Goal: Task Accomplishment & Management: Complete application form

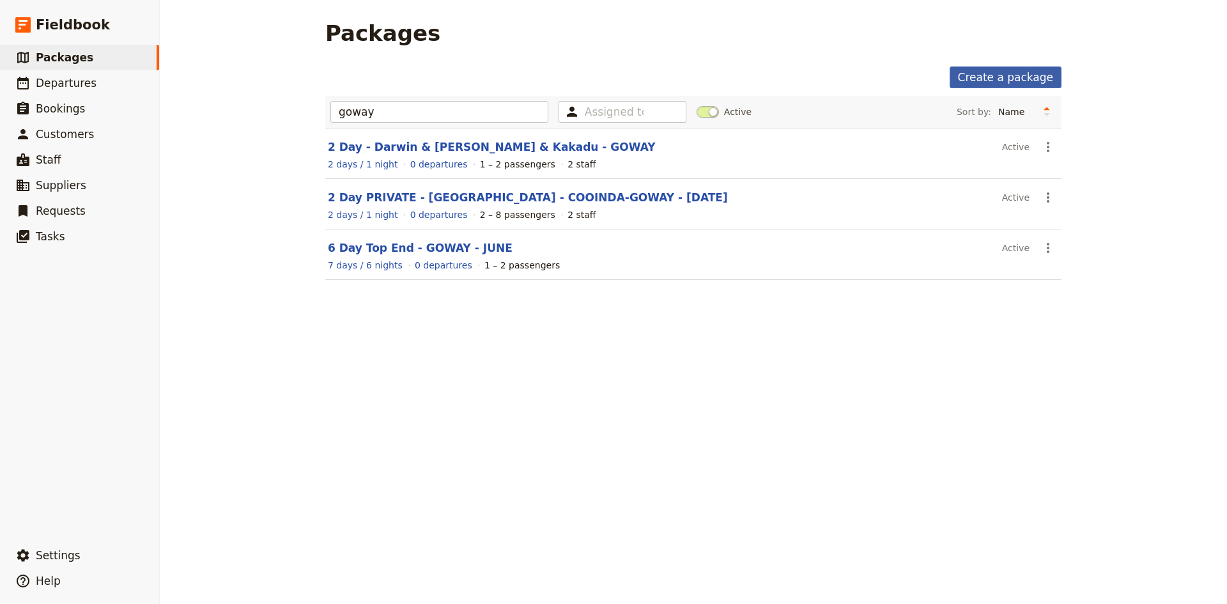
click at [989, 75] on link "Create a package" at bounding box center [1006, 77] width 112 height 22
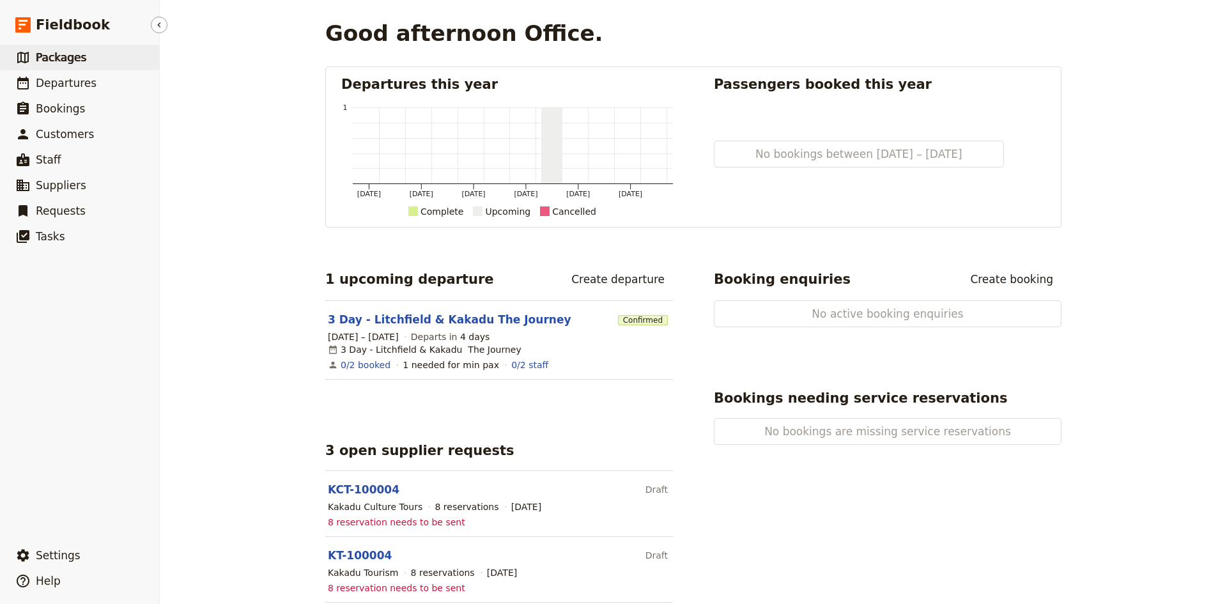
click at [59, 58] on span "Packages" at bounding box center [61, 57] width 50 height 13
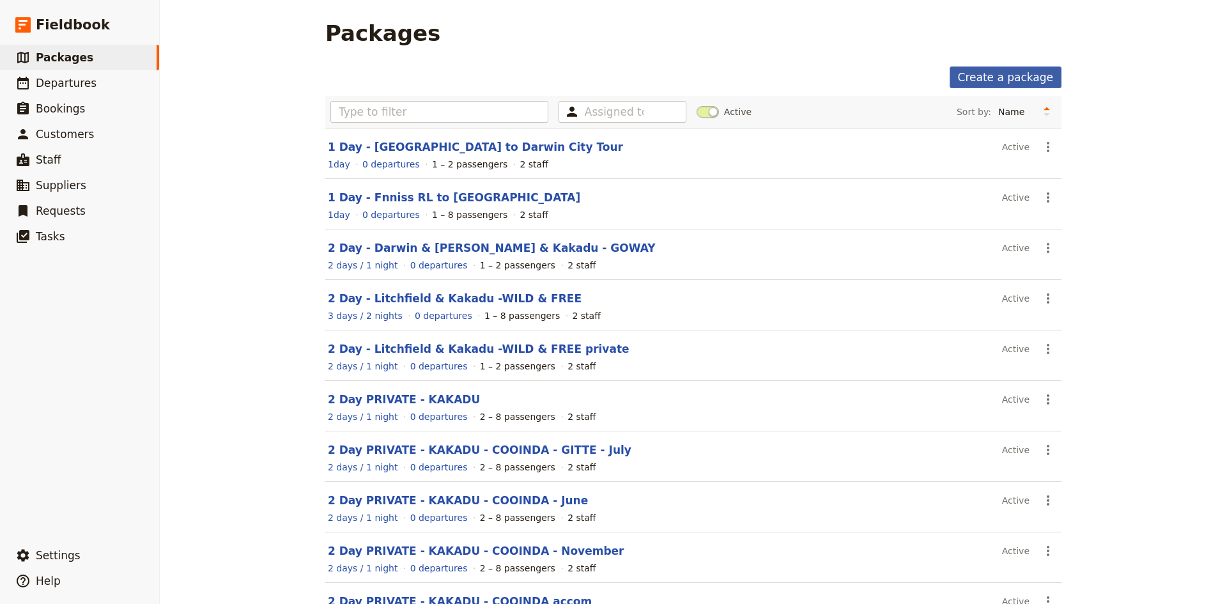
click at [984, 73] on link "Create a package" at bounding box center [1006, 77] width 112 height 22
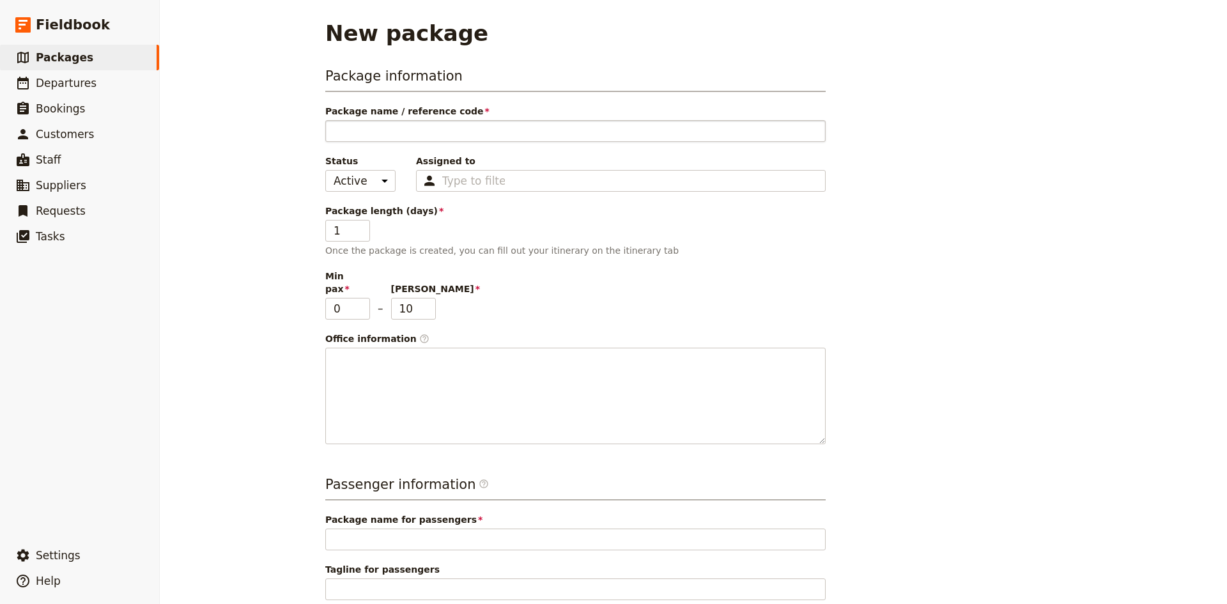
click at [414, 125] on input "Package name / reference code" at bounding box center [575, 131] width 501 height 22
type input "T"
type input "Te"
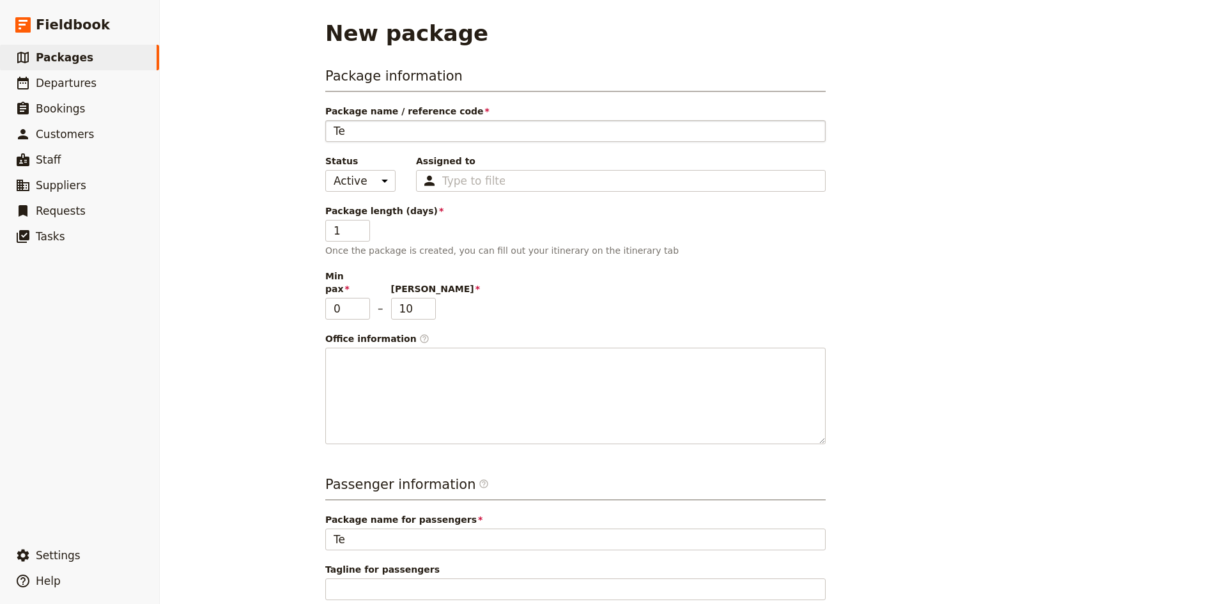
type input "Ter"
type input "Terr"
type input "[PERSON_NAME]"
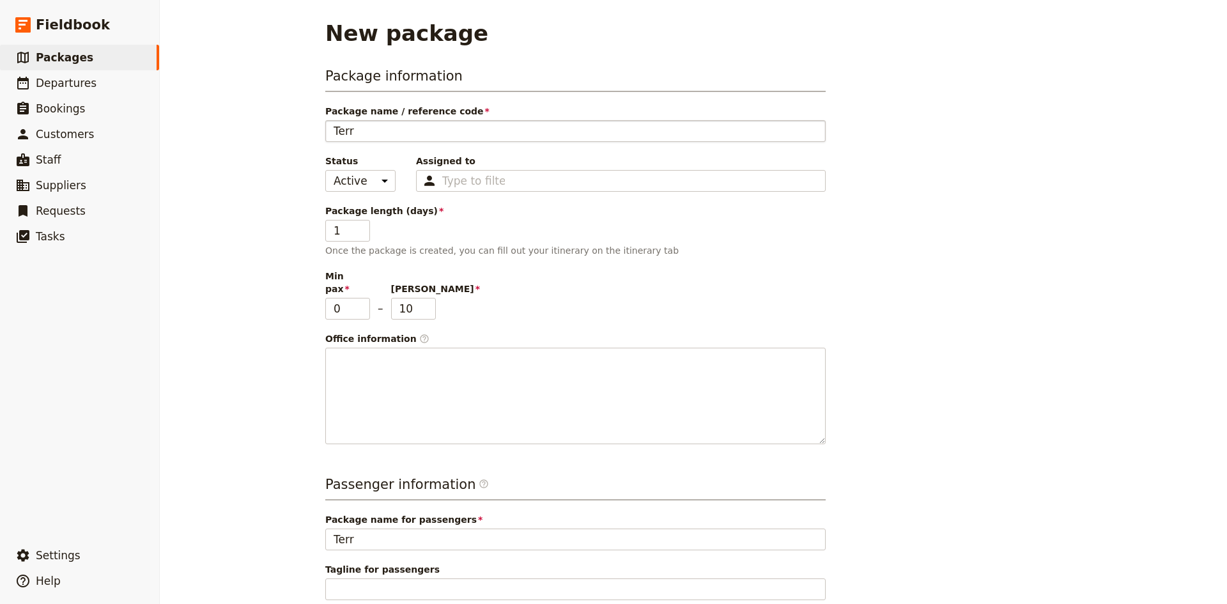
type input "[PERSON_NAME]"
type input "Territ"
type input "[PERSON_NAME]"
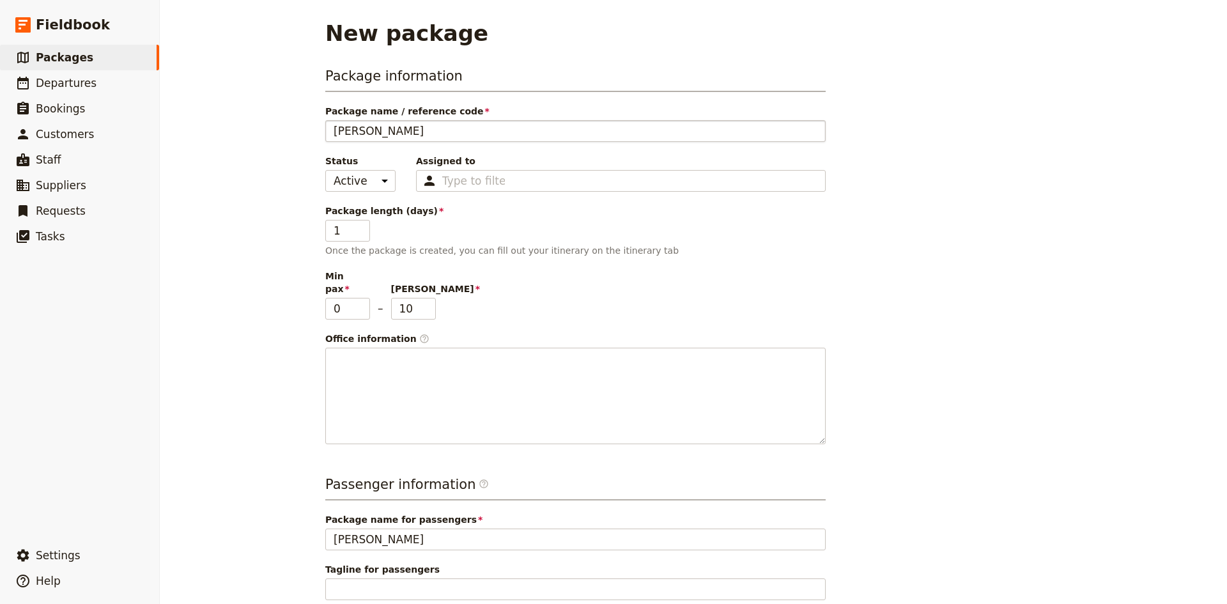
type input "Territor"
type input "Territory"
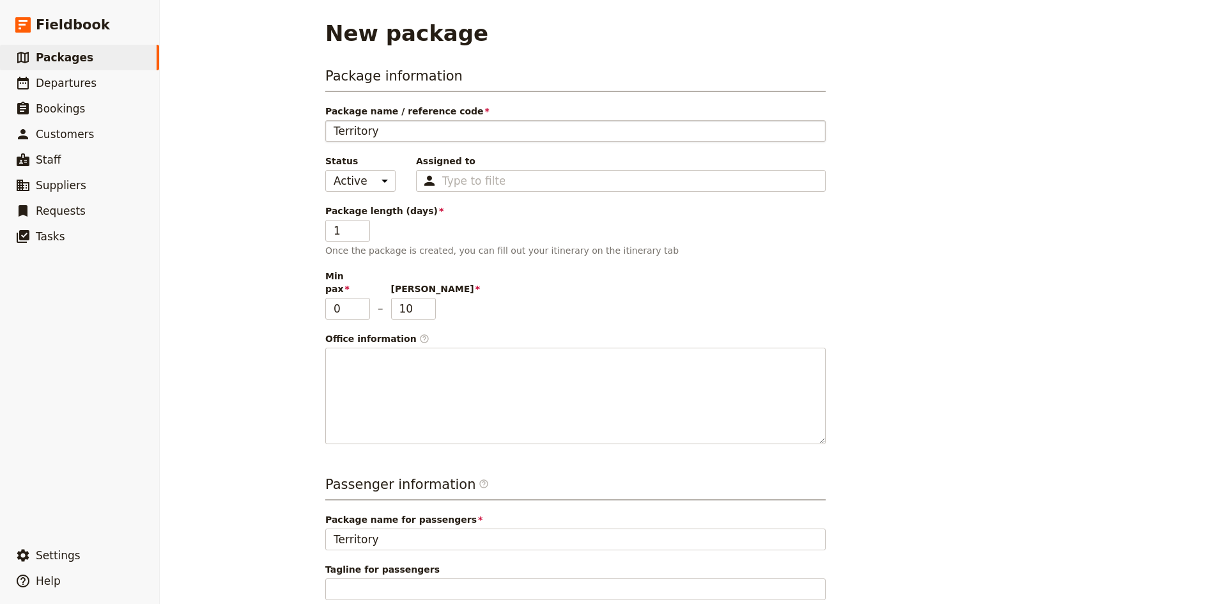
type input "Territory"
type input "Territory W"
type input "Territory [US_STATE]"
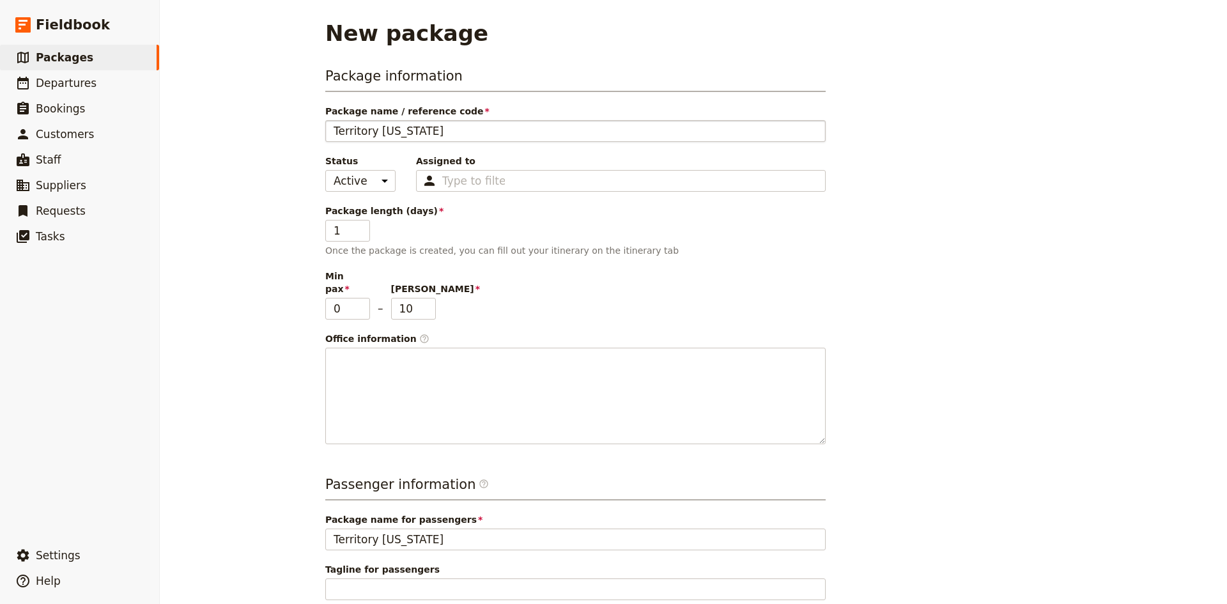
type input "Territory Wil"
type input "Territory Wild"
type input "Territory Wildl"
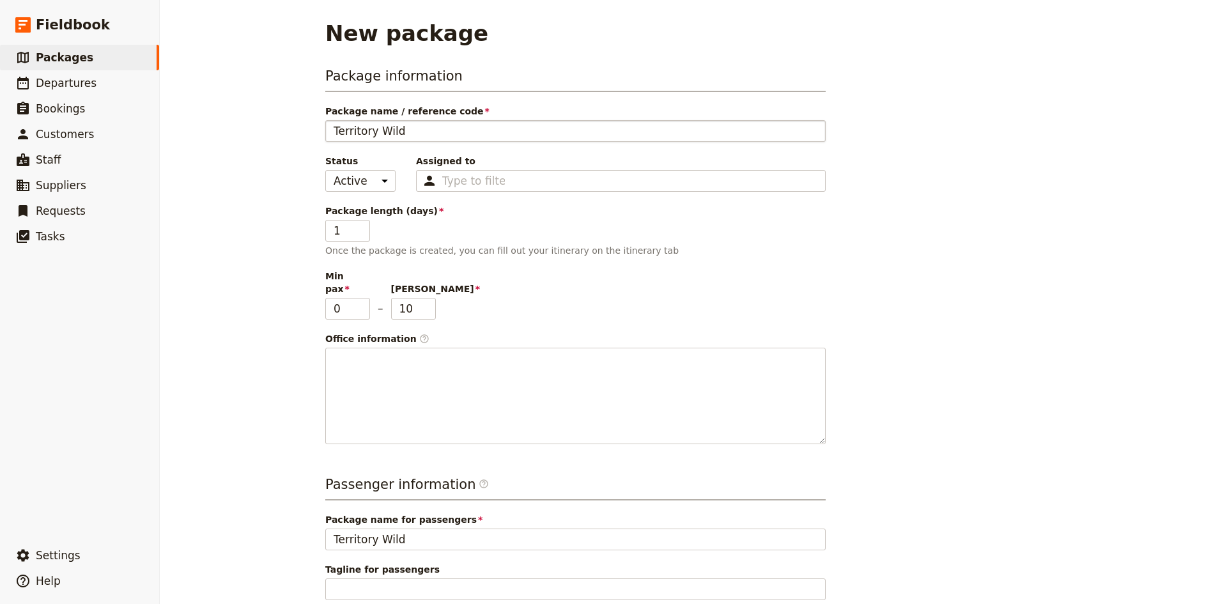
type input "Territory Wildl"
type input "Territory Wildli"
type input "Territory Wildlif"
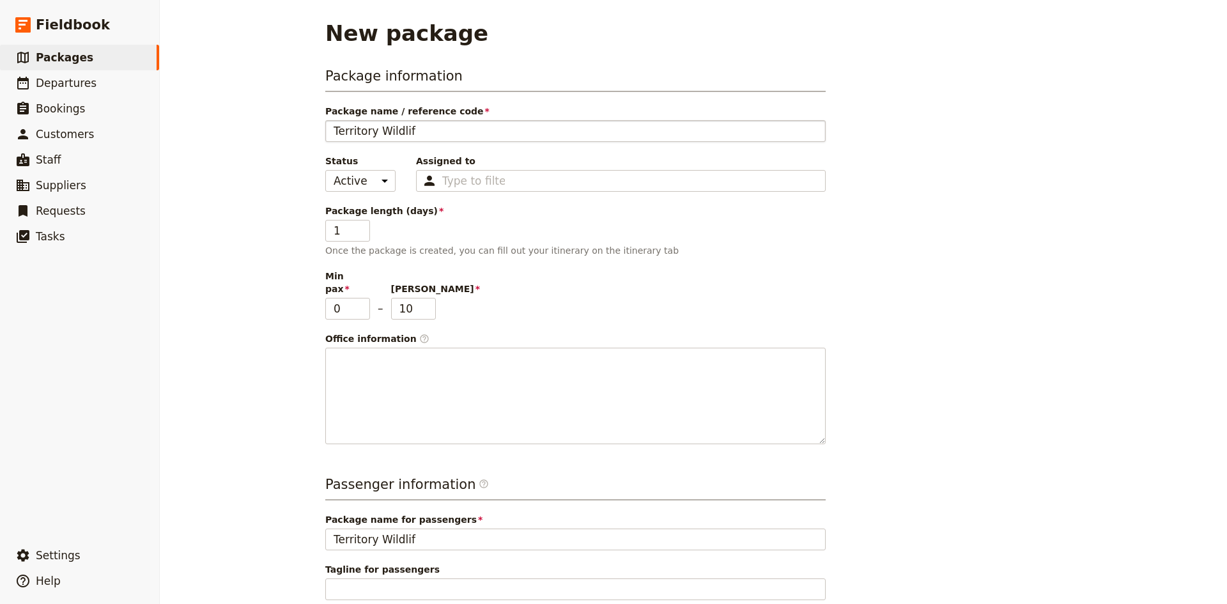
type input "Territory Wildlife"
type input "Territory Wildlife P"
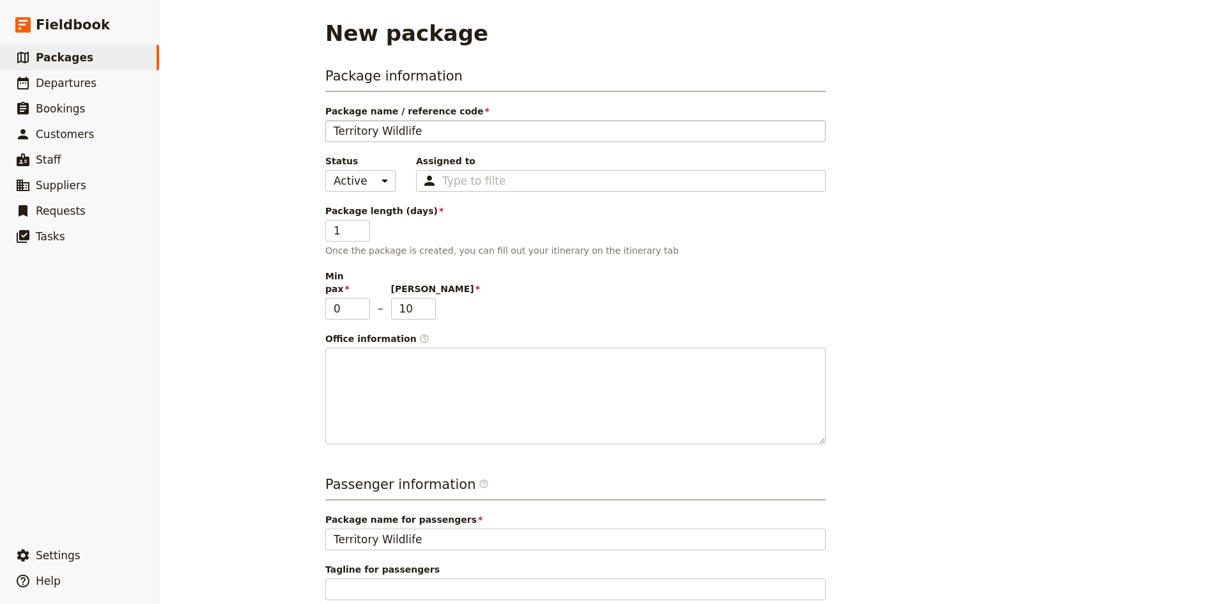
type input "Territory Wildlife P"
type input "Territory Wildlife Pa"
type input "Territory Wildlife Par"
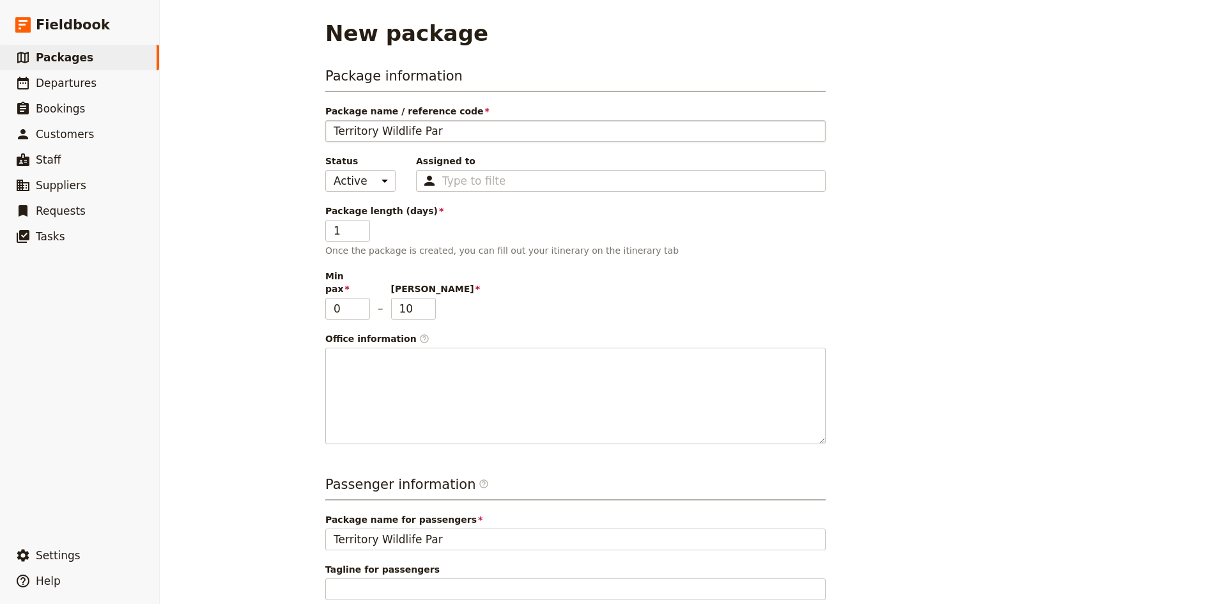
type input "[GEOGRAPHIC_DATA]"
type input "[GEOGRAPHIC_DATA] &"
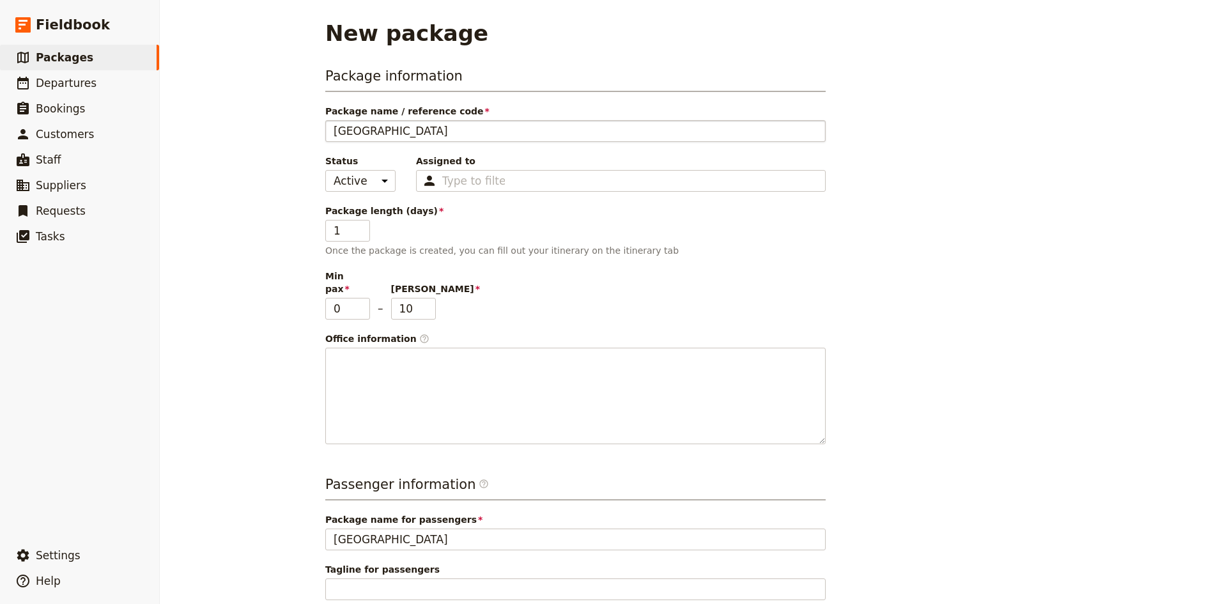
type input "[GEOGRAPHIC_DATA] &"
type input "[GEOGRAPHIC_DATA] & L"
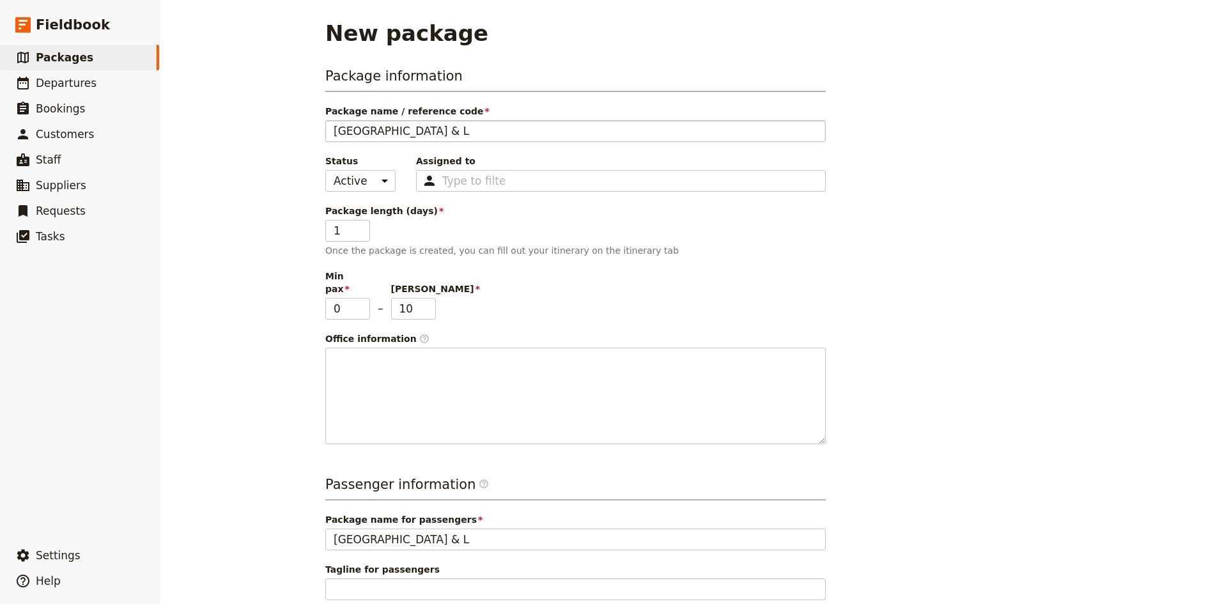
type input "Territory [GEOGRAPHIC_DATA] & Li"
type input "Territory [GEOGRAPHIC_DATA] & Lit"
type input "Territory [GEOGRAPHIC_DATA] & Litc"
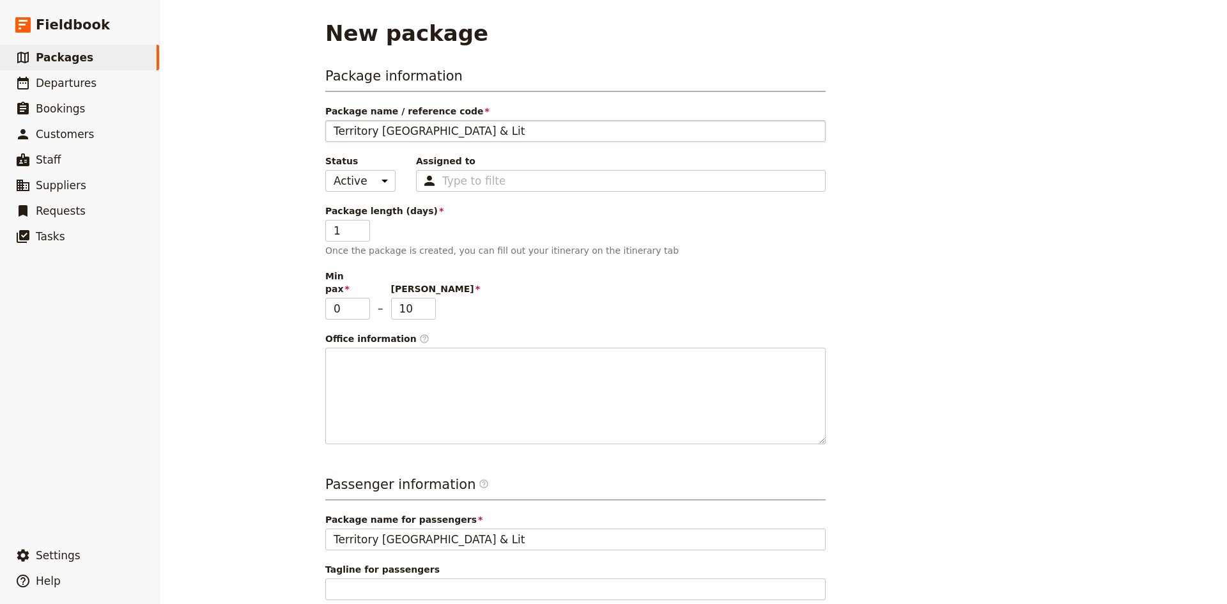
type input "Territory [GEOGRAPHIC_DATA] & Litc"
type input "Territory Wildlife Park & [PERSON_NAME]"
type input "Territory [GEOGRAPHIC_DATA] & Litchf"
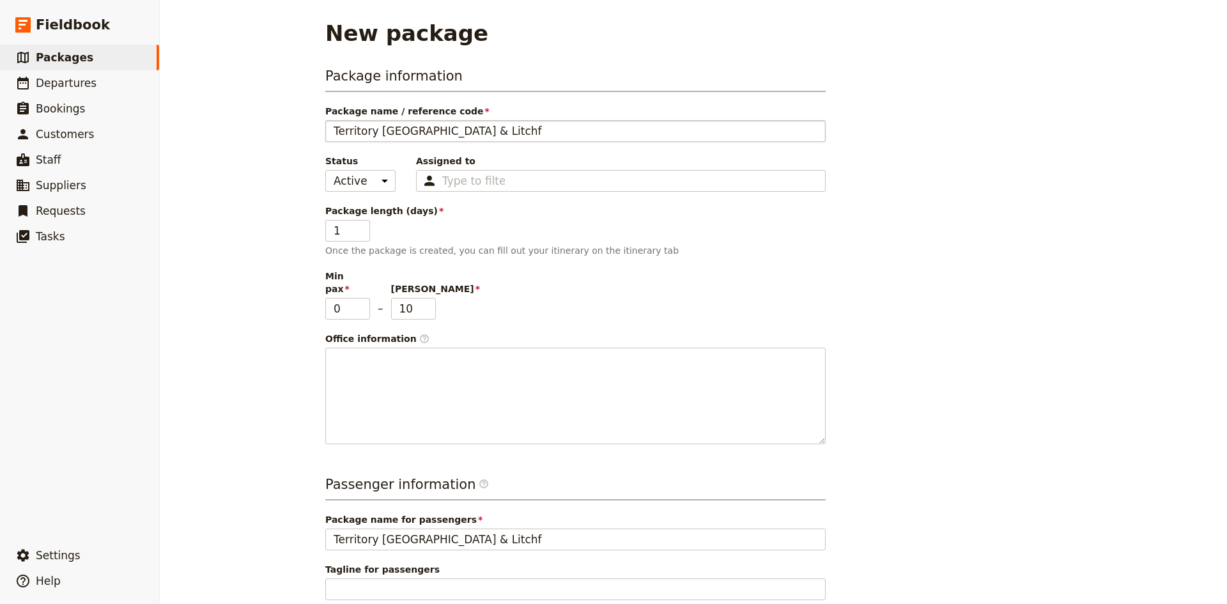
type input "Territory [GEOGRAPHIC_DATA] & Litchfi"
type input "Territory [GEOGRAPHIC_DATA] & Litchfie"
type input "Territory [GEOGRAPHIC_DATA] & Litchfiel"
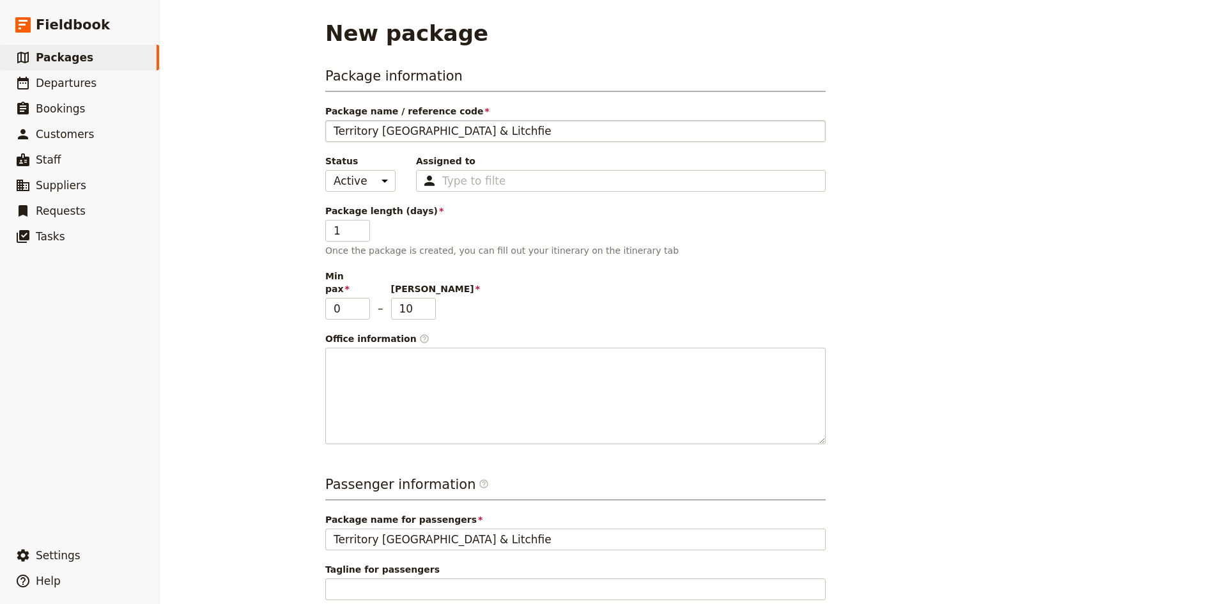
type input "Territory [GEOGRAPHIC_DATA] & Litchfiel"
type input "Territory [GEOGRAPHIC_DATA] & [GEOGRAPHIC_DATA]"
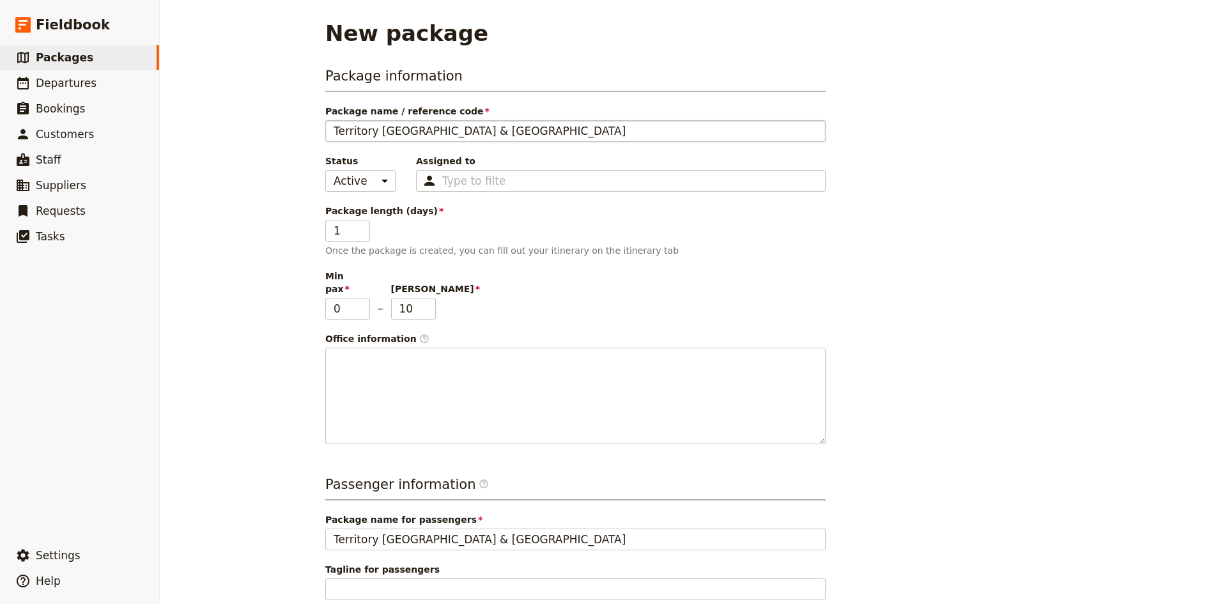
type input "Territory [GEOGRAPHIC_DATA] & Litchfield p"
type input "Territory [GEOGRAPHIC_DATA] & [GEOGRAPHIC_DATA] [GEOGRAPHIC_DATA]"
type input "Territory [GEOGRAPHIC_DATA] & [GEOGRAPHIC_DATA] par"
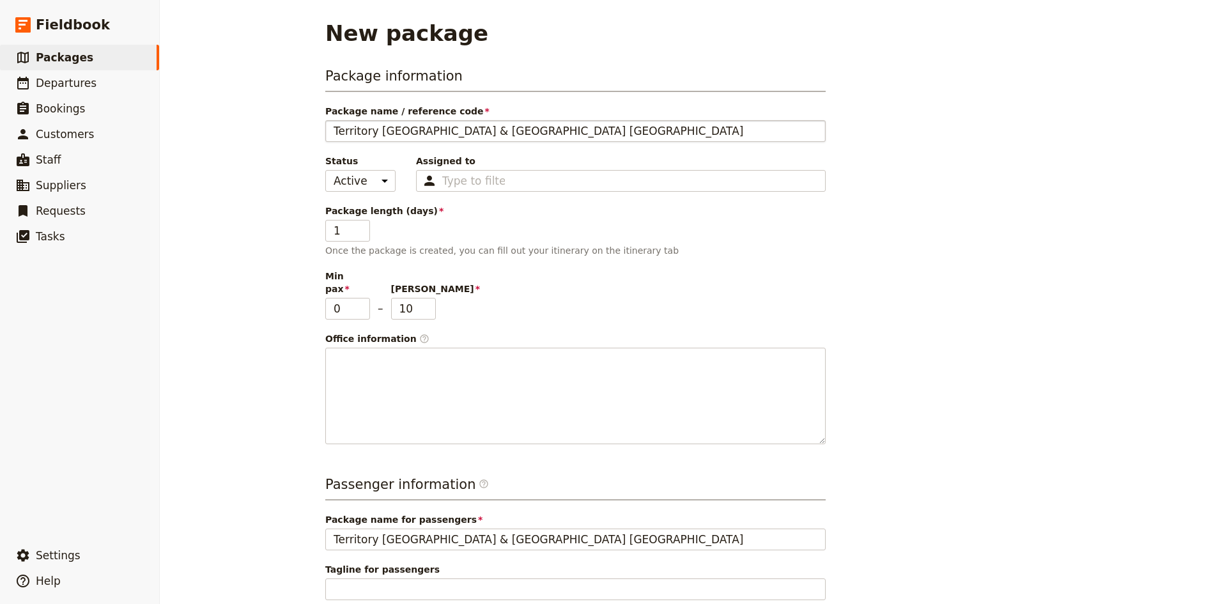
type input "Territory [GEOGRAPHIC_DATA] & [GEOGRAPHIC_DATA] par"
type input "[GEOGRAPHIC_DATA] & [GEOGRAPHIC_DATA]"
type input "Territory [GEOGRAPHIC_DATA] & [GEOGRAPHIC_DATA] par"
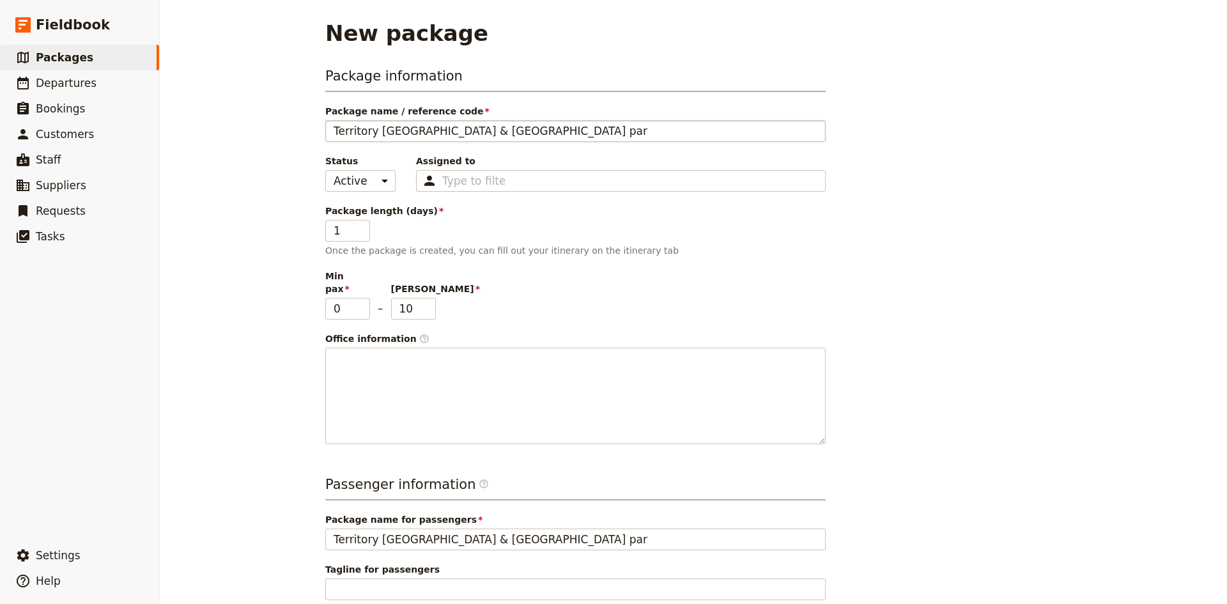
type input "Territory [GEOGRAPHIC_DATA] & [GEOGRAPHIC_DATA] [GEOGRAPHIC_DATA]"
type input "Territory [GEOGRAPHIC_DATA] & Litchfield p"
type input "Territory [GEOGRAPHIC_DATA] & [GEOGRAPHIC_DATA]"
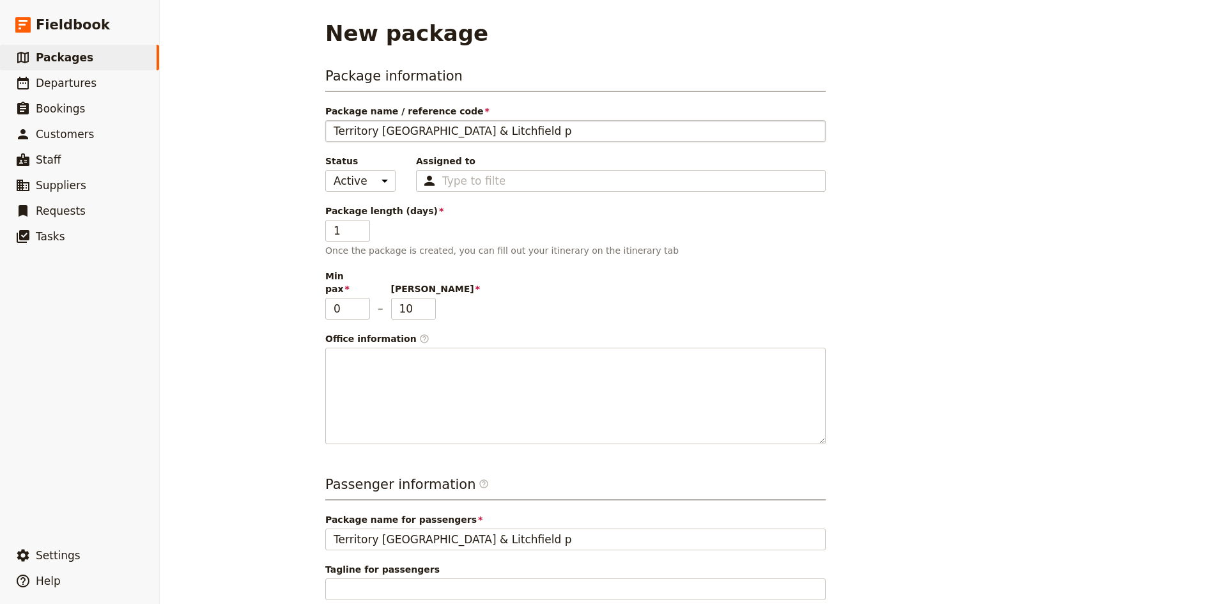
type input "Territory [GEOGRAPHIC_DATA] & [GEOGRAPHIC_DATA]"
type input "Territory [GEOGRAPHIC_DATA] & Litchfield P"
type input "Territory [GEOGRAPHIC_DATA] & [GEOGRAPHIC_DATA]"
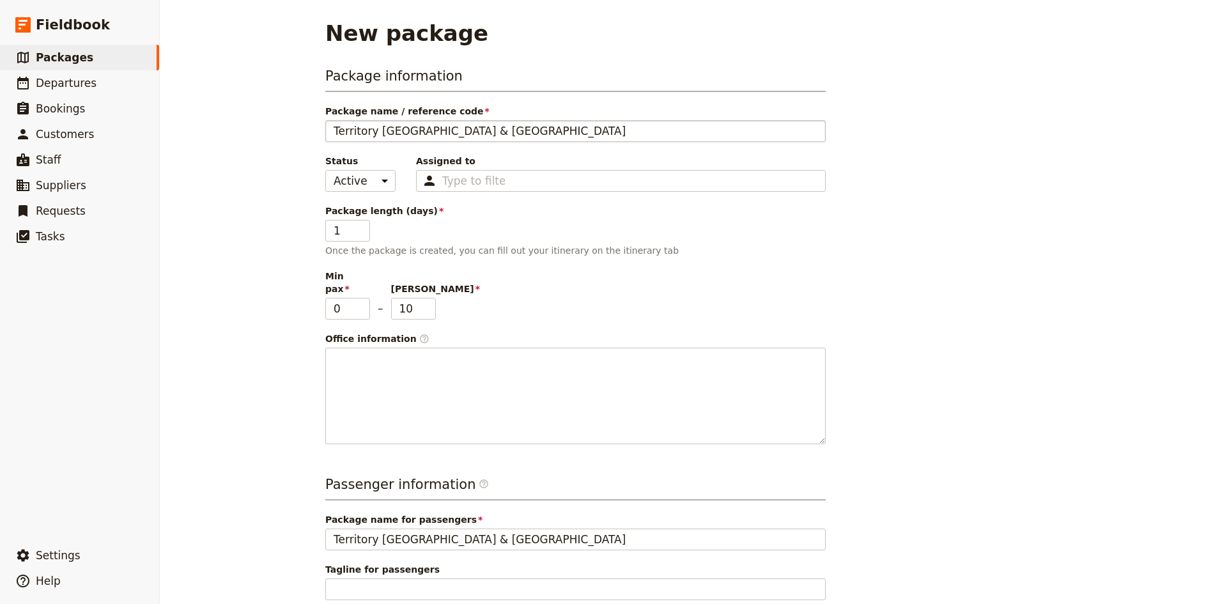
type input "Territory [GEOGRAPHIC_DATA] & Litchfield Par"
type input "Territory [GEOGRAPHIC_DATA] & [GEOGRAPHIC_DATA]"
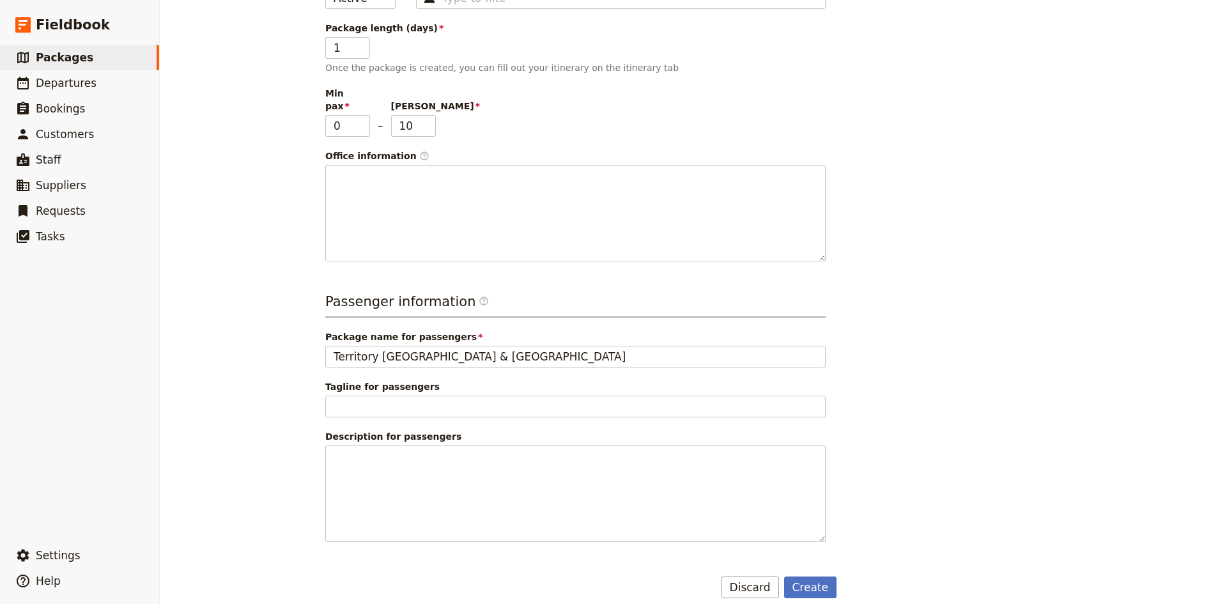
scroll to position [185, 0]
type input "Territory [GEOGRAPHIC_DATA] & [GEOGRAPHIC_DATA]"
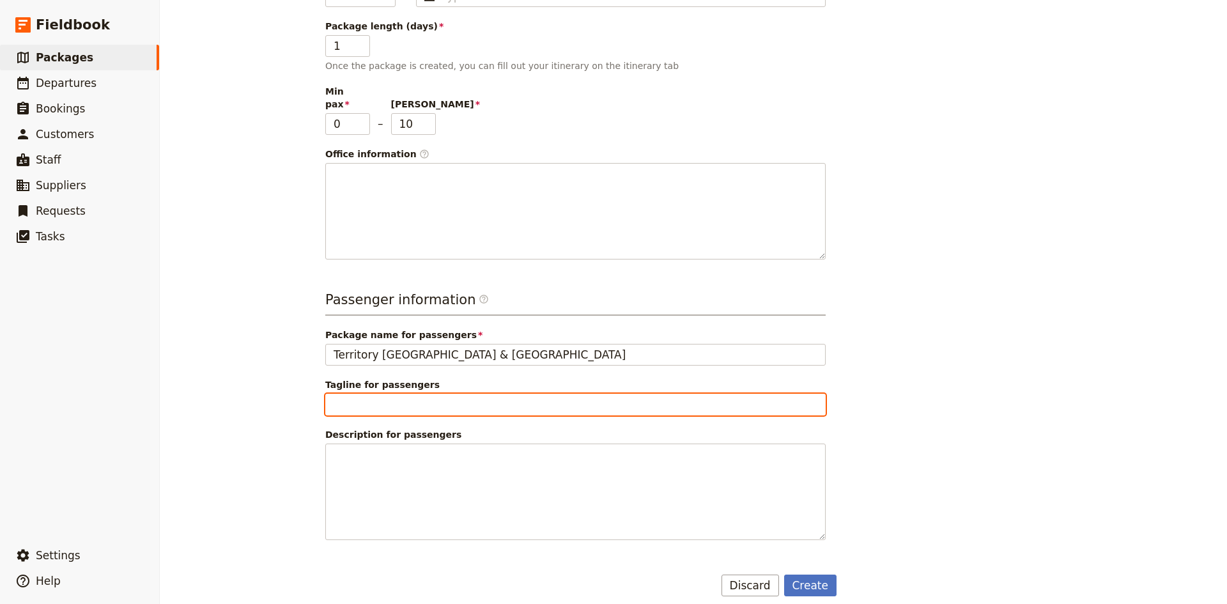
click at [404, 396] on input "Tagline for passengers" at bounding box center [575, 405] width 501 height 22
type input "A wild Day in the Top End"
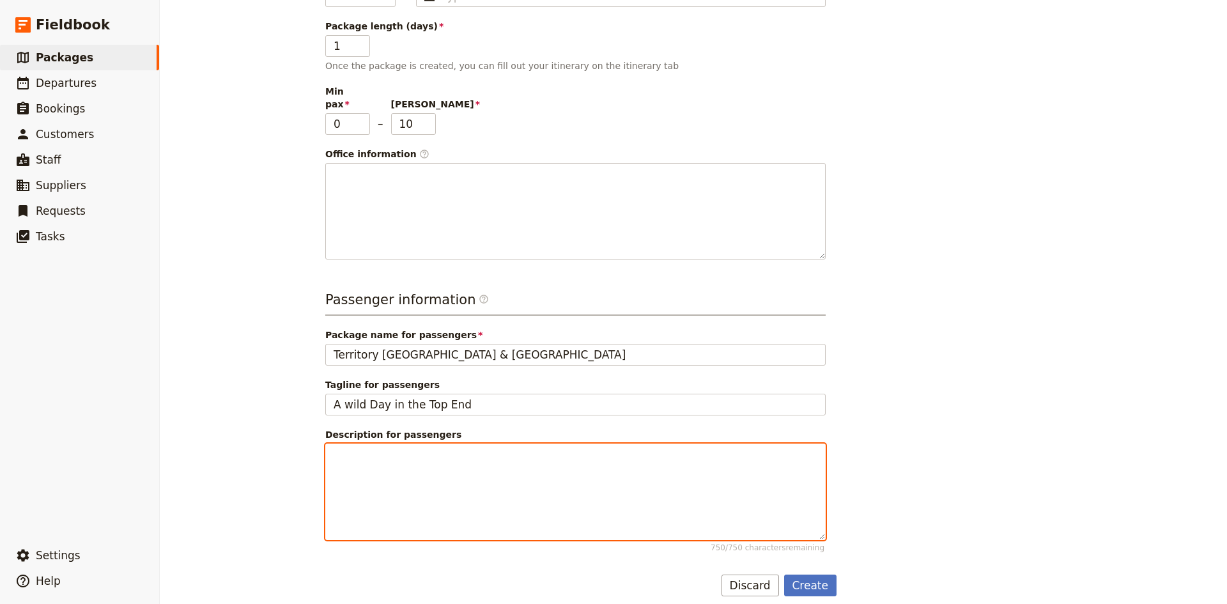
click at [398, 449] on div at bounding box center [575, 491] width 499 height 95
click at [416, 451] on span "Meet and greet the ubique wildlife" at bounding box center [411, 456] width 154 height 10
click at [483, 449] on p "Meet and greet the unique wildlife" at bounding box center [576, 455] width 484 height 13
click at [467, 458] on span "Meet and greet the unique wildlife of the Top End at the Territory Wildlife bef…" at bounding box center [573, 462] width 479 height 23
click at [545, 458] on p "Meet and greet the unique wildlife of the Top End at the Territory Wildlife bef…" at bounding box center [576, 462] width 484 height 26
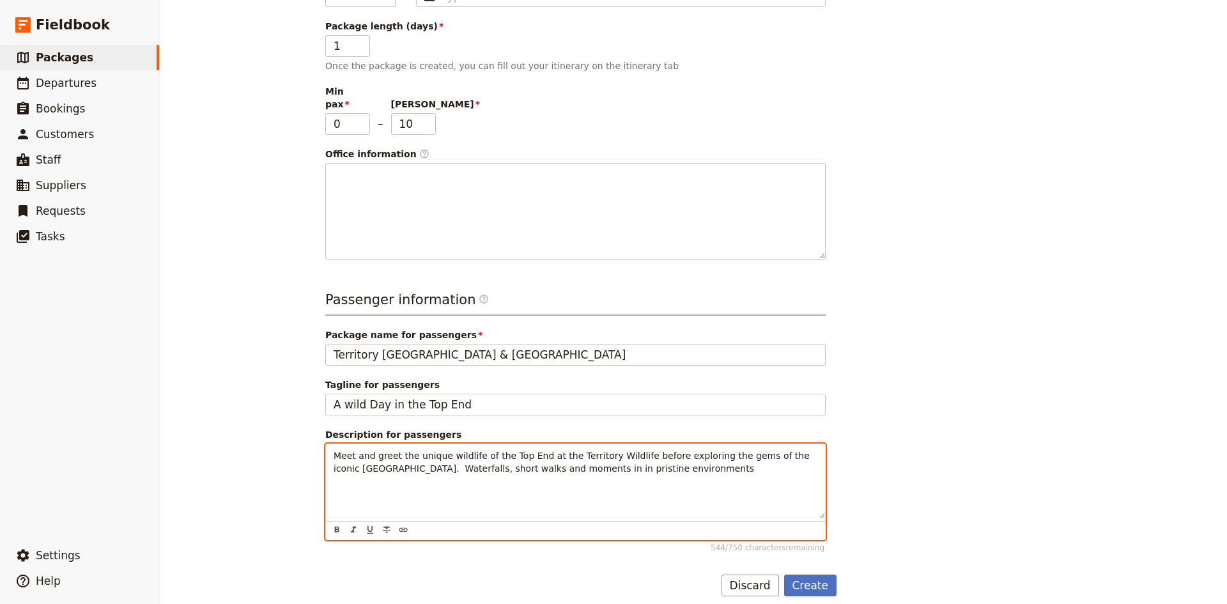
click at [584, 453] on span "Meet and greet the unique wildlife of the Top End at the Territory Wildlife bef…" at bounding box center [573, 462] width 479 height 23
click at [675, 451] on p "Meet and greet the unique wildlife of the Top End at the Territory Wildlife bef…" at bounding box center [576, 462] width 484 height 26
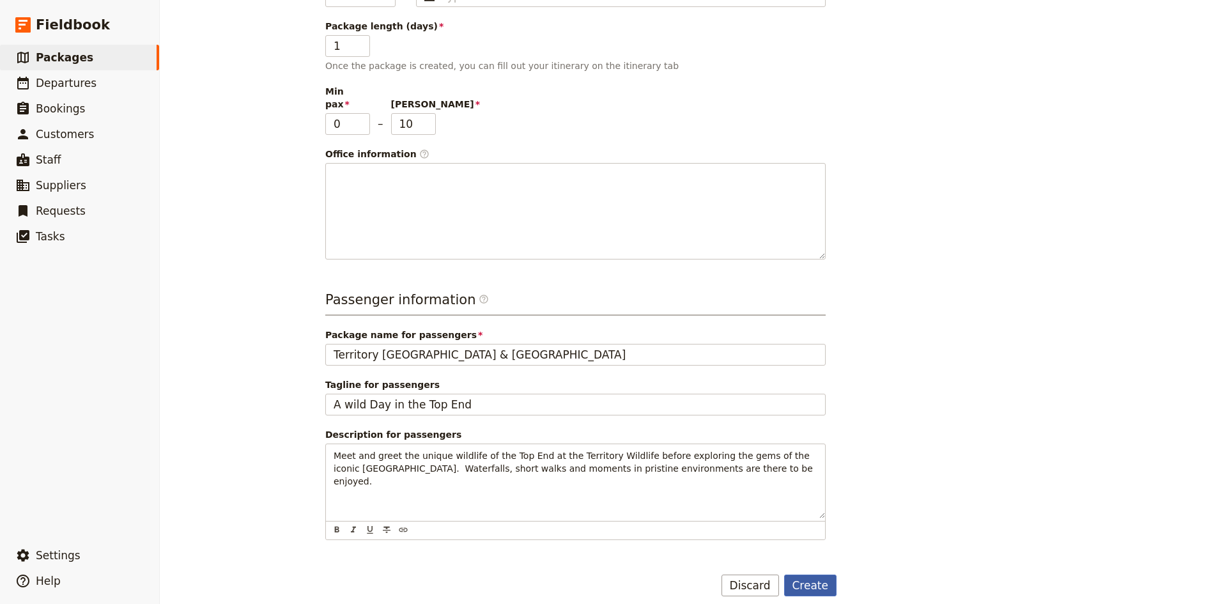
click at [807, 575] on button "Create" at bounding box center [810, 586] width 53 height 22
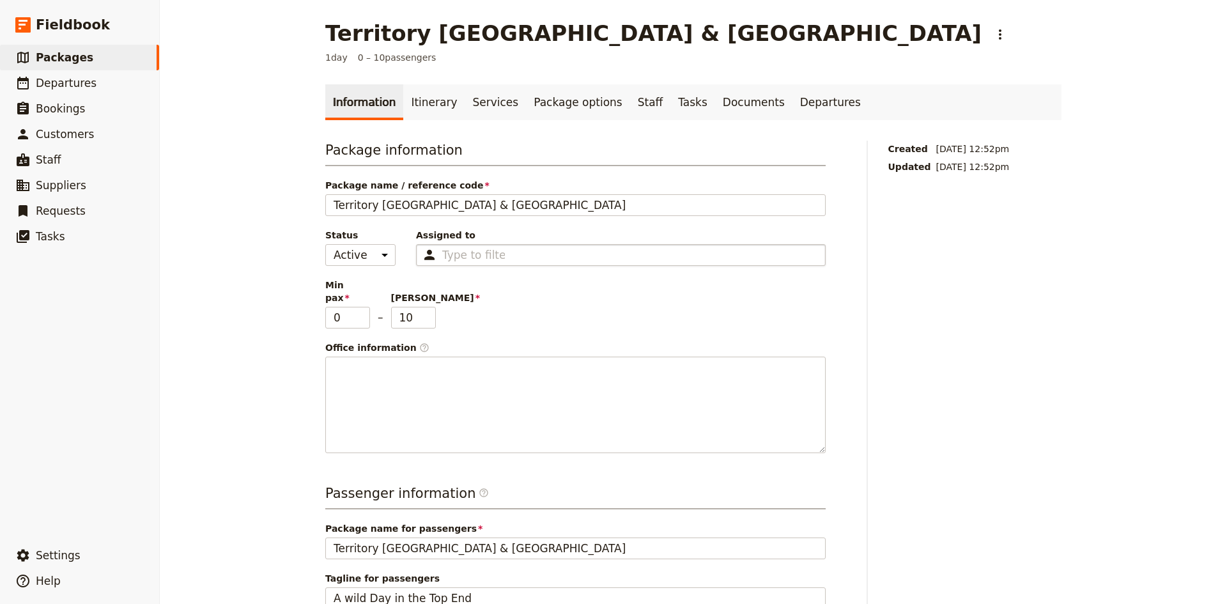
scroll to position [255, 0]
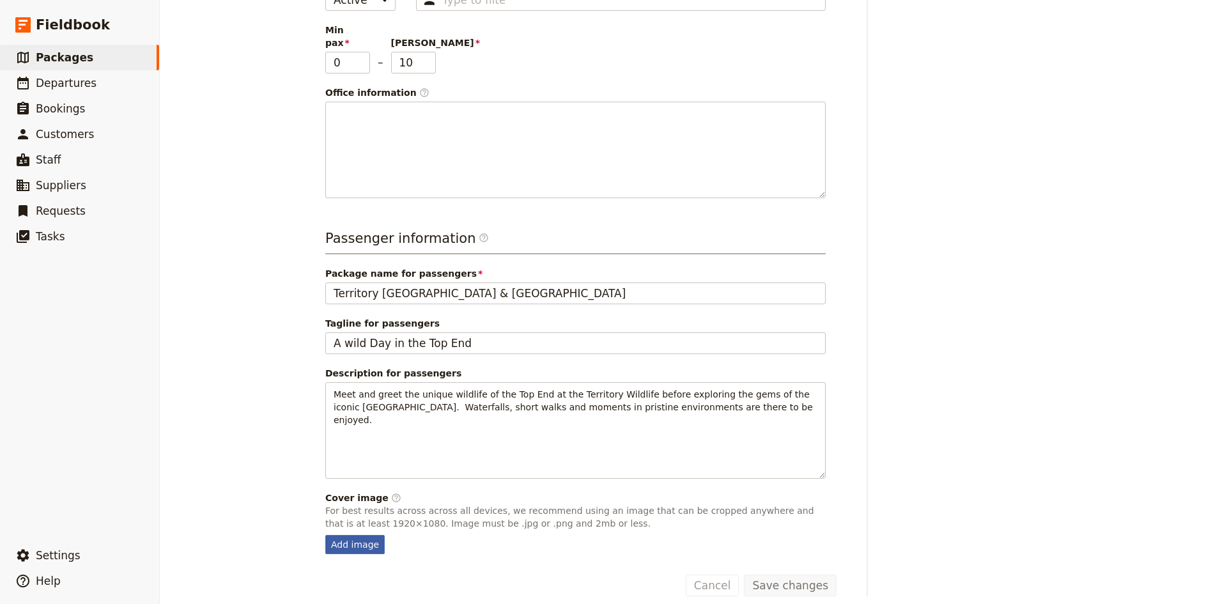
click at [355, 535] on div "Add image" at bounding box center [354, 544] width 59 height 19
click at [325, 534] on input "Add image" at bounding box center [325, 534] width 1 height 1
click at [360, 535] on div "Add image" at bounding box center [354, 544] width 59 height 19
click at [325, 534] on input "Add image" at bounding box center [325, 534] width 1 height 1
type input "C:\fakepath\NATURE-WALK-ON-[PERSON_NAME][GEOGRAPHIC_DATA]-392x261.jpg"
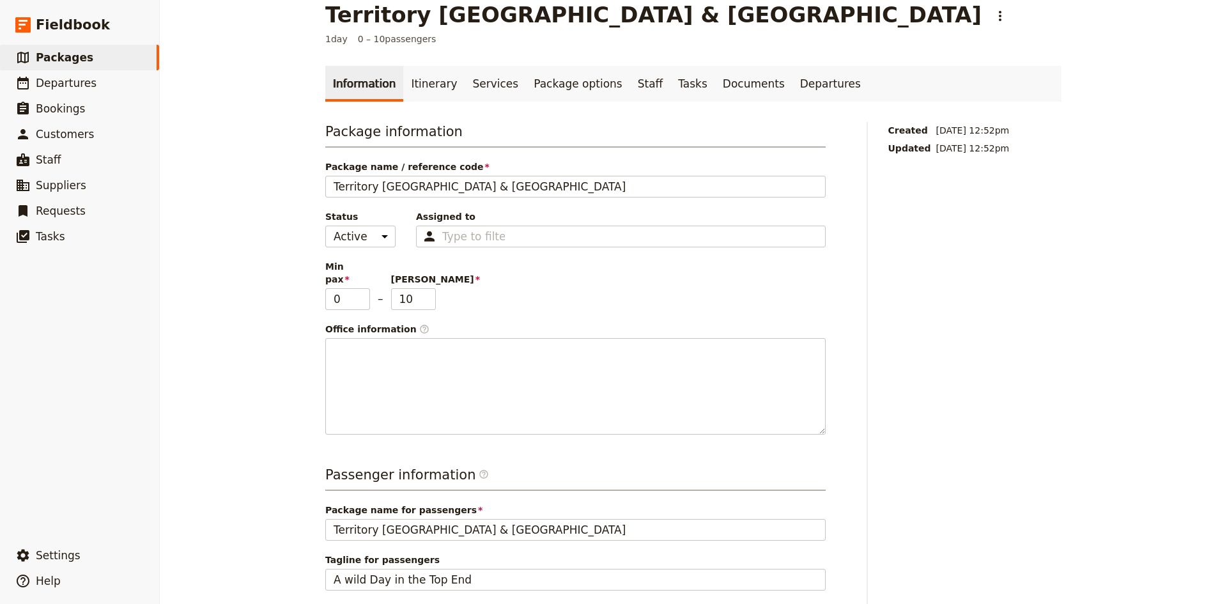
scroll to position [0, 0]
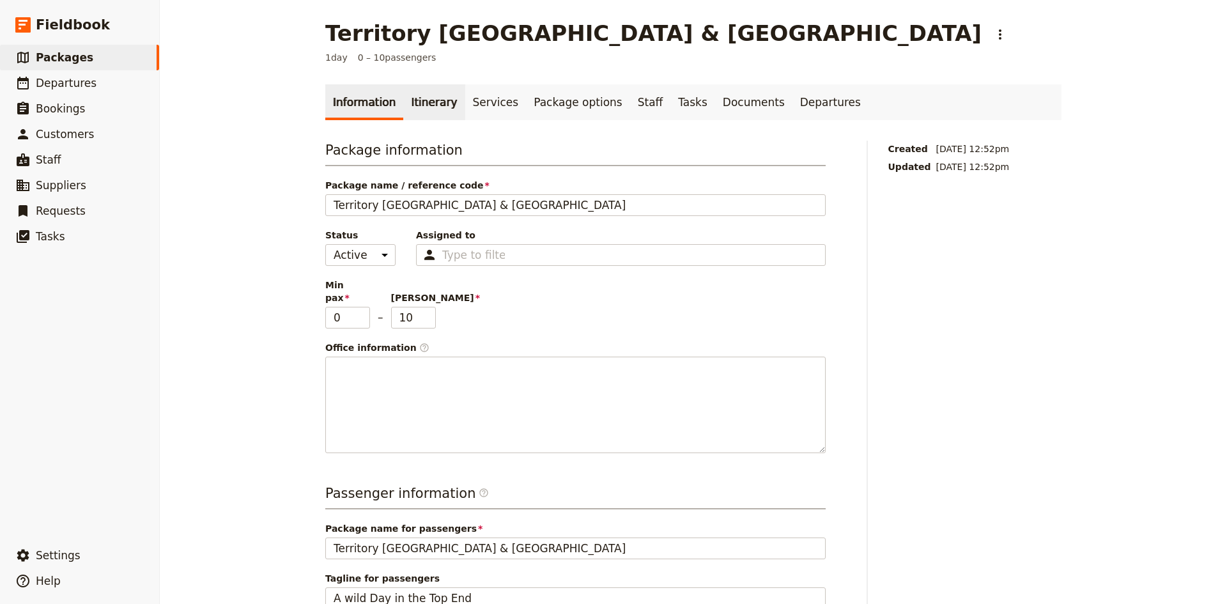
click at [423, 102] on link "Itinerary" at bounding box center [433, 102] width 61 height 36
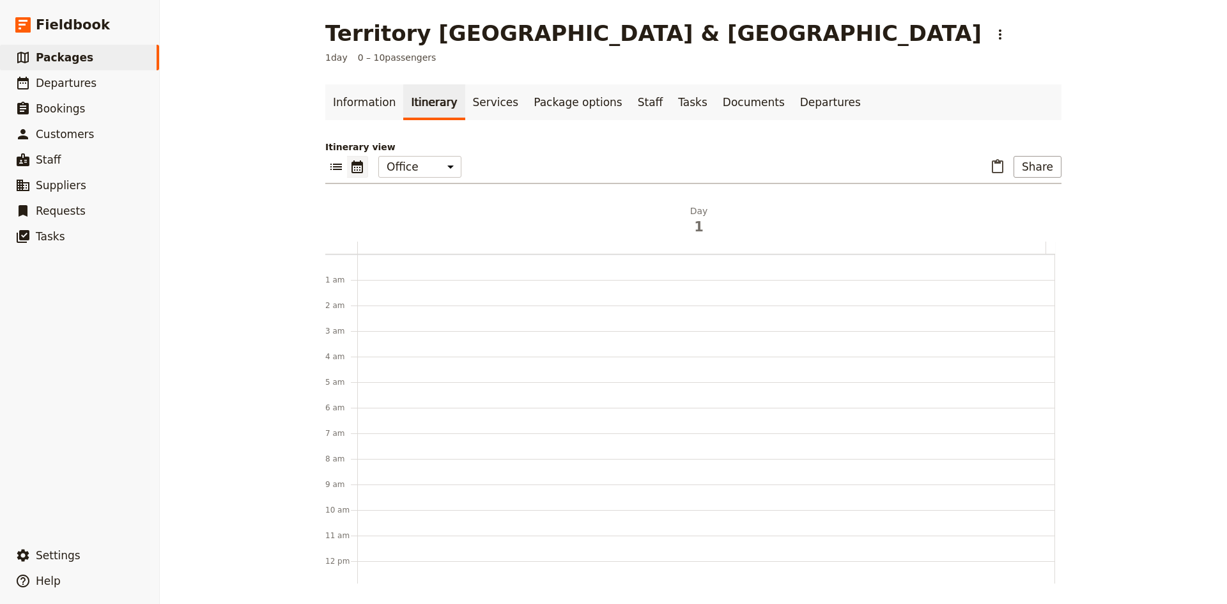
scroll to position [166, 0]
click at [382, 281] on div at bounding box center [706, 395] width 698 height 614
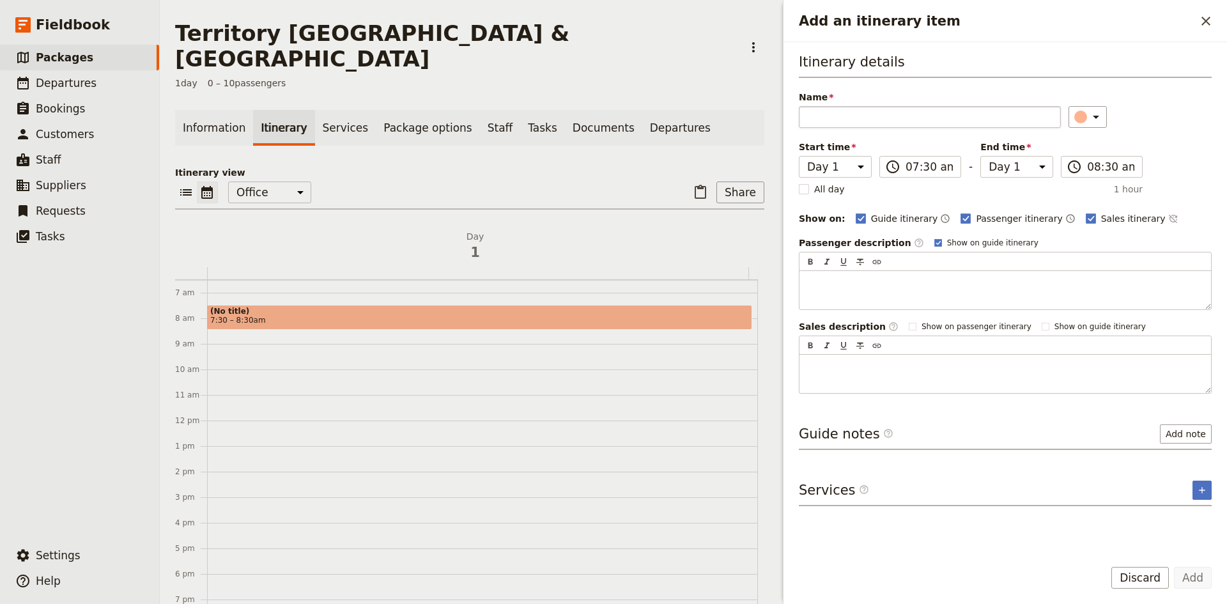
click at [901, 119] on input "Name" at bounding box center [930, 117] width 262 height 22
type input "Pick up guests from hotel"
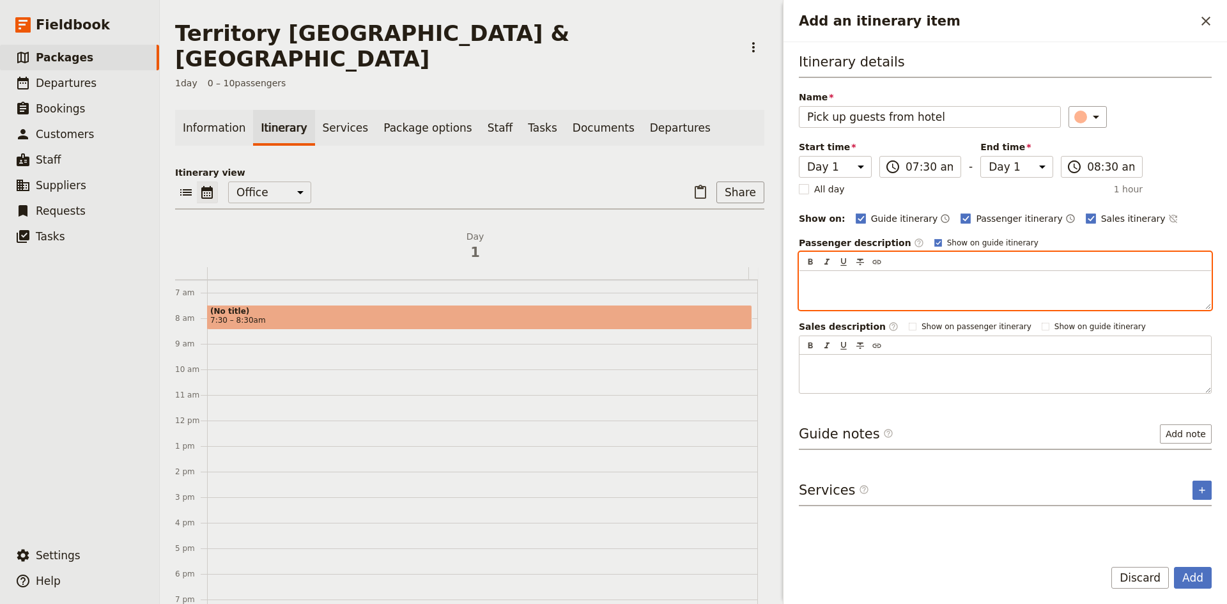
click at [929, 276] on p "Add an itinerary item" at bounding box center [1005, 282] width 396 height 13
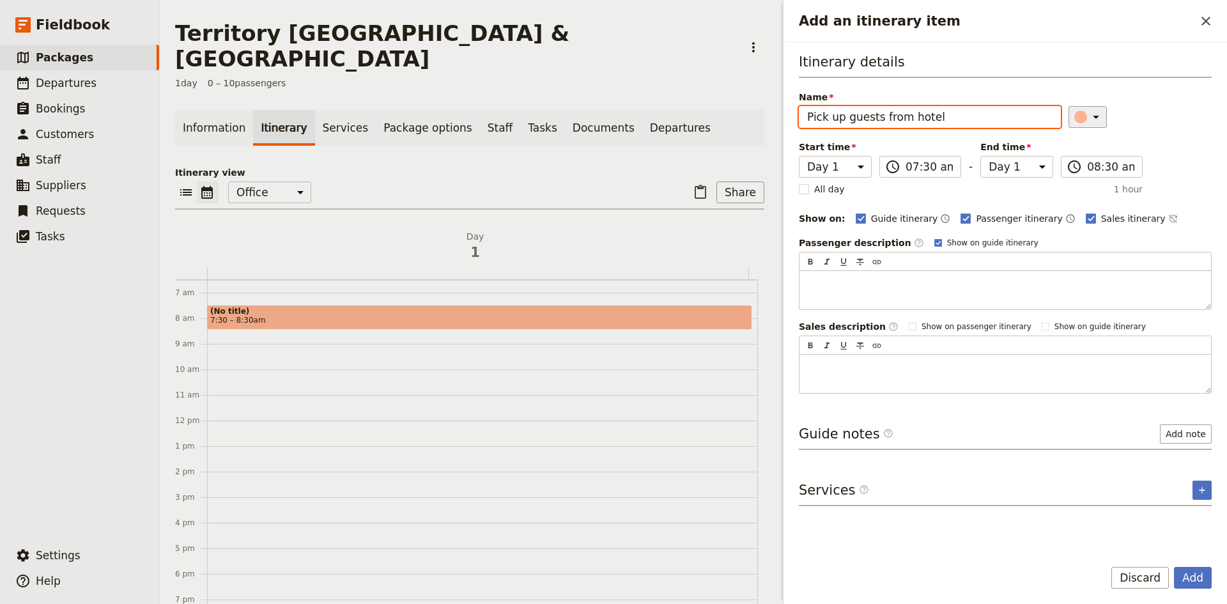
click at [1095, 118] on icon "Add an itinerary item" at bounding box center [1096, 116] width 15 height 15
click at [1088, 158] on div "button" at bounding box center [1088, 159] width 13 height 13
click at [1186, 569] on button "Add" at bounding box center [1193, 578] width 38 height 22
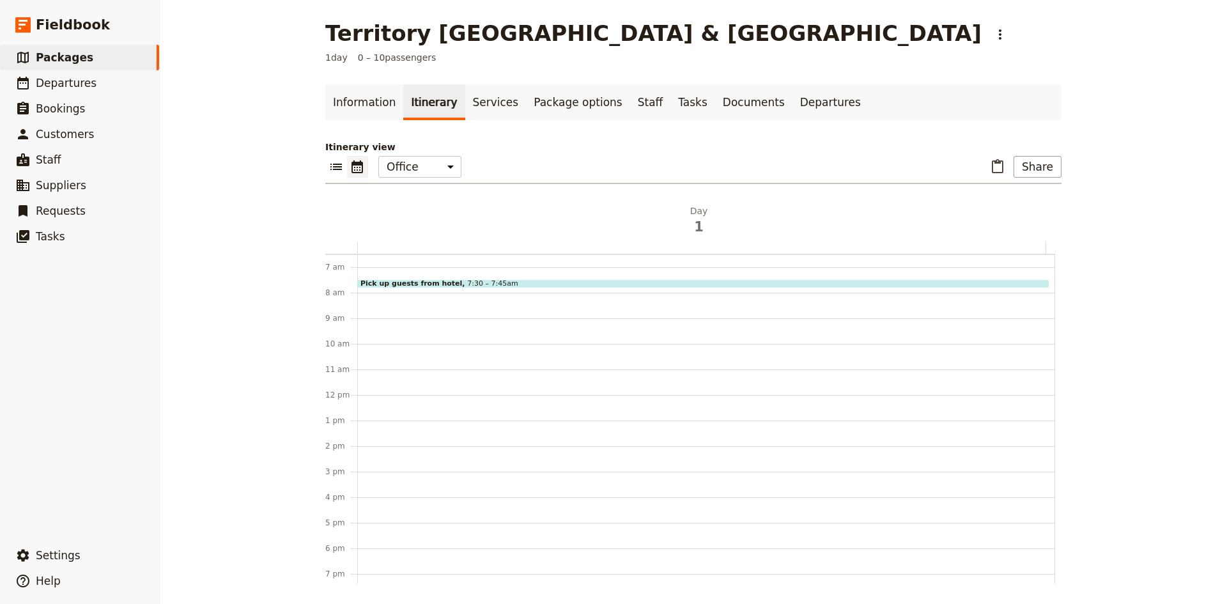
click at [382, 291] on div "Pick up guests from hotel 7:30 – 7:45am" at bounding box center [706, 395] width 698 height 614
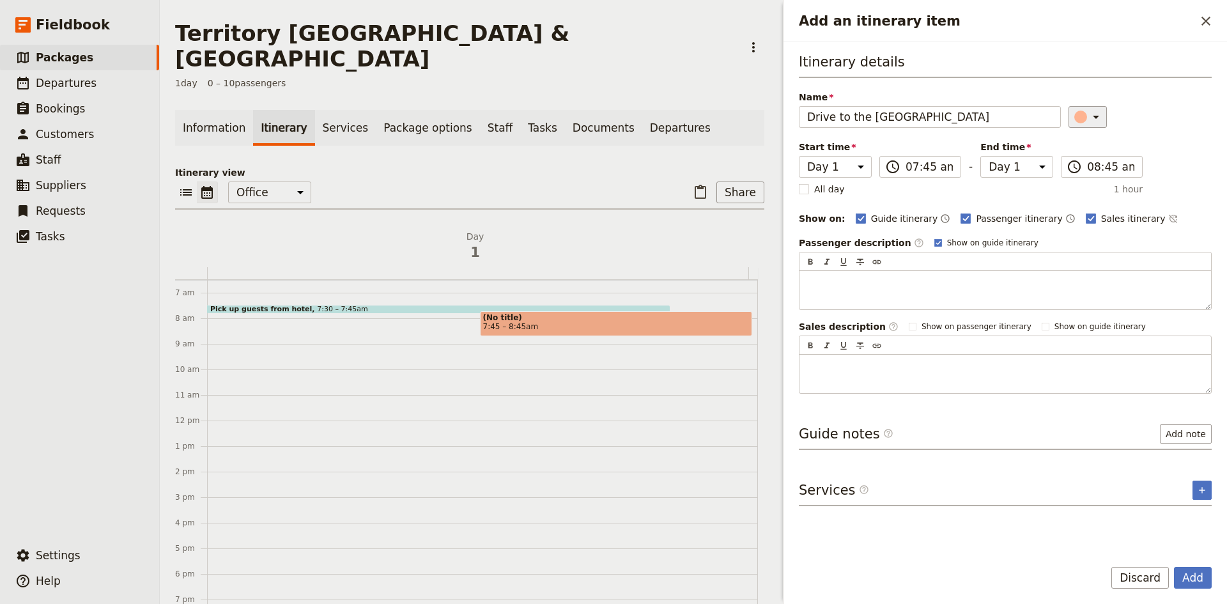
type input "Drive to the [GEOGRAPHIC_DATA]"
click at [1089, 121] on icon "Add an itinerary item" at bounding box center [1096, 116] width 15 height 15
click at [1090, 174] on div "button" at bounding box center [1088, 174] width 13 height 13
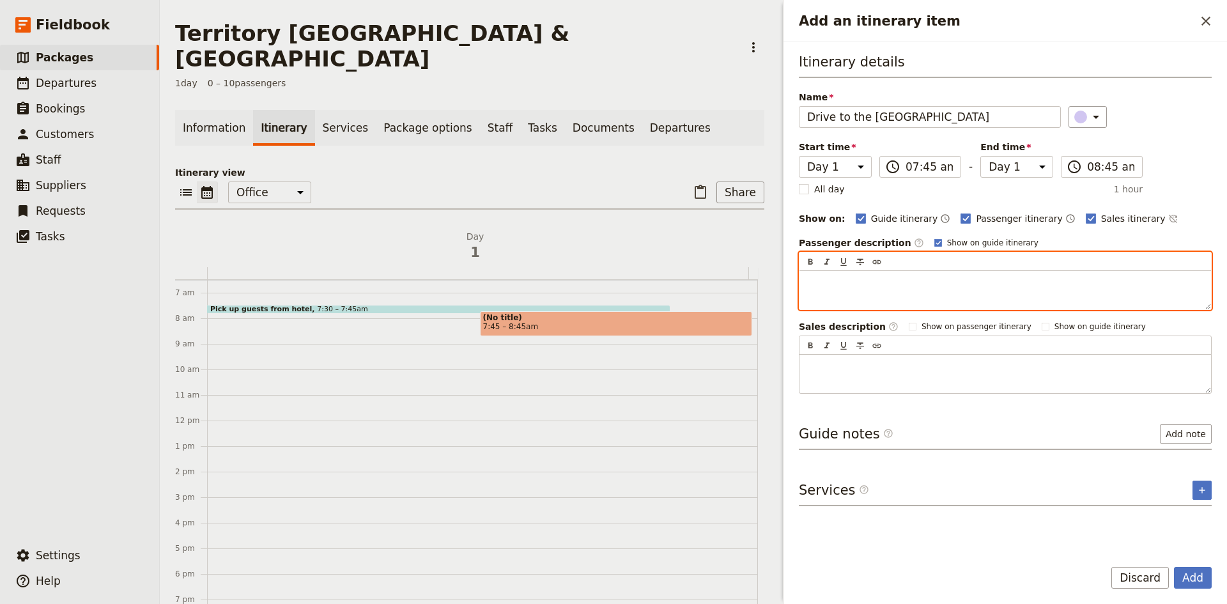
click at [889, 283] on p "Add an itinerary item" at bounding box center [1005, 282] width 396 height 13
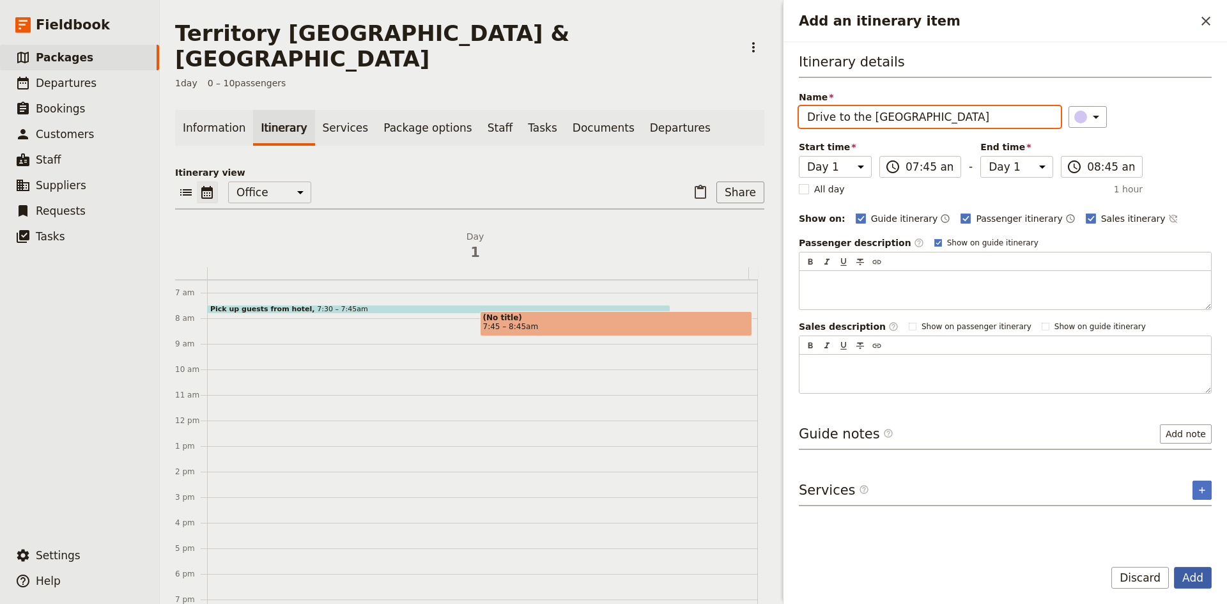
click at [1207, 570] on button "Add" at bounding box center [1193, 578] width 38 height 22
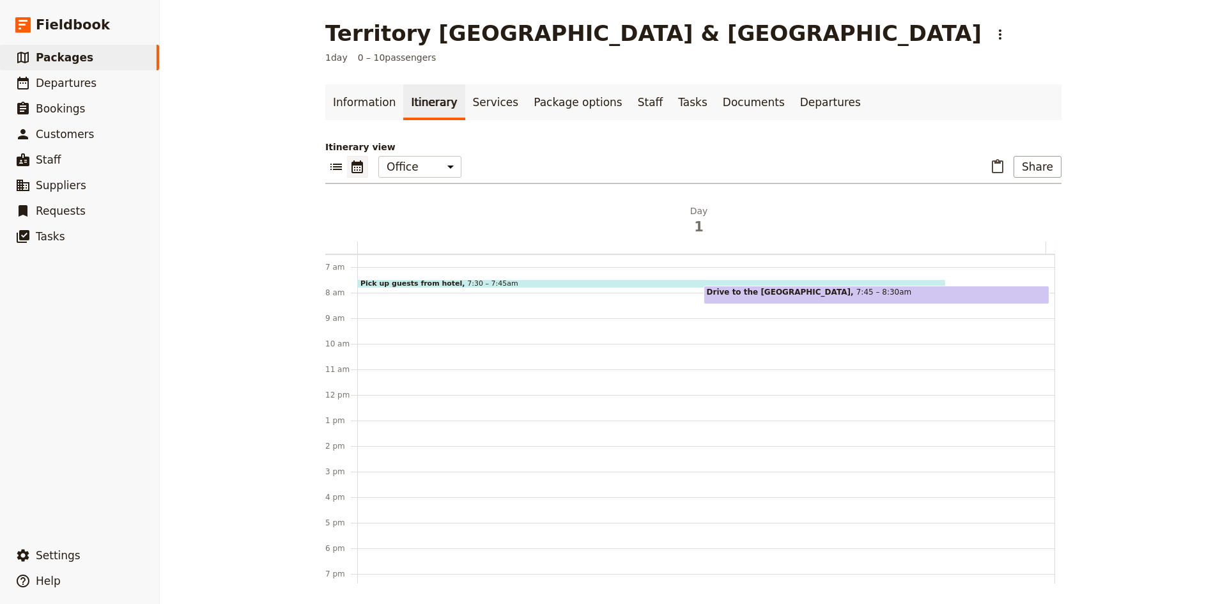
click at [458, 311] on div "Pick up guests from hotel 7:30 – 7:[GEOGRAPHIC_DATA] to the [GEOGRAPHIC_DATA] 7…" at bounding box center [706, 395] width 698 height 614
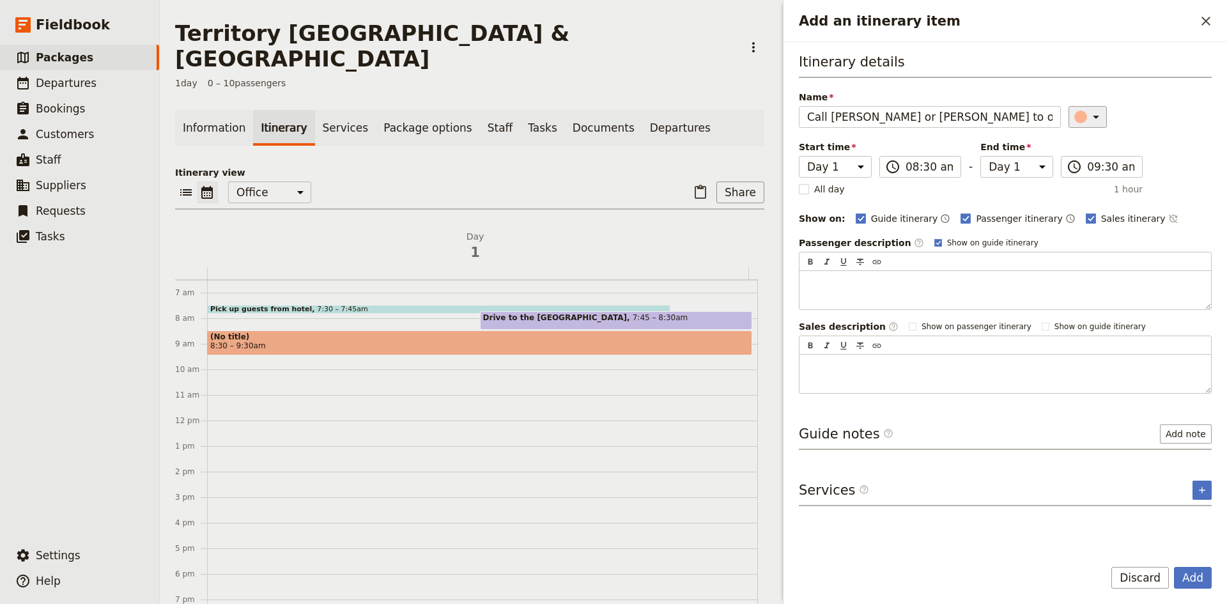
type input "Call [PERSON_NAME] or [PERSON_NAME] to open the gates"
click at [1092, 116] on icon "Add an itinerary item" at bounding box center [1096, 116] width 15 height 15
click at [1087, 174] on div "button" at bounding box center [1088, 174] width 13 height 13
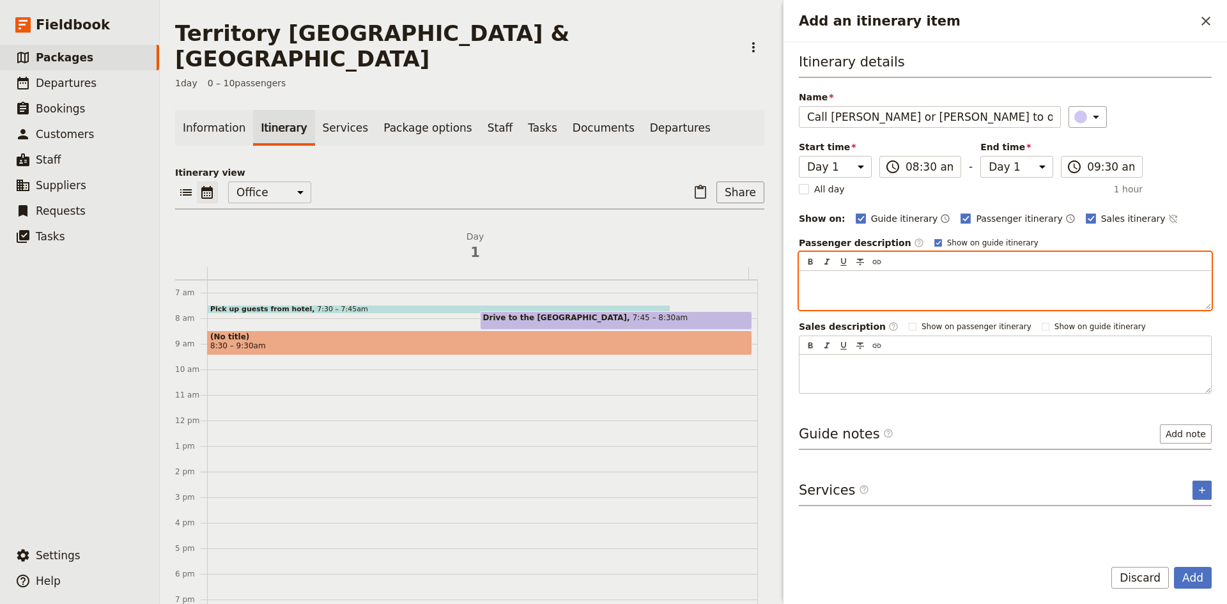
click at [860, 284] on p "Add an itinerary item" at bounding box center [1005, 282] width 396 height 13
click at [881, 279] on p "[PERSON_NAME] -" at bounding box center [1005, 282] width 396 height 13
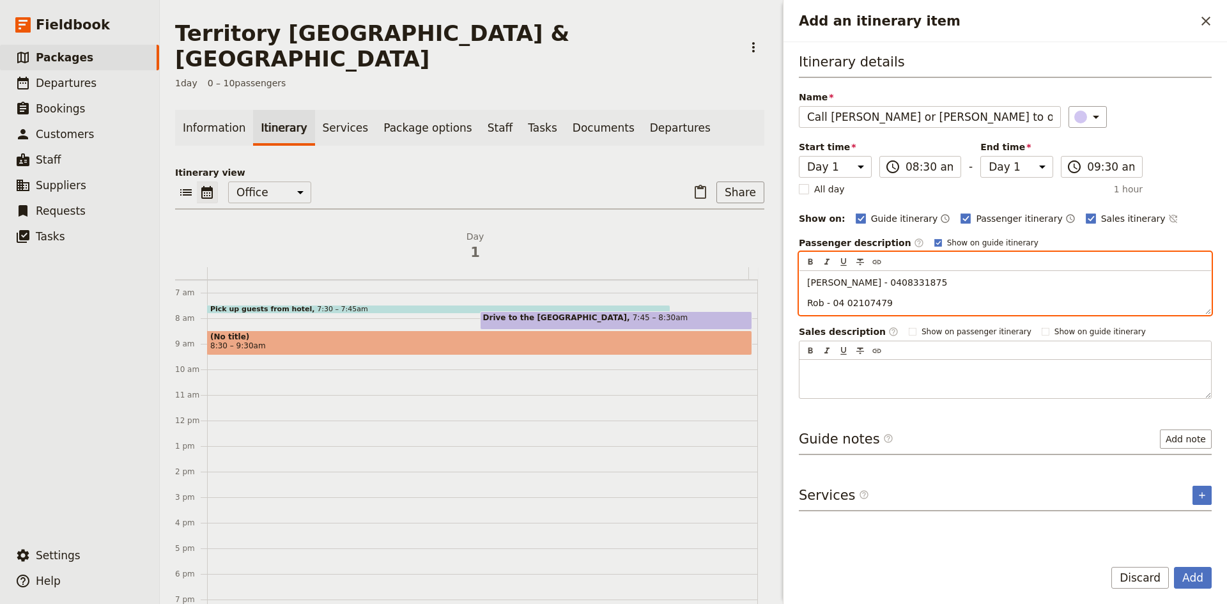
click at [863, 301] on span "Rob - 04 02107479" at bounding box center [850, 303] width 86 height 10
click at [935, 288] on div "[PERSON_NAME] - 0408331875 Rob - 04 0210 7479" at bounding box center [1006, 292] width 412 height 43
click at [888, 284] on p "[PERSON_NAME] - 0408331875" at bounding box center [1005, 282] width 396 height 13
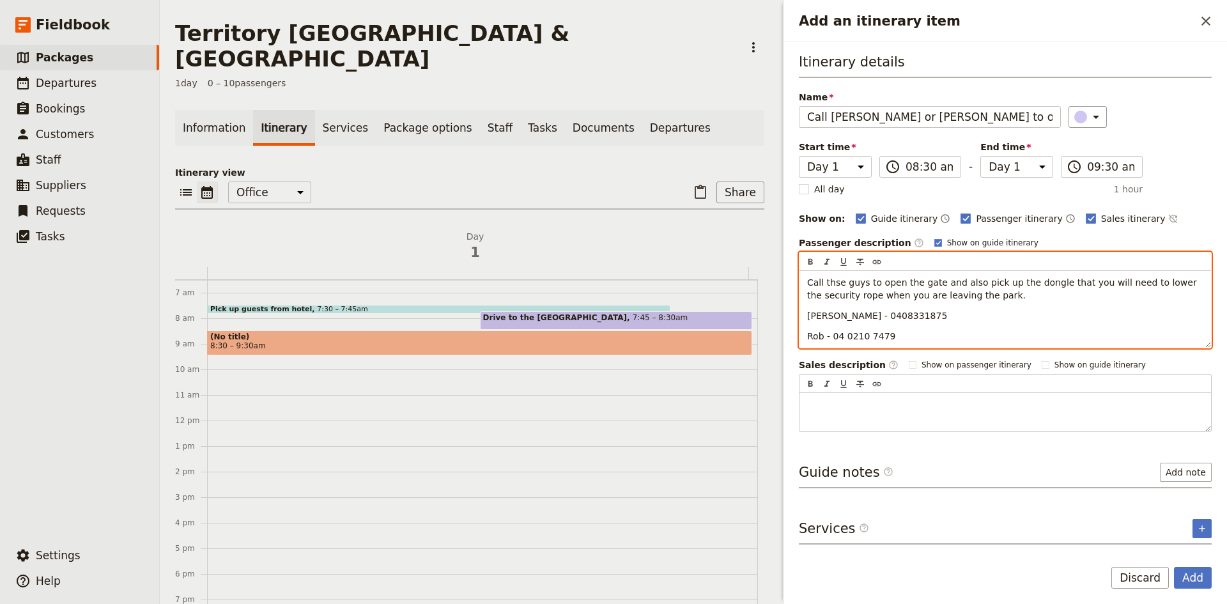
click at [831, 286] on span "Call thse guys to open the gate and also pick up the dongle that you will need …" at bounding box center [1003, 288] width 392 height 23
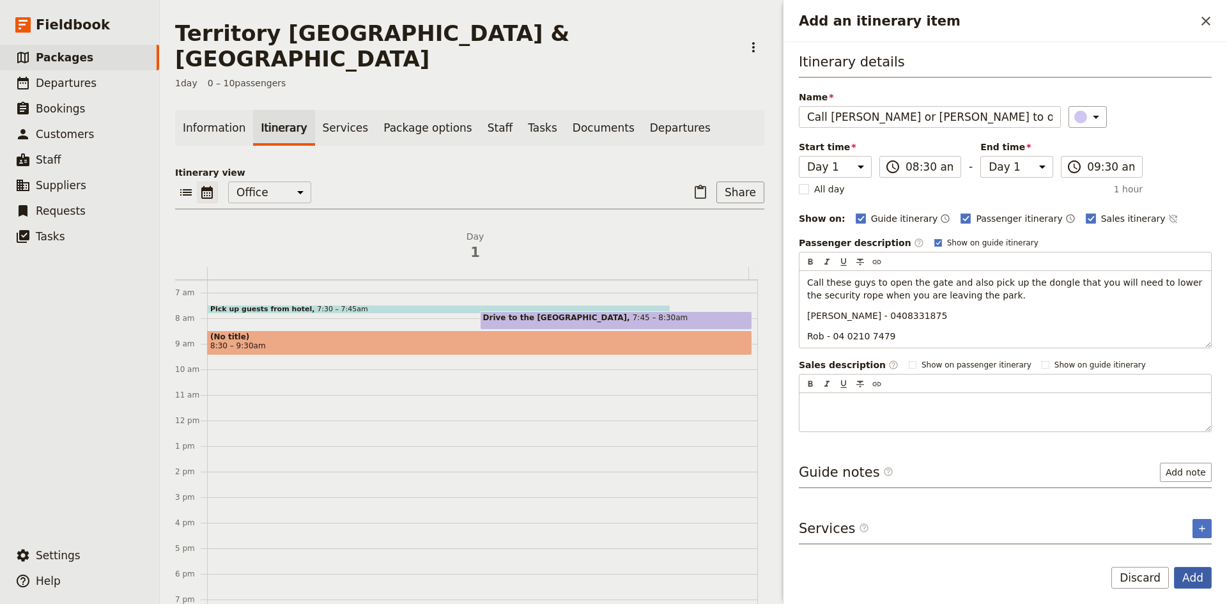
click at [1199, 571] on button "Add" at bounding box center [1193, 578] width 38 height 22
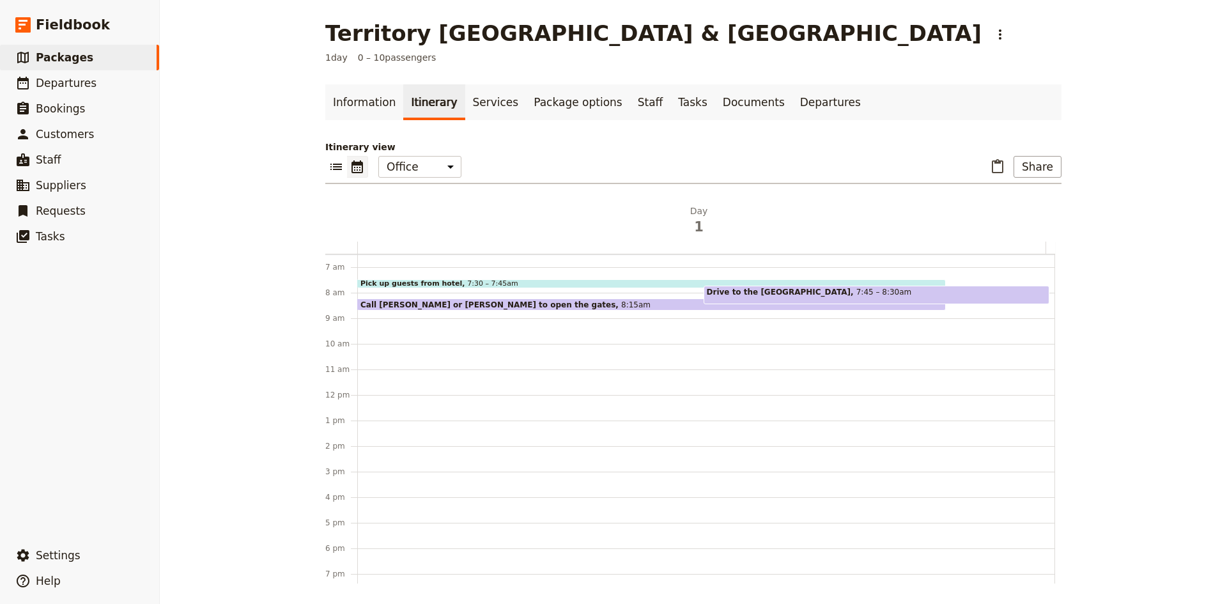
click at [398, 315] on div "Pick up guests from hotel 7:30 – 7:45am Call [PERSON_NAME] or [PERSON_NAME] to …" at bounding box center [706, 395] width 698 height 614
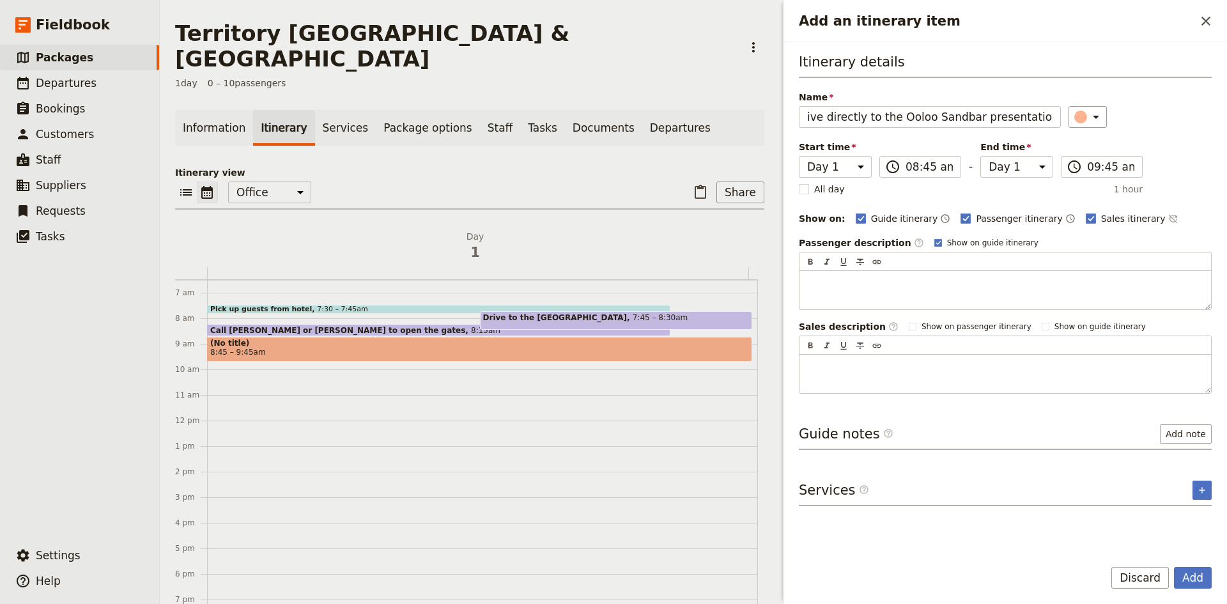
scroll to position [0, 19]
type input "Drive directly to the Ooloo Sandbar presentation area"
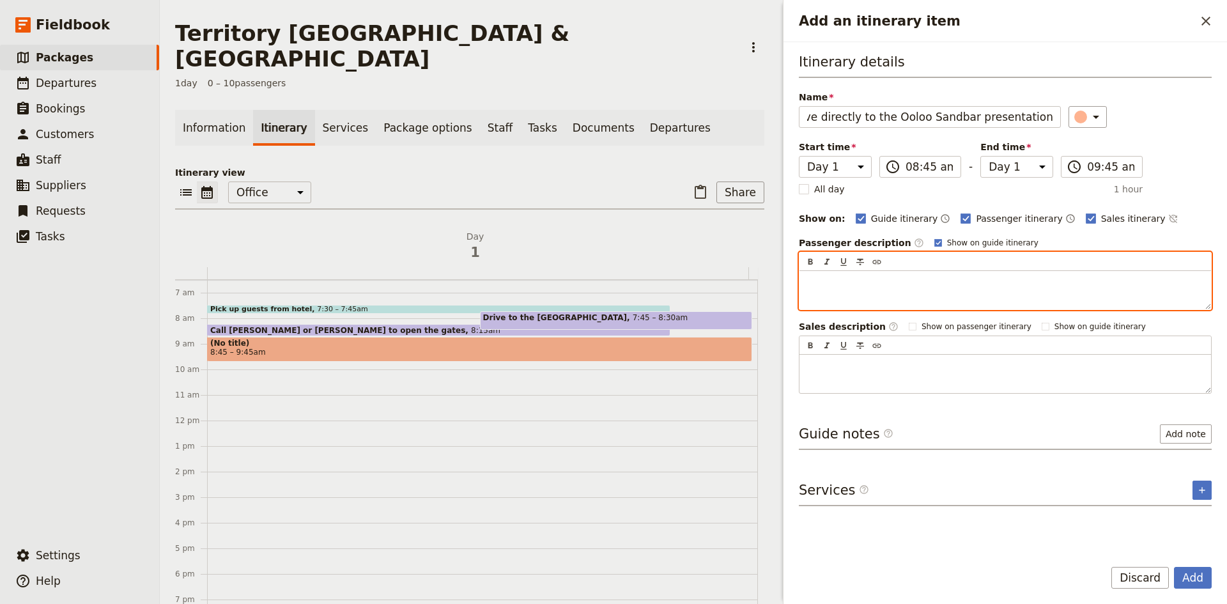
click at [887, 279] on p "Add an itinerary item" at bounding box center [1005, 282] width 396 height 13
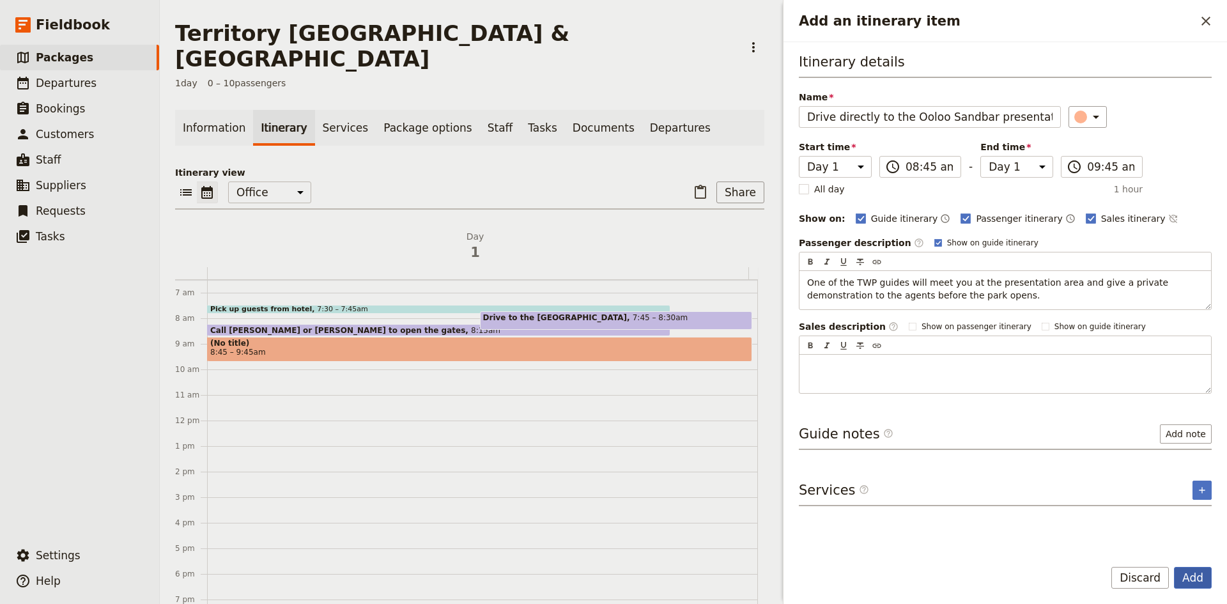
click at [1191, 571] on button "Add" at bounding box center [1193, 578] width 38 height 22
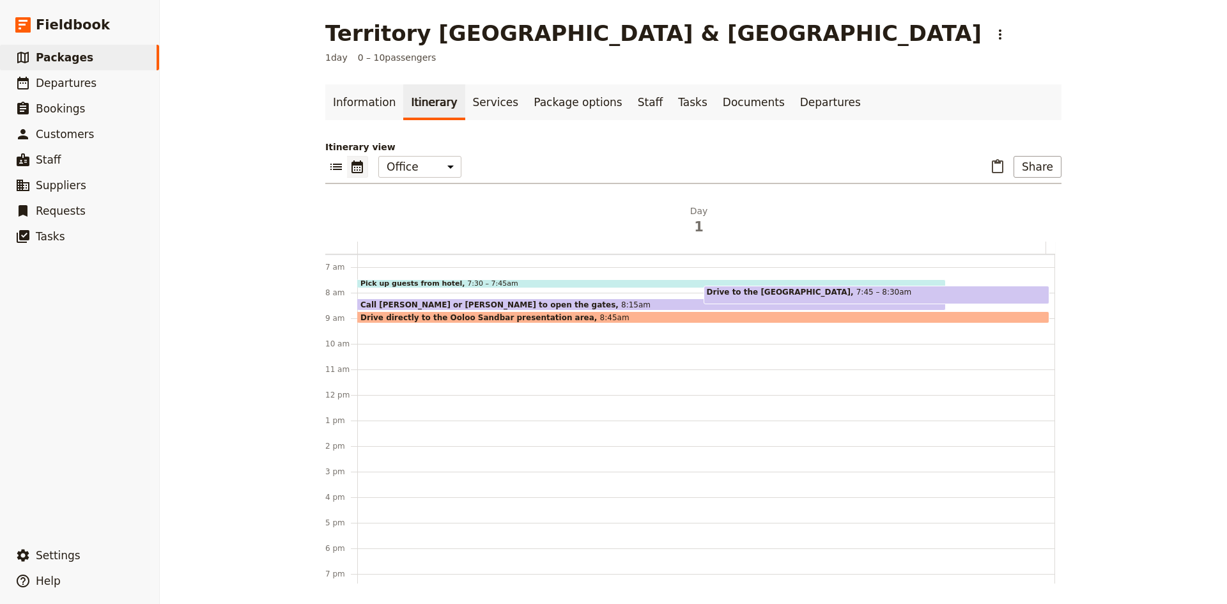
click at [655, 316] on div "Drive directly to the Ooloo Sandbar presentation area 8:45am" at bounding box center [703, 317] width 692 height 12
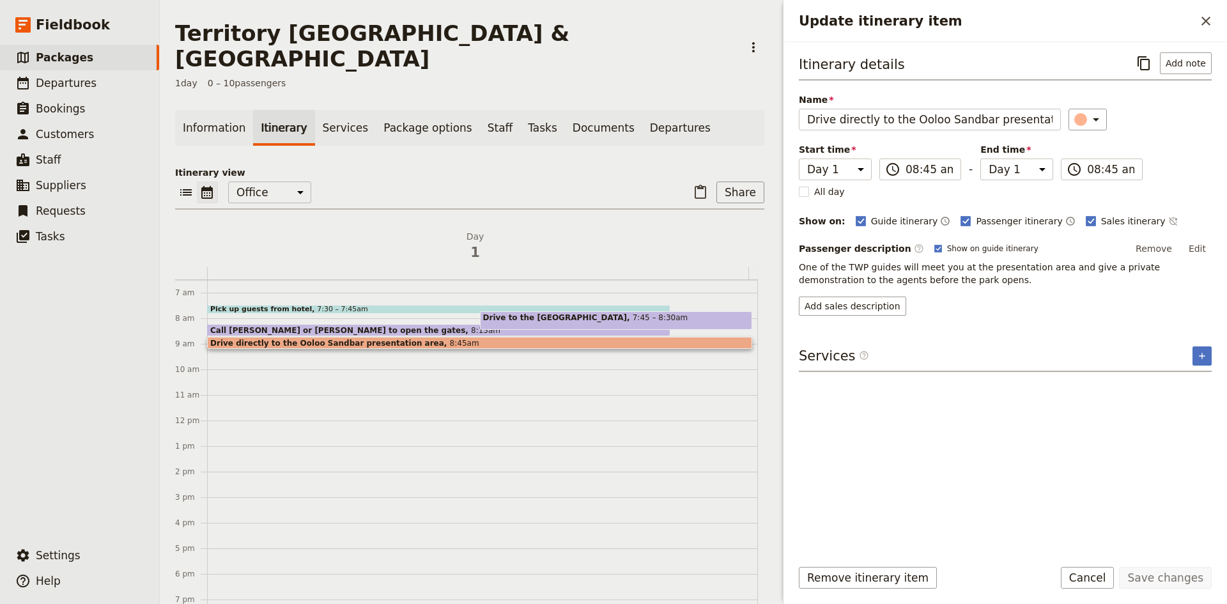
click at [596, 361] on div "Pick up guests from hotel 7:30 – 7:45am Call [PERSON_NAME] or [PERSON_NAME] to …" at bounding box center [482, 421] width 551 height 614
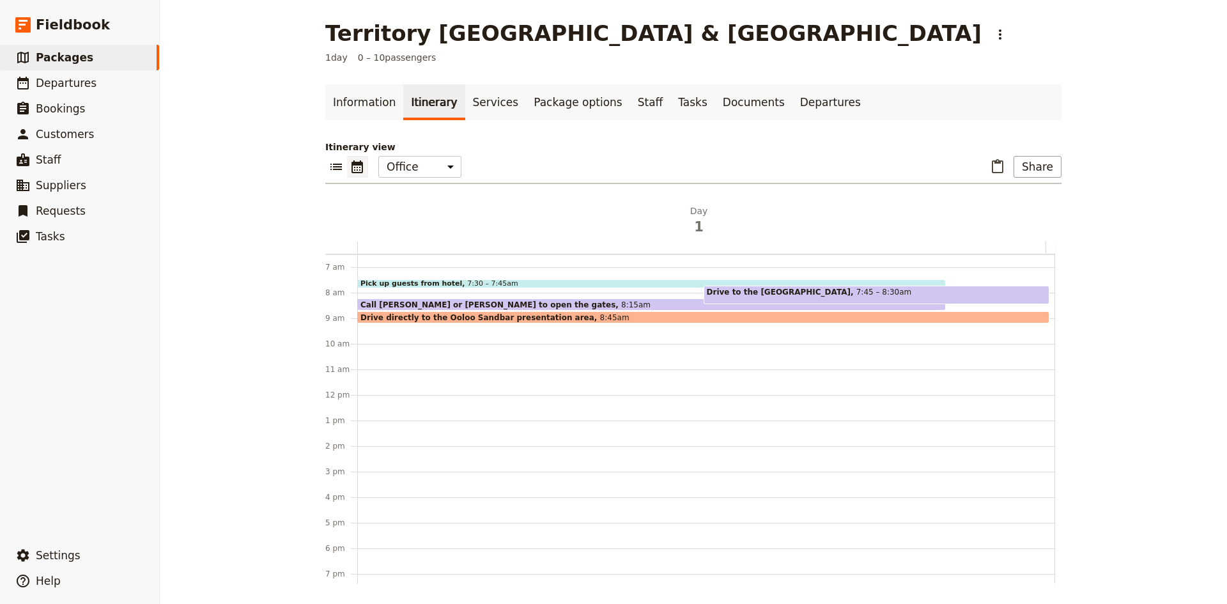
click at [359, 327] on div "Pick up guests from hotel 7:30 – 7:45am Call [PERSON_NAME] or [PERSON_NAME] to …" at bounding box center [706, 395] width 698 height 614
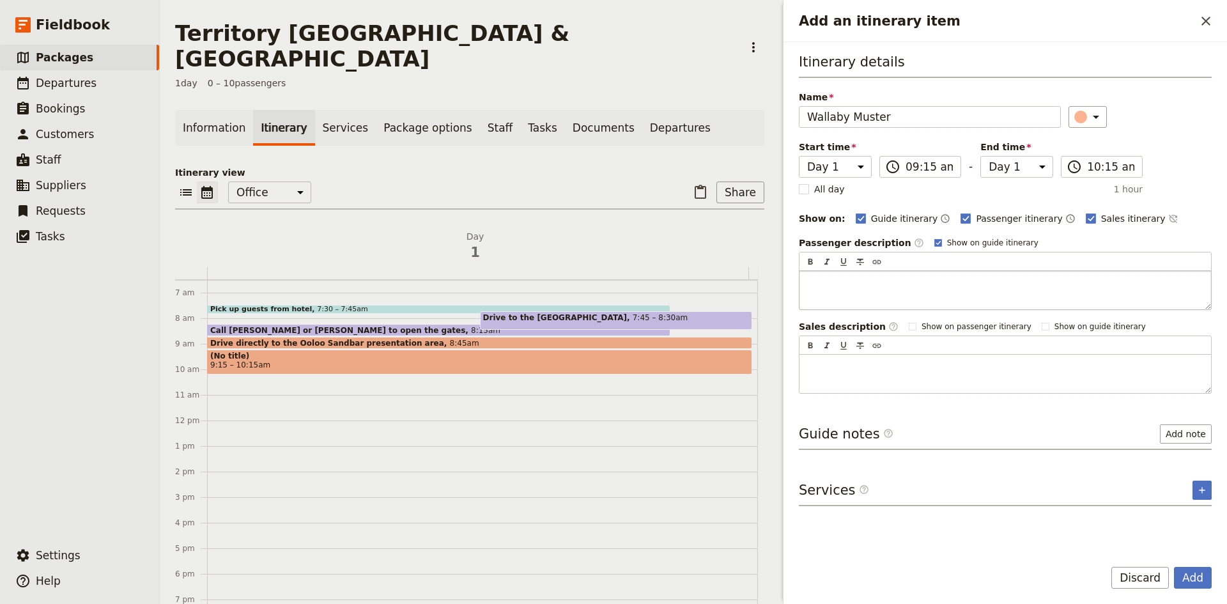
type input "Wallaby Muster"
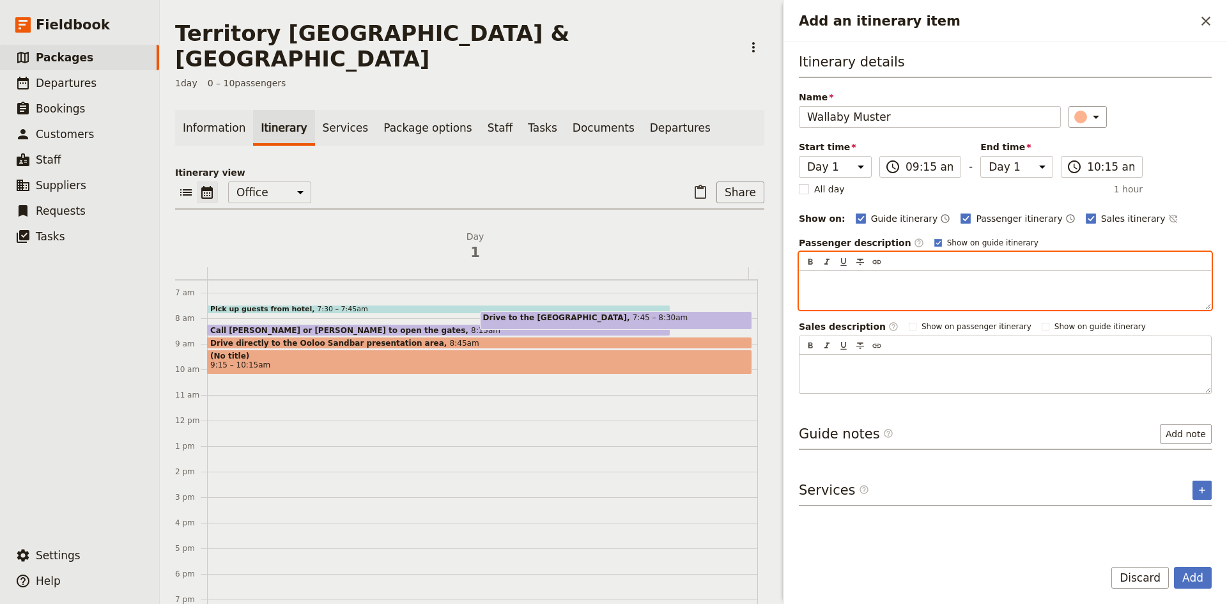
click at [879, 286] on p "Add an itinerary item" at bounding box center [1005, 282] width 396 height 13
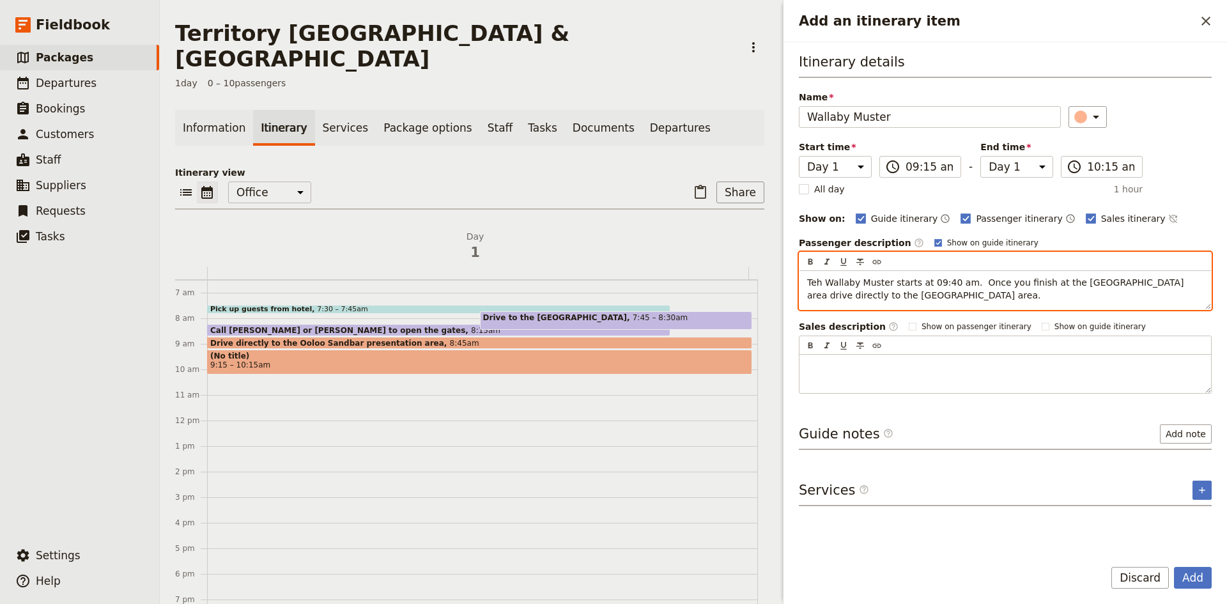
click at [820, 283] on span "Teh Wallaby Muster starts at 09:40 am. Once you finish at the [GEOGRAPHIC_DATA]…" at bounding box center [997, 288] width 380 height 23
click at [916, 295] on p "The Wallaby Muster starts at 09:40 am. Once you finish at the [GEOGRAPHIC_DATA]…" at bounding box center [1005, 289] width 396 height 26
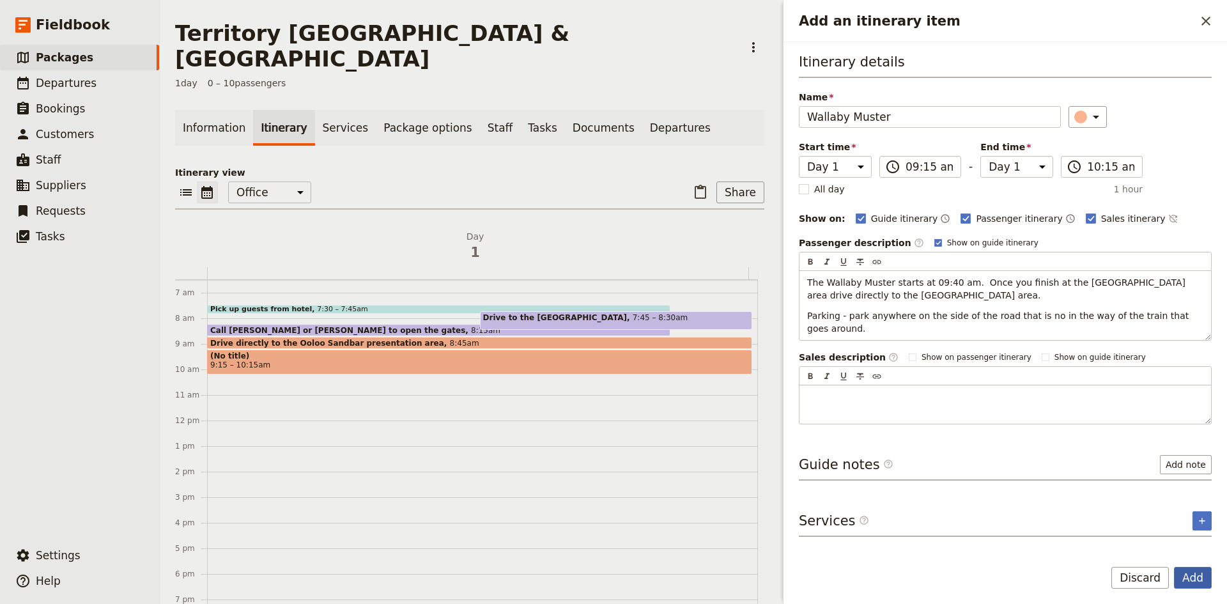
click at [1189, 573] on button "Add" at bounding box center [1193, 578] width 38 height 22
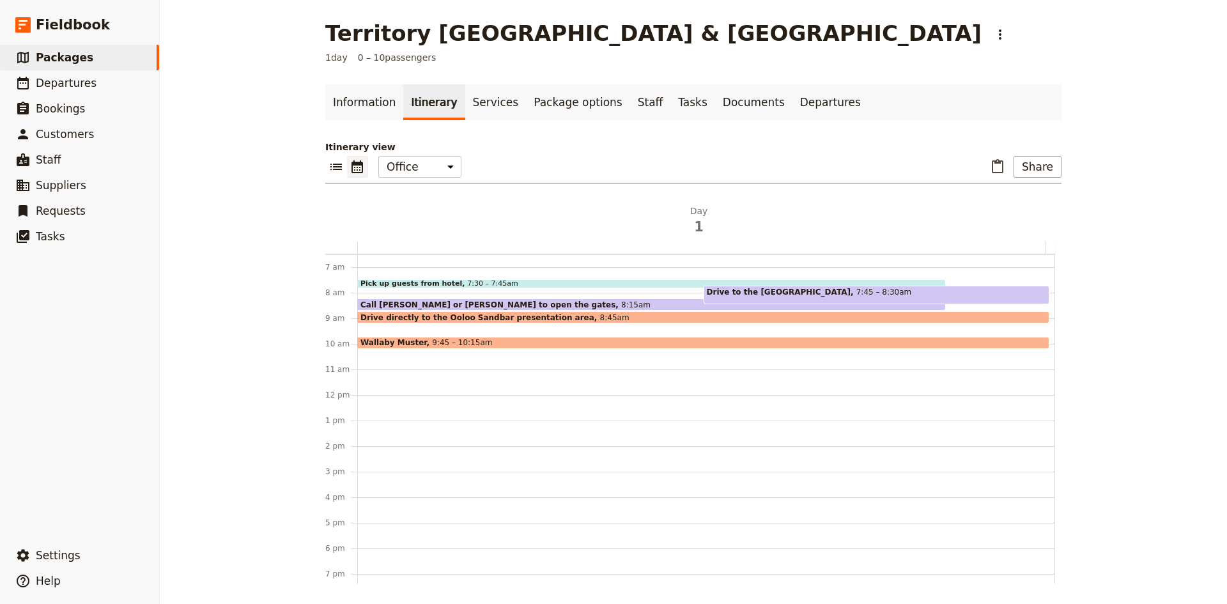
click at [488, 329] on div "Pick up guests from hotel 7:30 – 7:45am Call [PERSON_NAME] or [PERSON_NAME] to …" at bounding box center [706, 395] width 698 height 614
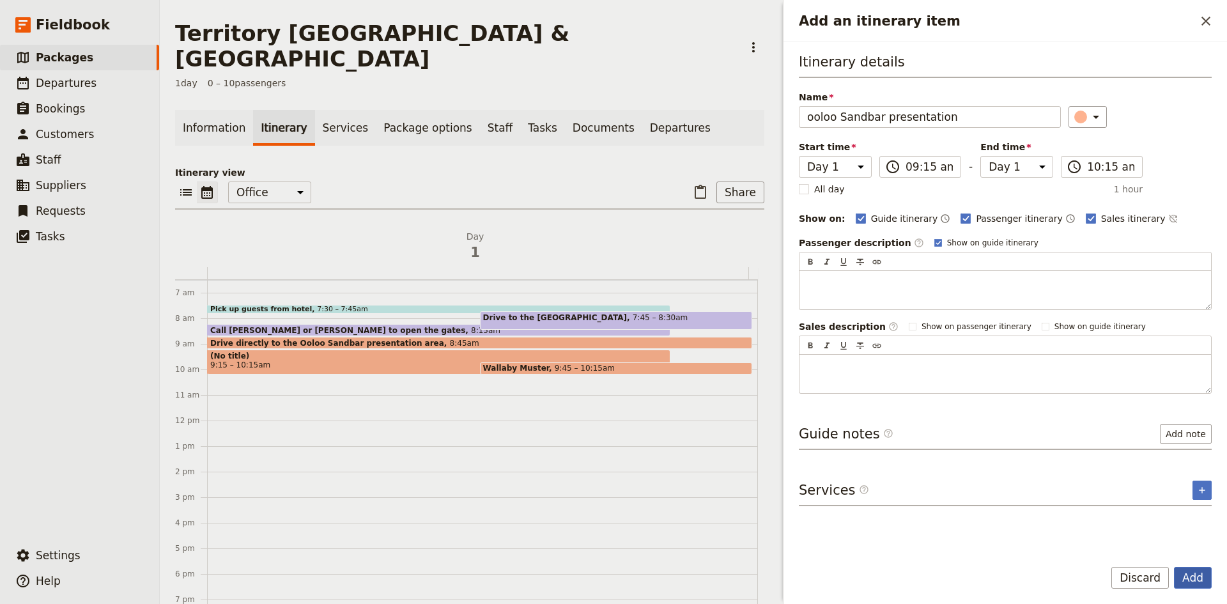
type input "ooloo Sandbar presentation"
click at [1186, 577] on button "Add" at bounding box center [1193, 578] width 38 height 22
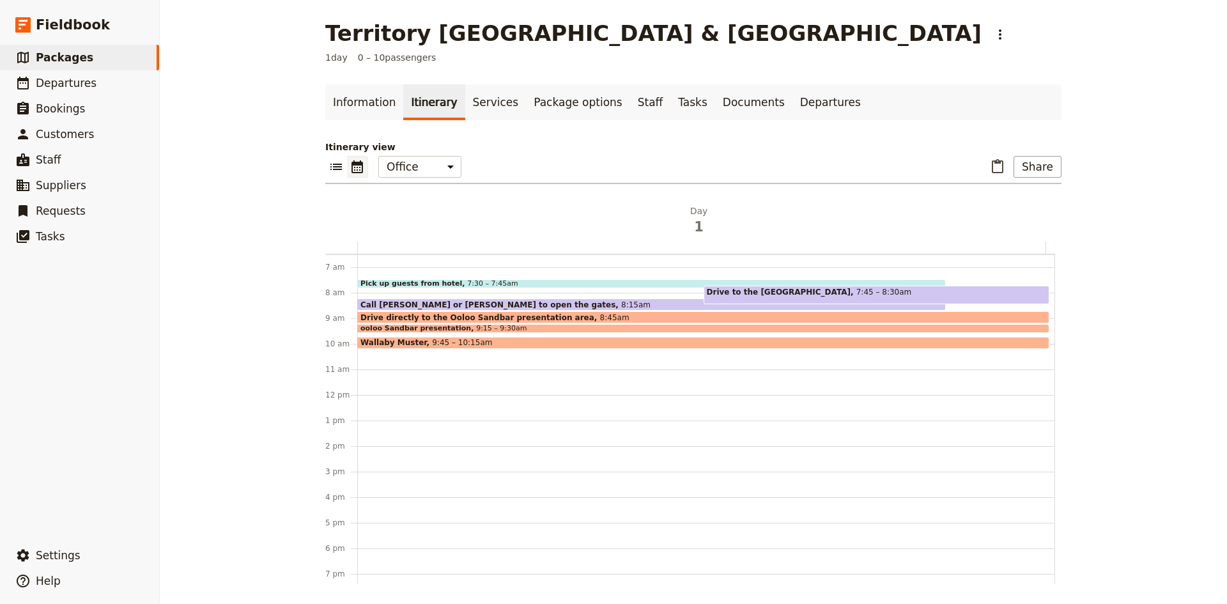
click at [511, 327] on div "ooloo Sandbar presentation 9:15 – 9:30am" at bounding box center [703, 328] width 692 height 9
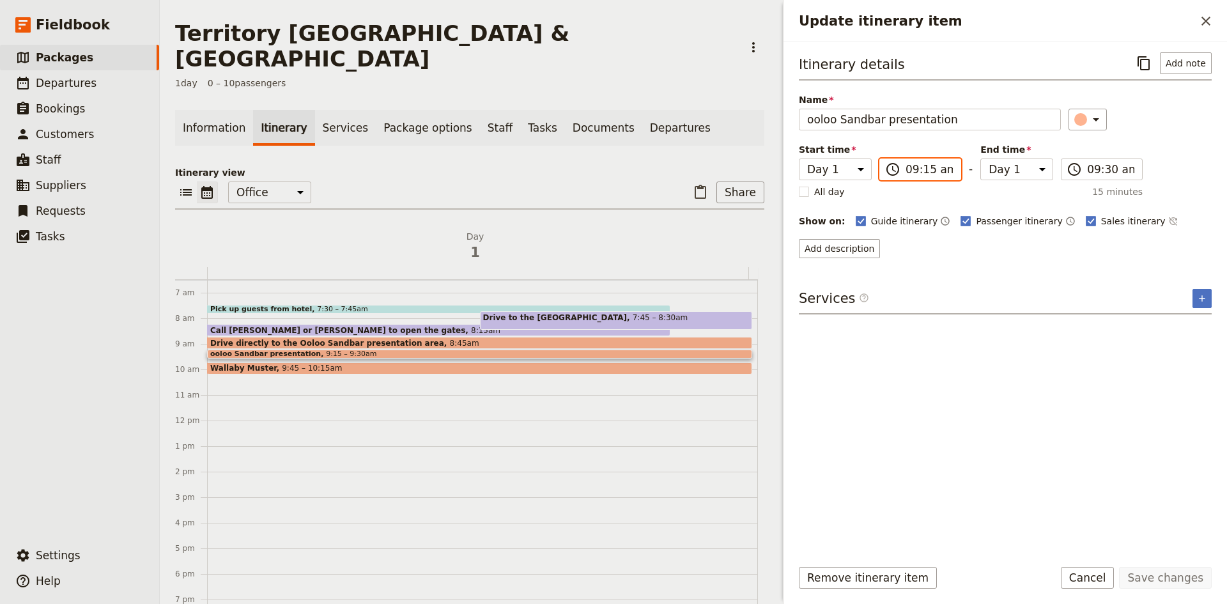
click at [912, 169] on input "09:15 am" at bounding box center [929, 169] width 47 height 15
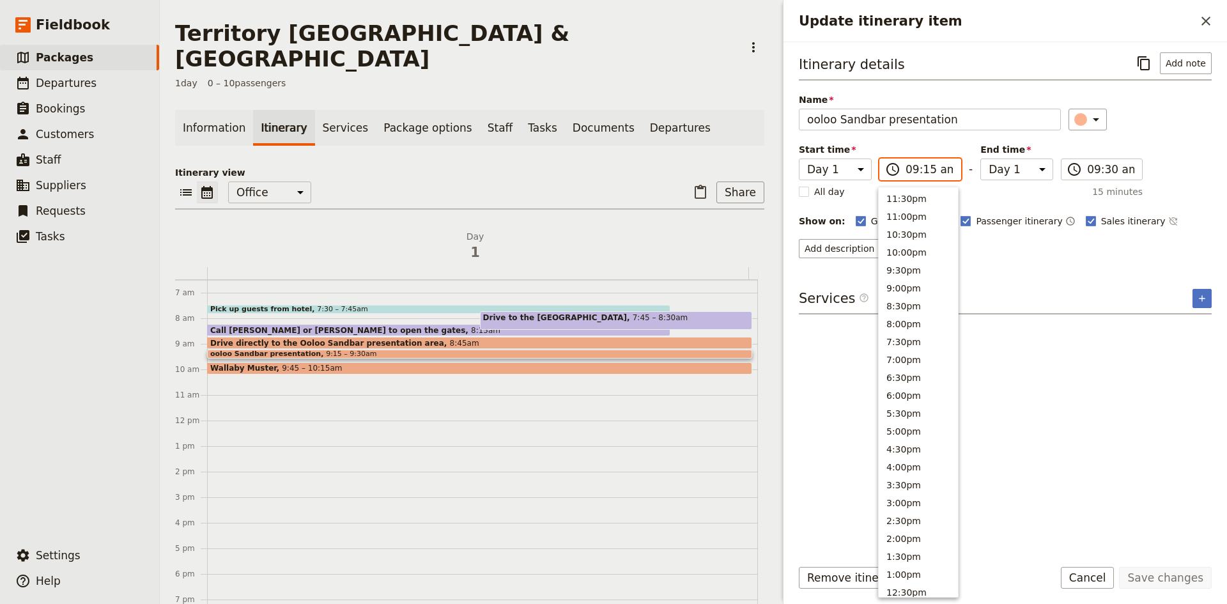
scroll to position [454, 0]
click at [912, 169] on input "12:45 am" at bounding box center [929, 169] width 47 height 15
type input "08:45 am"
click at [1014, 255] on div "Add description" at bounding box center [1005, 248] width 413 height 19
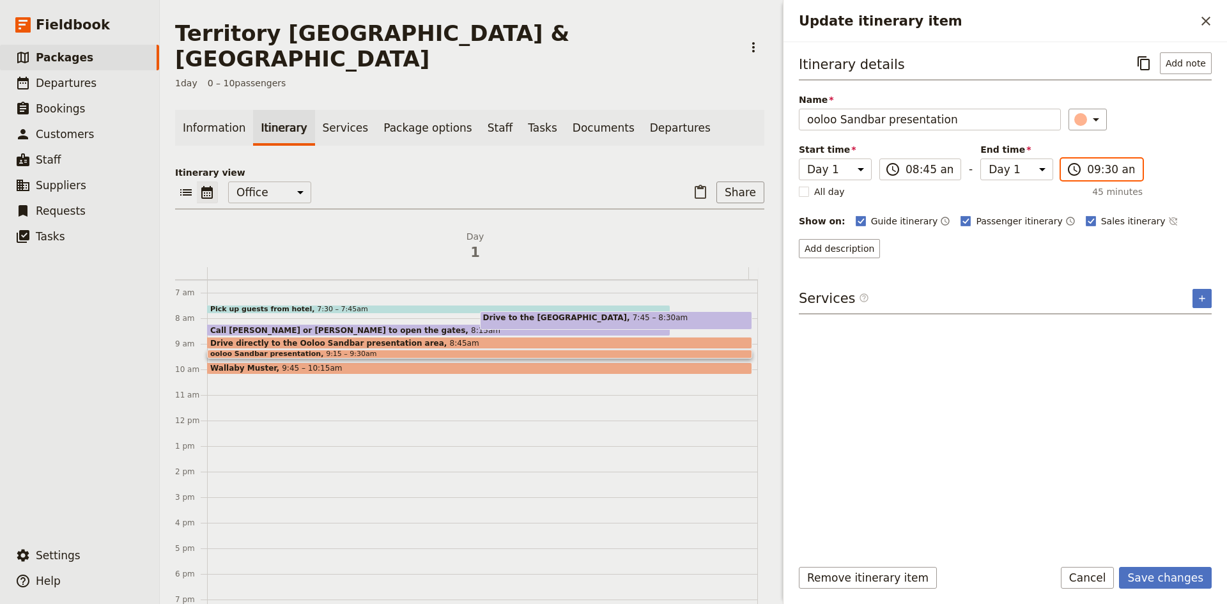
click at [1108, 170] on input "09:30 am" at bounding box center [1110, 169] width 47 height 15
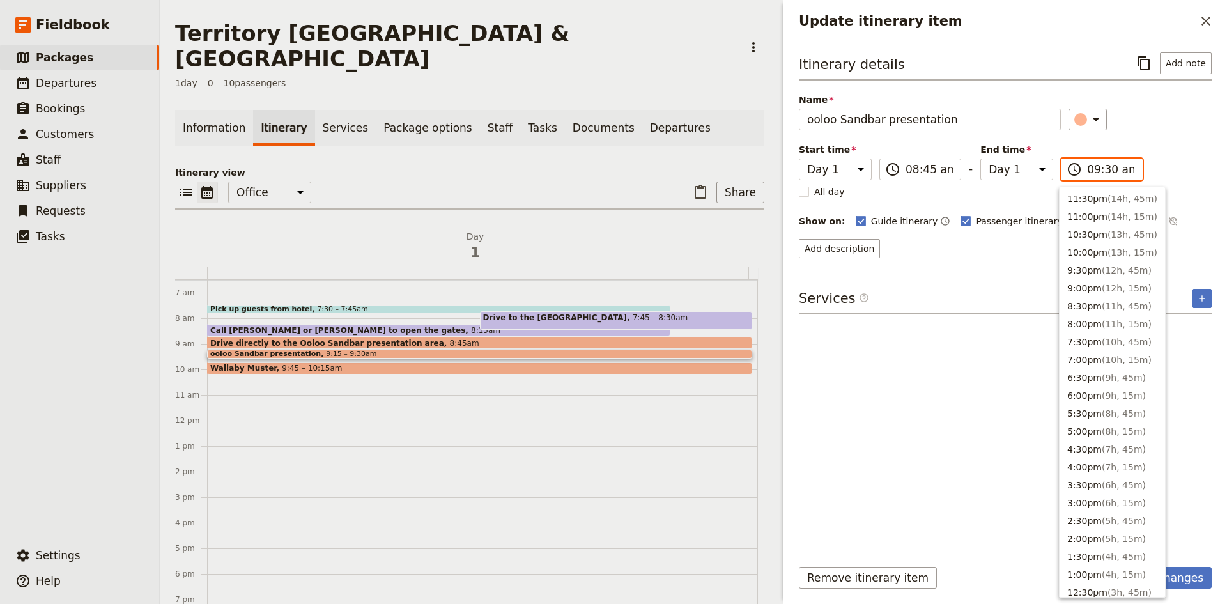
scroll to position [454, 0]
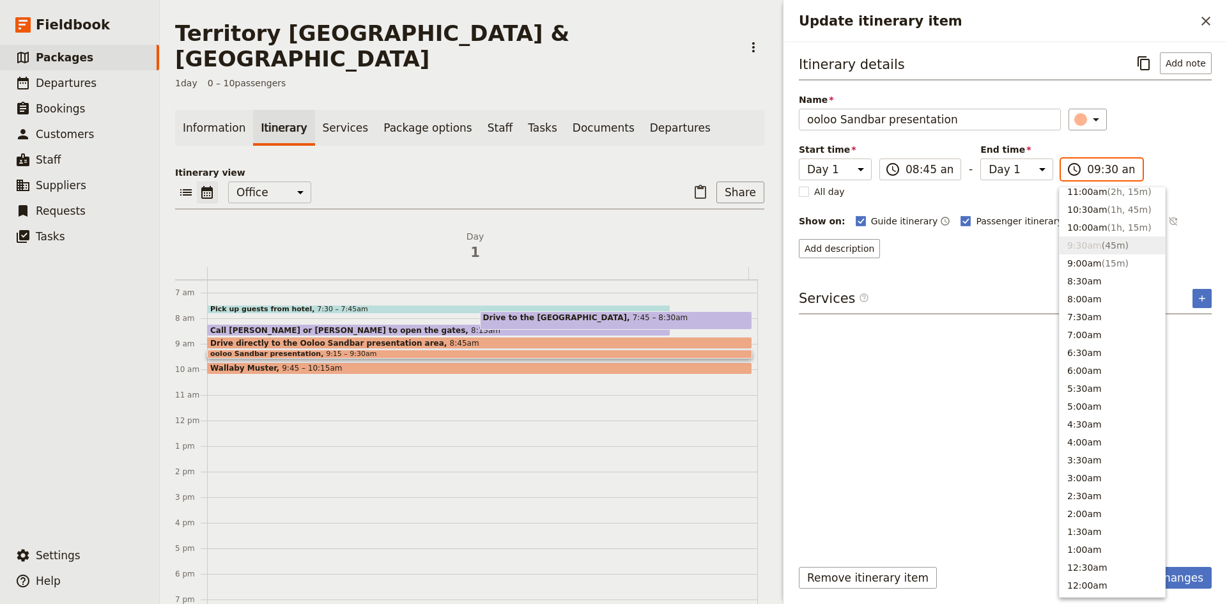
click at [1107, 170] on input "09:30 am" at bounding box center [1110, 169] width 47 height 15
type input "09:15 am"
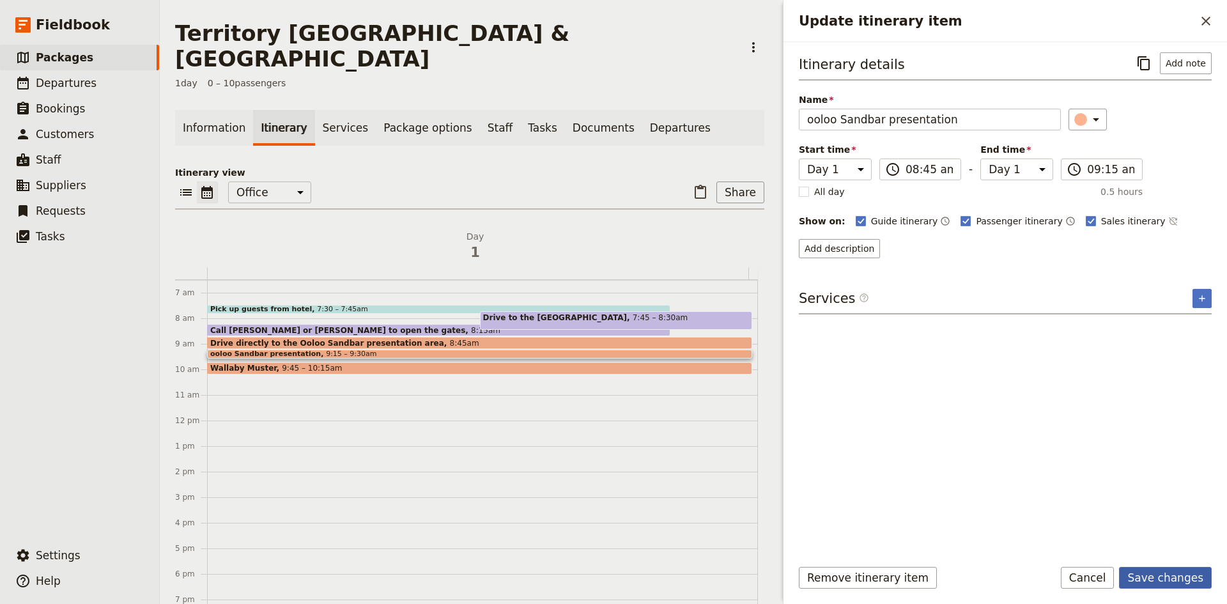
click at [1177, 572] on button "Save changes" at bounding box center [1165, 578] width 93 height 22
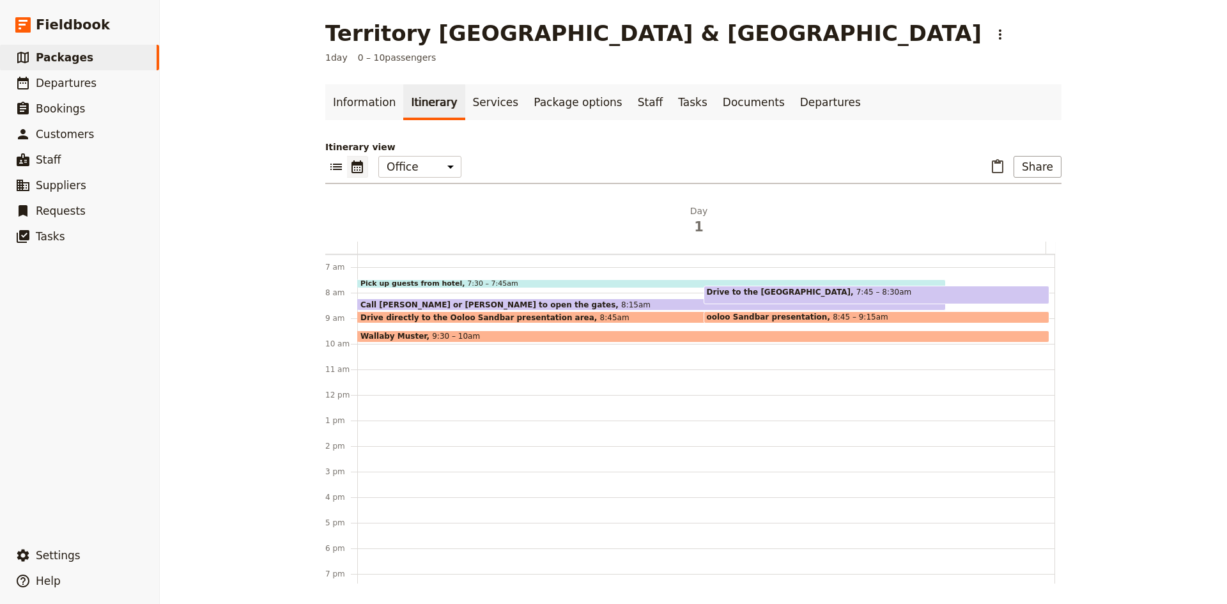
click at [361, 351] on div "Pick up guests from hotel 7:30 – 7:45am Call [PERSON_NAME] or [PERSON_NAME] to …" at bounding box center [706, 395] width 698 height 614
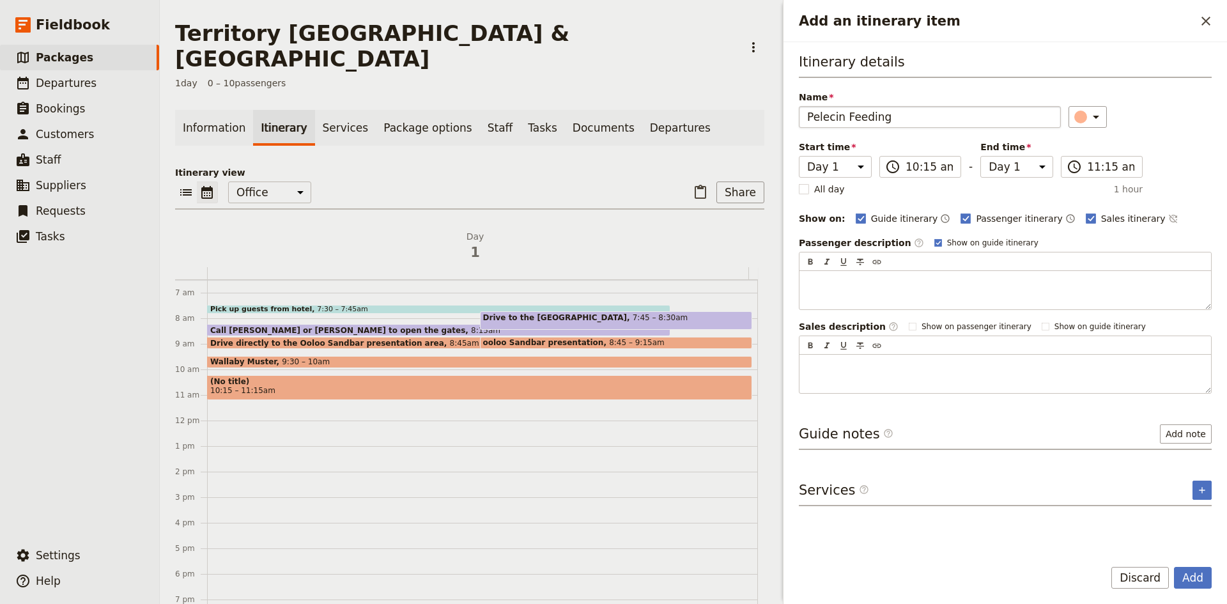
click at [828, 119] on input "Pelecin Feeding" at bounding box center [930, 117] width 262 height 22
click at [821, 113] on input "Pelcen Feeding" at bounding box center [930, 117] width 262 height 22
type input "Pelican Feeding"
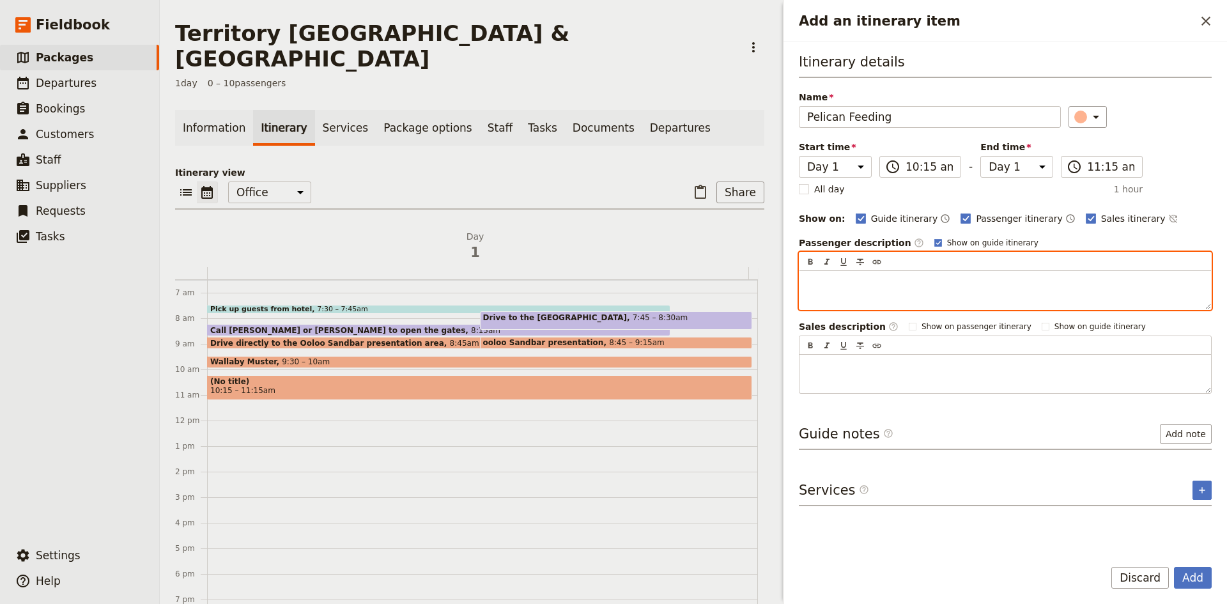
click at [865, 283] on p "Add an itinerary item" at bounding box center [1005, 282] width 396 height 13
click at [1011, 283] on span "The park may get our guests to feed the birds becase they are agents but this i…" at bounding box center [998, 288] width 382 height 23
click at [1199, 281] on p "The park may get our guests to feed the birds because they are agents but this …" at bounding box center [1005, 289] width 396 height 26
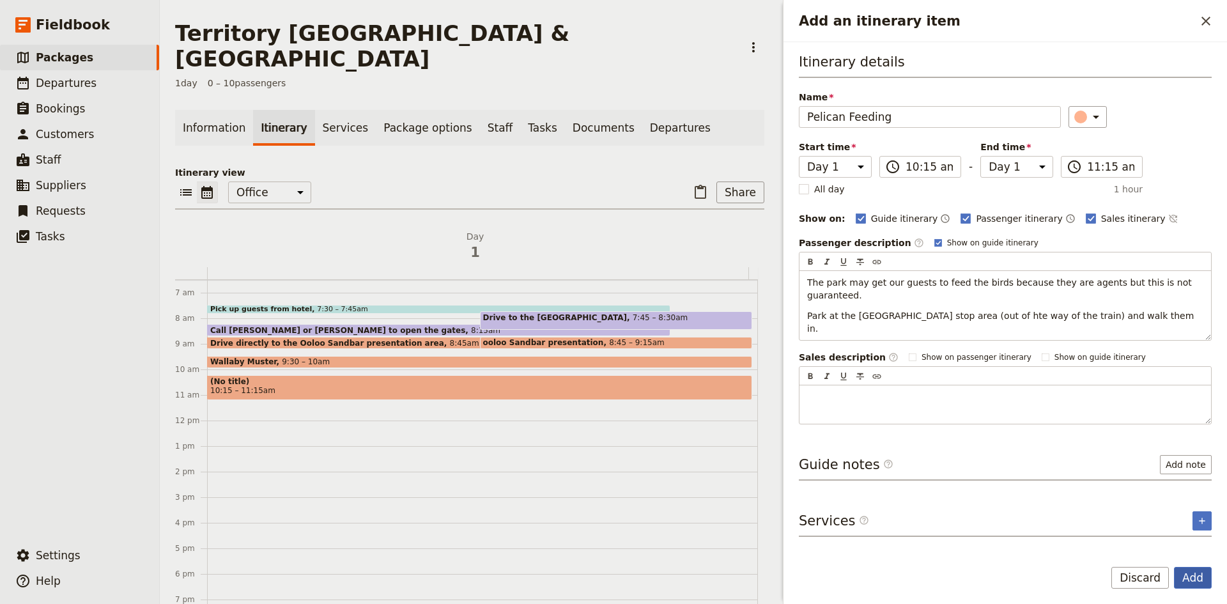
click at [1190, 573] on button "Add" at bounding box center [1193, 578] width 38 height 22
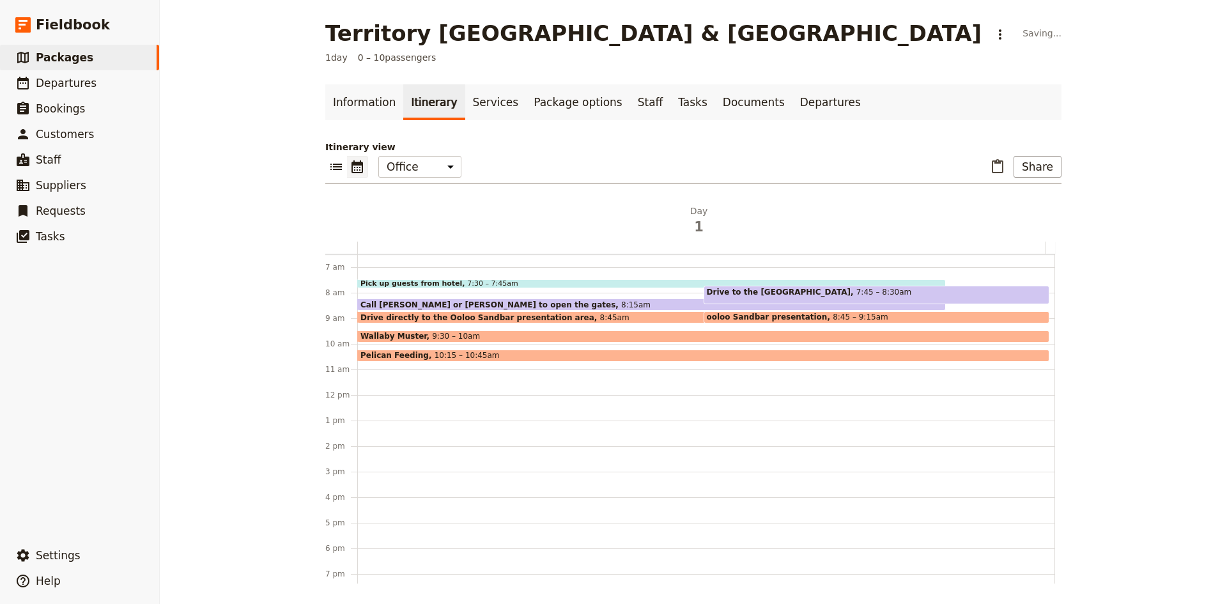
click at [499, 356] on span at bounding box center [703, 358] width 691 height 5
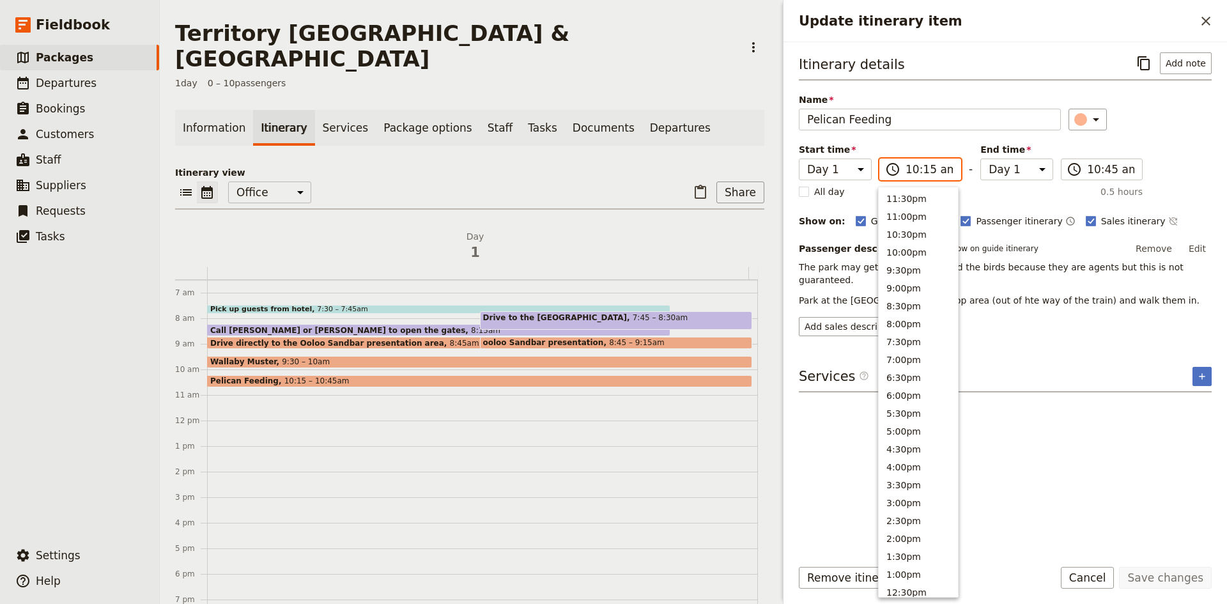
click at [926, 166] on input "10:15 am" at bounding box center [929, 169] width 47 height 15
click at [926, 167] on input "10:15 am" at bounding box center [929, 169] width 47 height 15
type input "10:10 am"
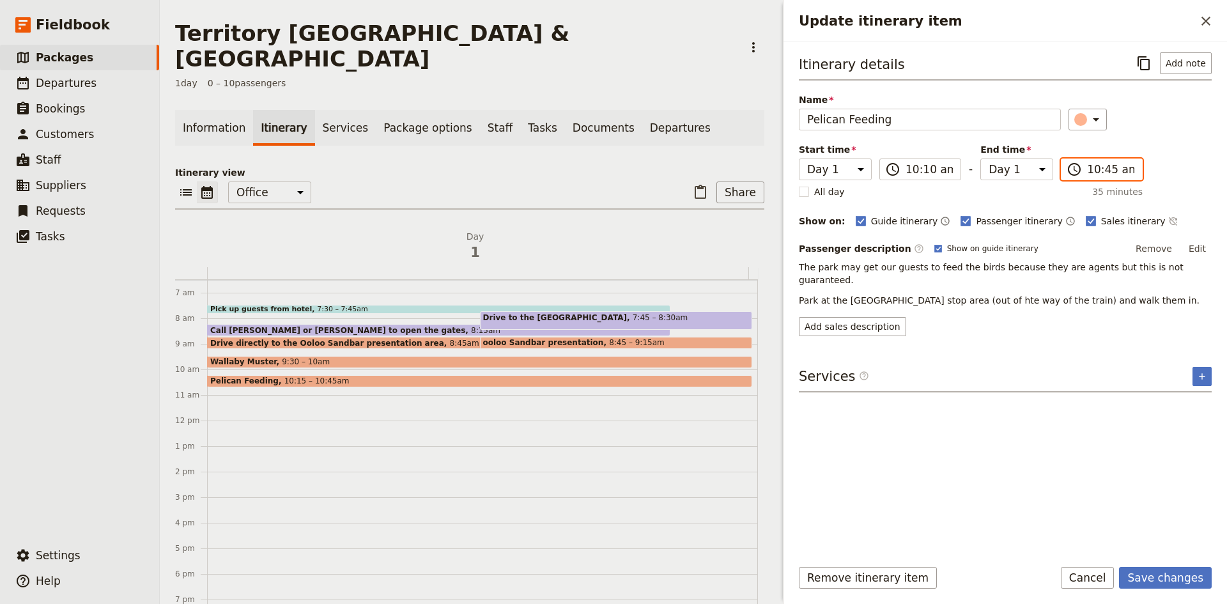
click at [1106, 167] on input "10:45 am" at bounding box center [1110, 169] width 47 height 15
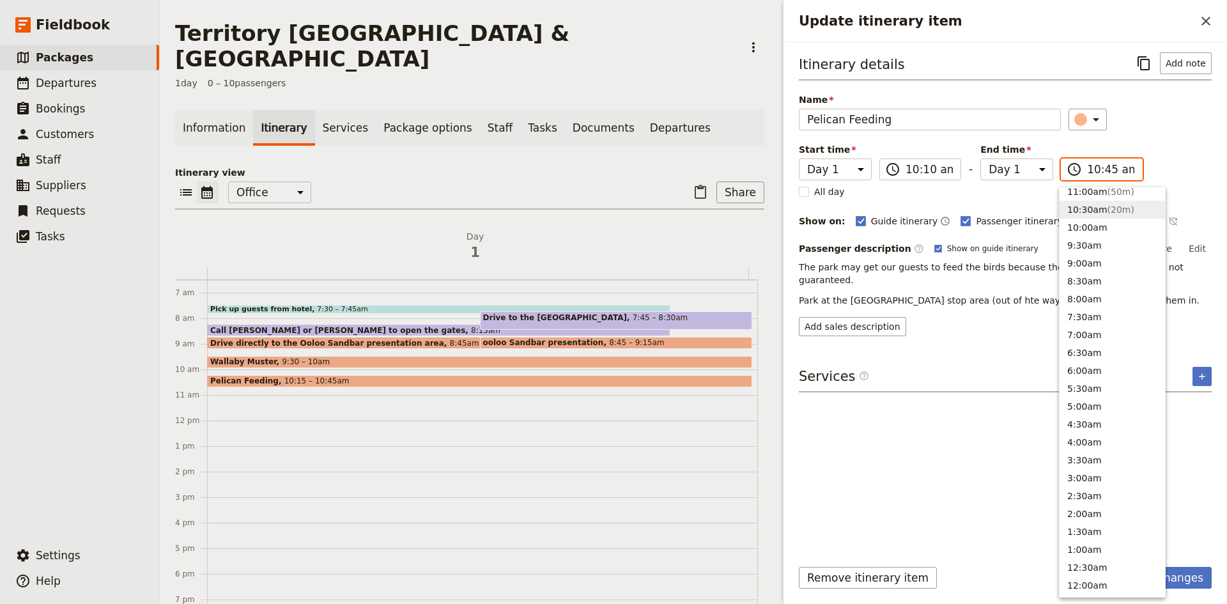
click at [1106, 167] on input "10:45 am" at bounding box center [1110, 169] width 47 height 15
click at [1108, 171] on input "10:45 am" at bounding box center [1110, 169] width 47 height 15
type input "10:30 am"
click at [1158, 146] on div "Itinerary details ​ Add note Name Pelican Feeding ​ Start time Day 1 10:10 ​ 10…" at bounding box center [1005, 194] width 413 height 284
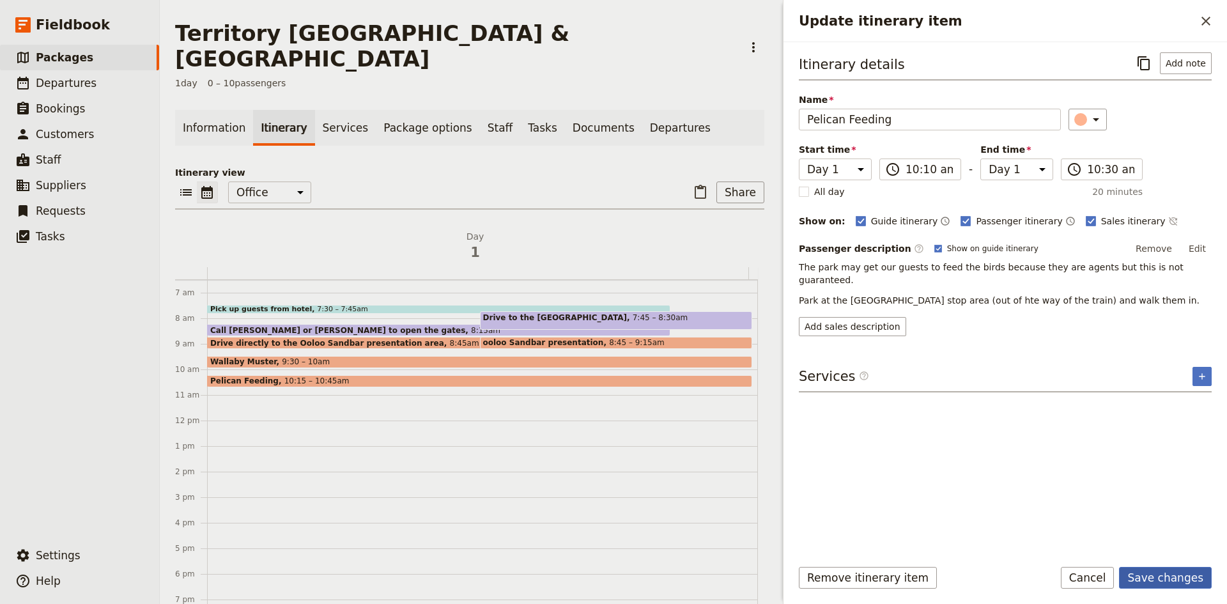
click at [1157, 571] on button "Save changes" at bounding box center [1165, 578] width 93 height 22
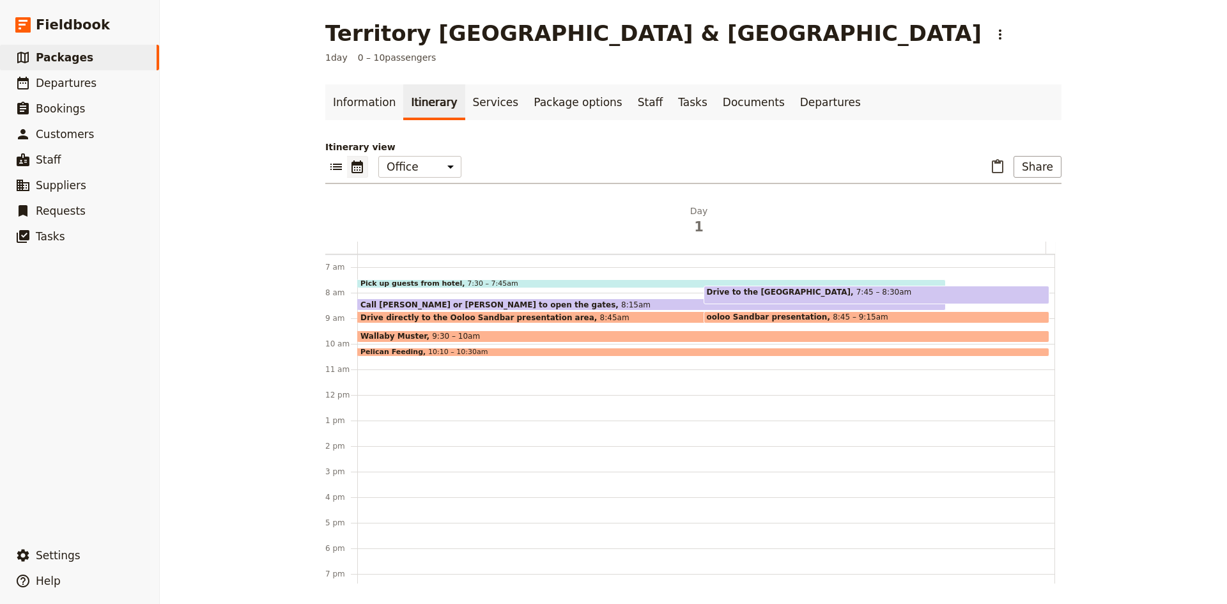
click at [361, 359] on div "Pick up guests from hotel 7:30 – 7:45am Call [PERSON_NAME] or [PERSON_NAME] to …" at bounding box center [706, 395] width 698 height 614
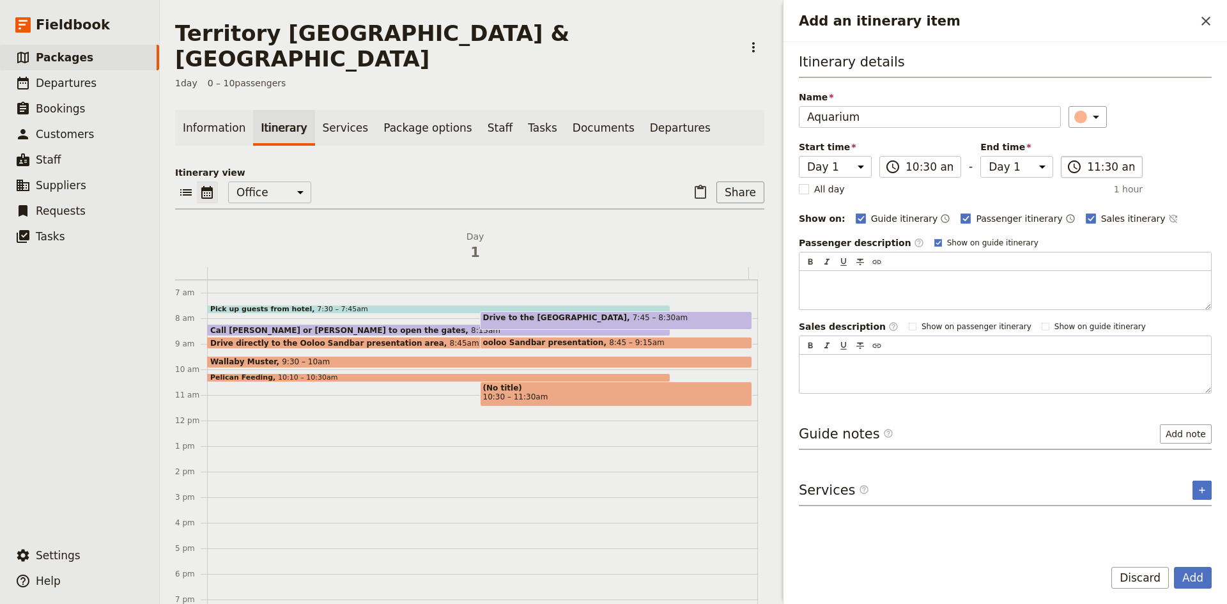
type input "Aquarium"
click at [1105, 169] on input "11:30 am" at bounding box center [1110, 166] width 47 height 15
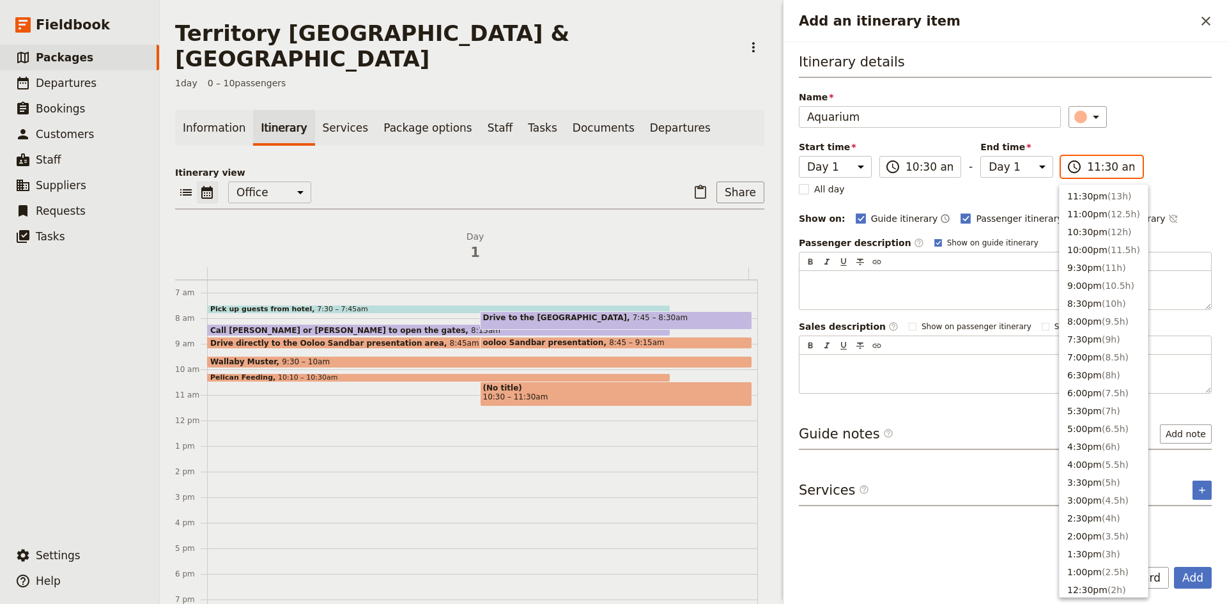
scroll to position [432, 0]
click at [1107, 167] on input "11:30 am" at bounding box center [1110, 166] width 47 height 15
type input "11:00 am"
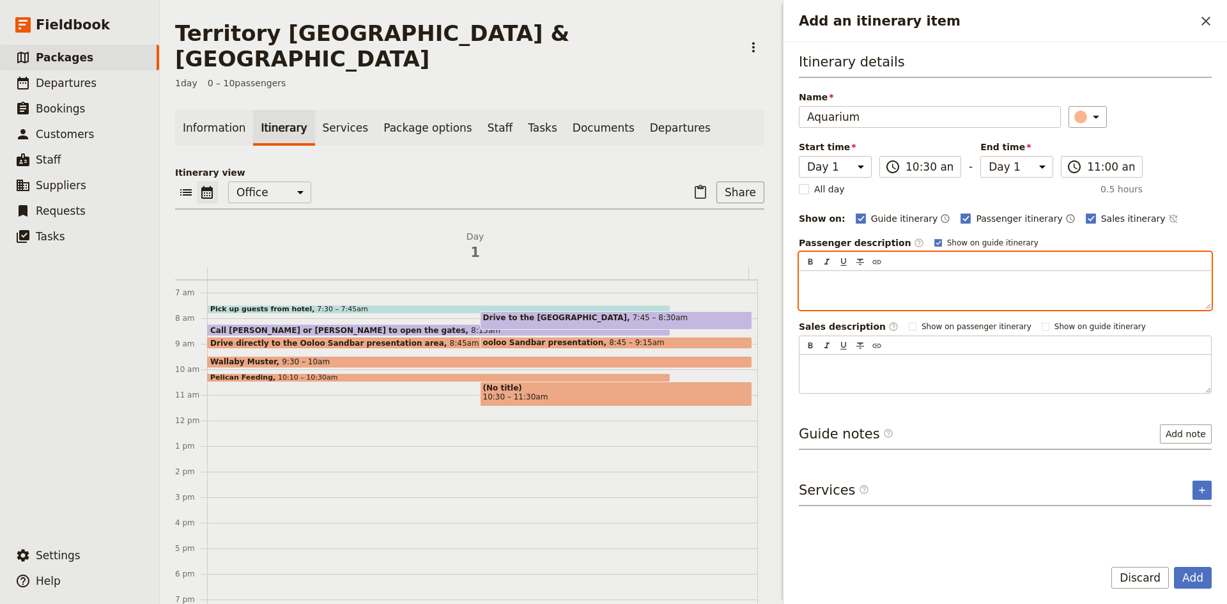
click at [852, 284] on p "Add an itinerary item" at bounding box center [1005, 282] width 396 height 13
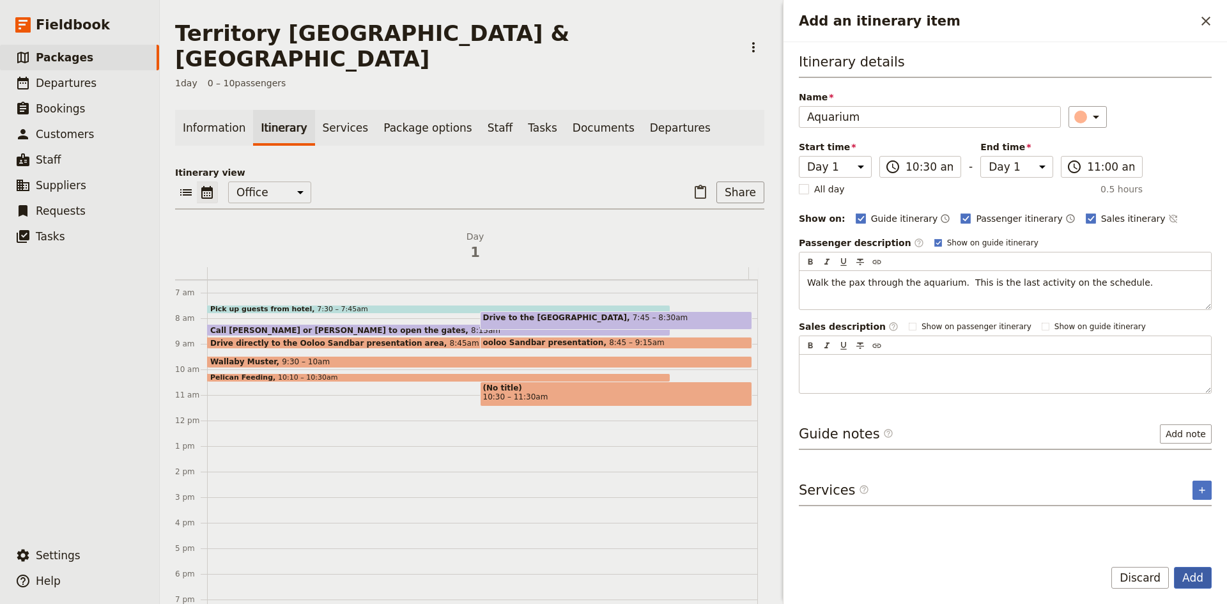
click at [1195, 573] on button "Add" at bounding box center [1193, 578] width 38 height 22
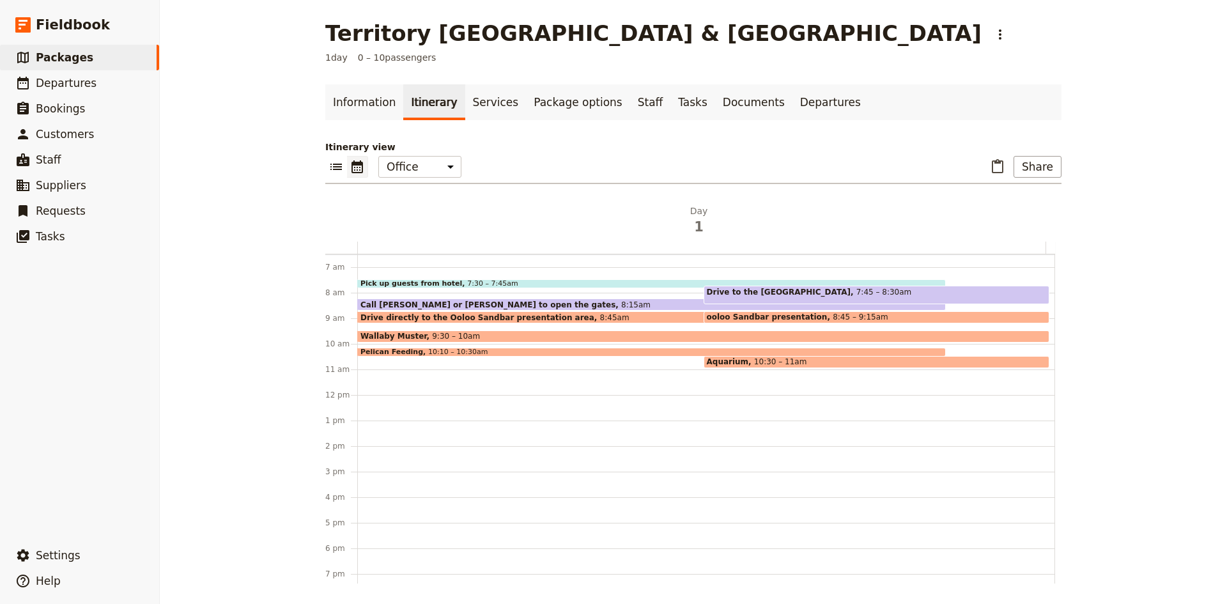
click at [362, 374] on div "Pick up guests from hotel 7:30 – 7:45am Call [PERSON_NAME] or [PERSON_NAME] to …" at bounding box center [706, 395] width 698 height 614
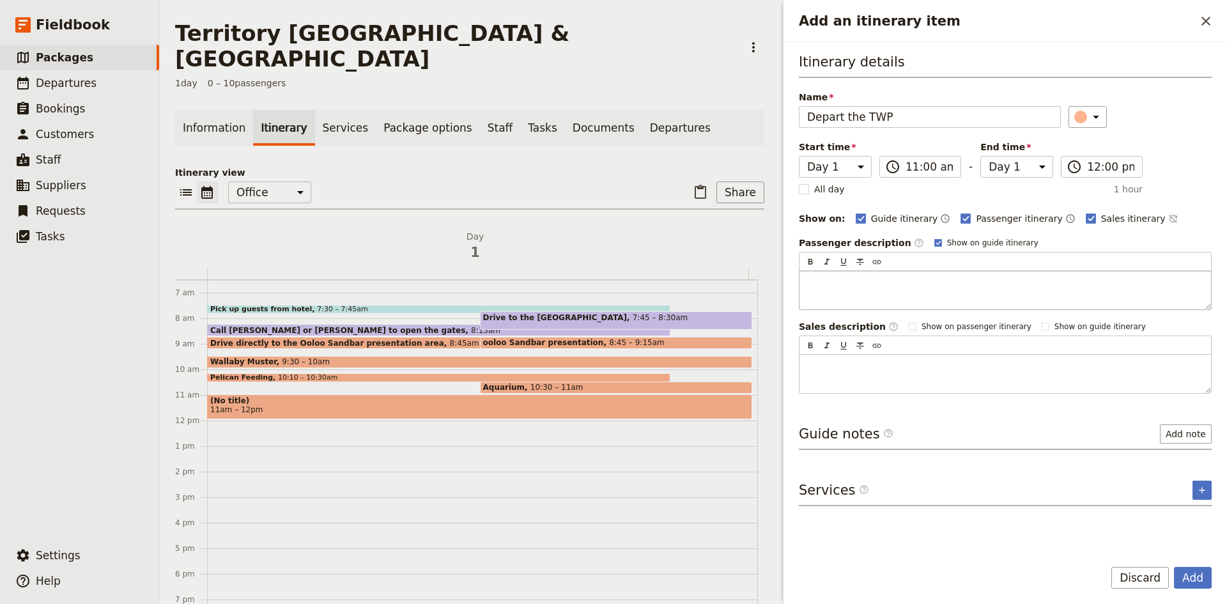
type input "Depart the TWP"
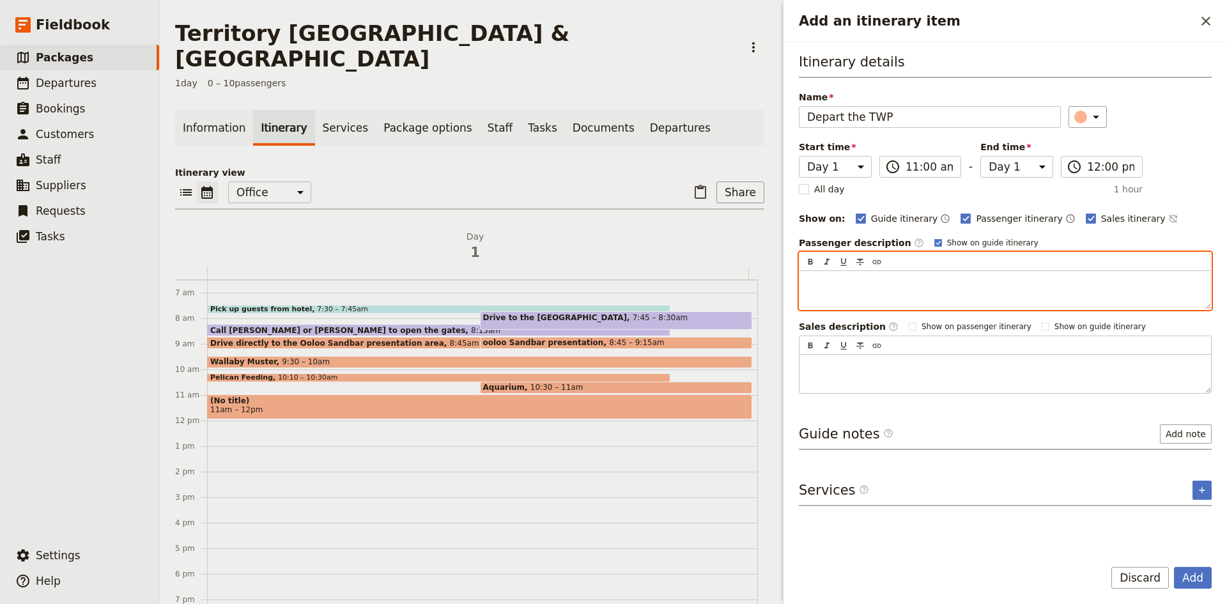
click at [838, 283] on p "Add an itinerary item" at bounding box center [1005, 282] width 396 height 13
drag, startPoint x: 981, startPoint y: 284, endPoint x: 988, endPoint y: 286, distance: 7.3
click at [982, 284] on span "Drop the dongle back at the front reception rea after you leave the park ground…" at bounding box center [989, 282] width 365 height 10
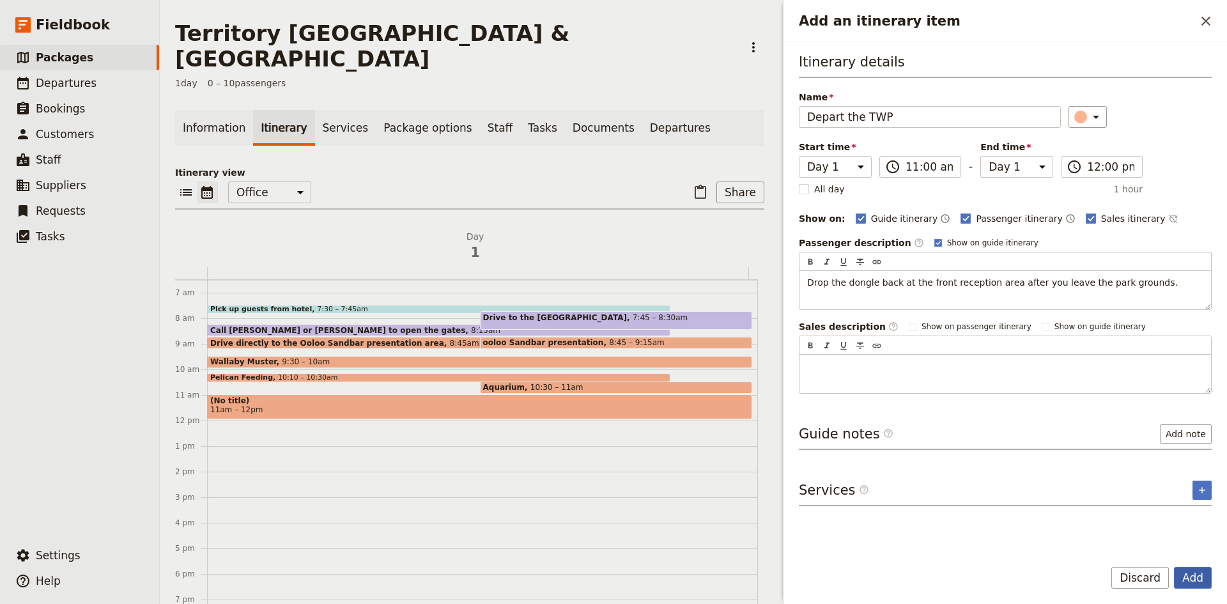
click at [1193, 573] on button "Add" at bounding box center [1193, 578] width 38 height 22
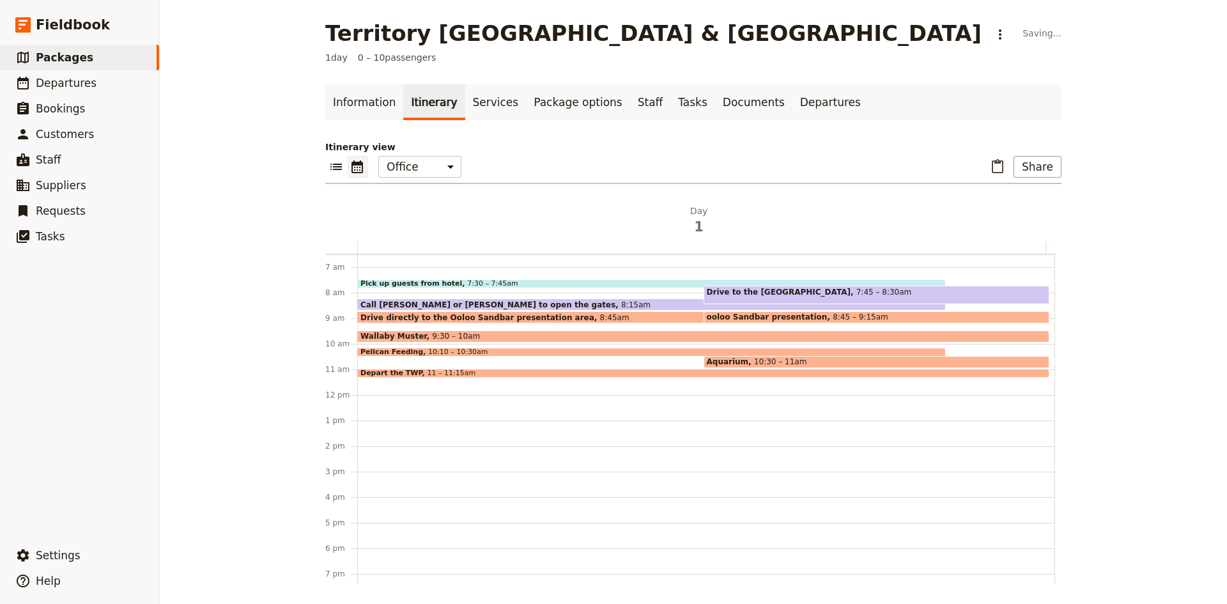
click at [467, 384] on div "Pick up guests from hotel 7:30 – 7:45am Call [PERSON_NAME] or [PERSON_NAME] to …" at bounding box center [706, 395] width 698 height 614
click at [441, 381] on div "Pick up guests from hotel 7:30 – 7:45am Call [PERSON_NAME] or [PERSON_NAME] to …" at bounding box center [706, 395] width 698 height 614
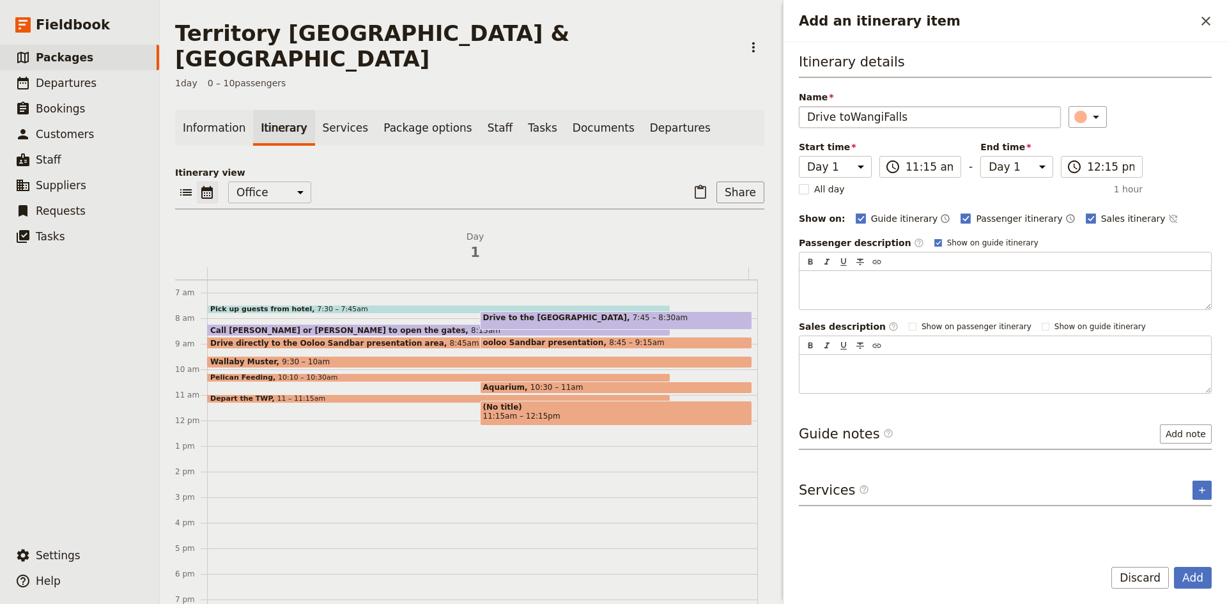
click at [845, 119] on input "Drive toWangiFalls" at bounding box center [930, 117] width 262 height 22
type input "Drive to WangiFalls"
click at [1094, 114] on icon "Add an itinerary item" at bounding box center [1096, 116] width 15 height 15
click at [1088, 175] on div "button" at bounding box center [1088, 174] width 13 height 13
click at [1199, 580] on button "Add" at bounding box center [1193, 578] width 38 height 22
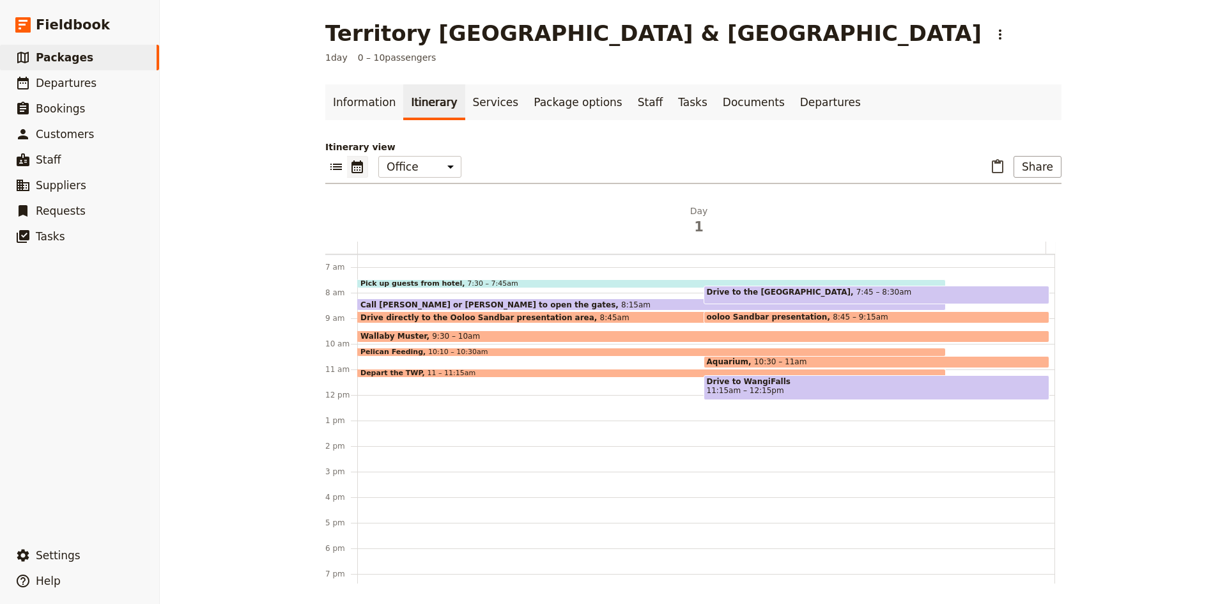
click at [731, 389] on span "11:15am – 12:15pm" at bounding box center [745, 390] width 77 height 9
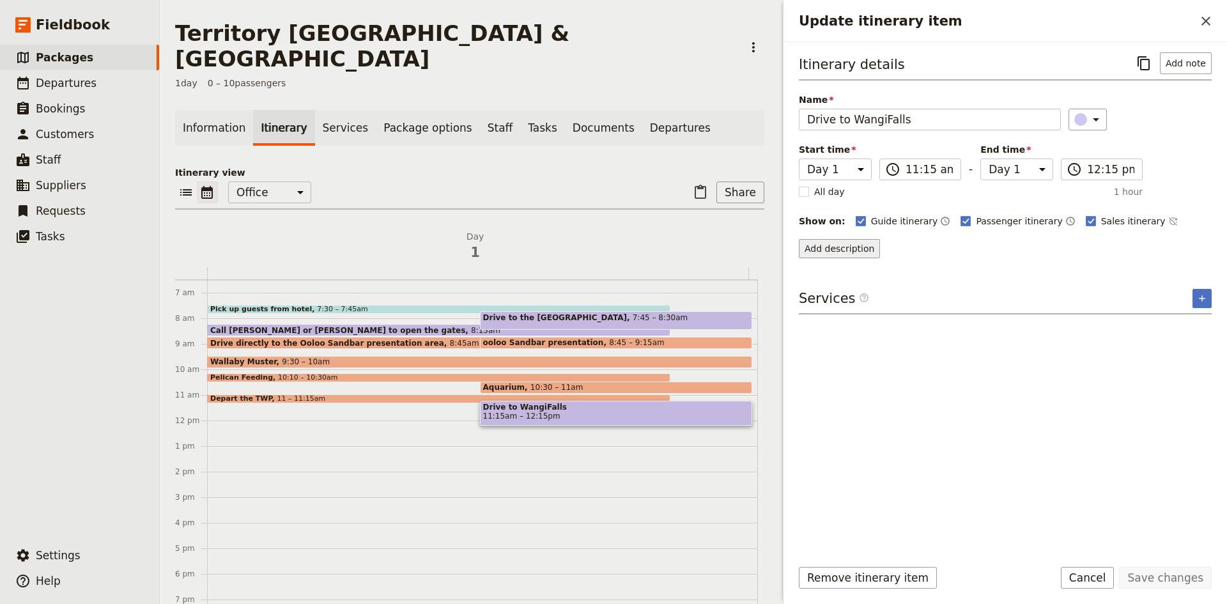
click at [859, 242] on button "Add description" at bounding box center [839, 248] width 81 height 19
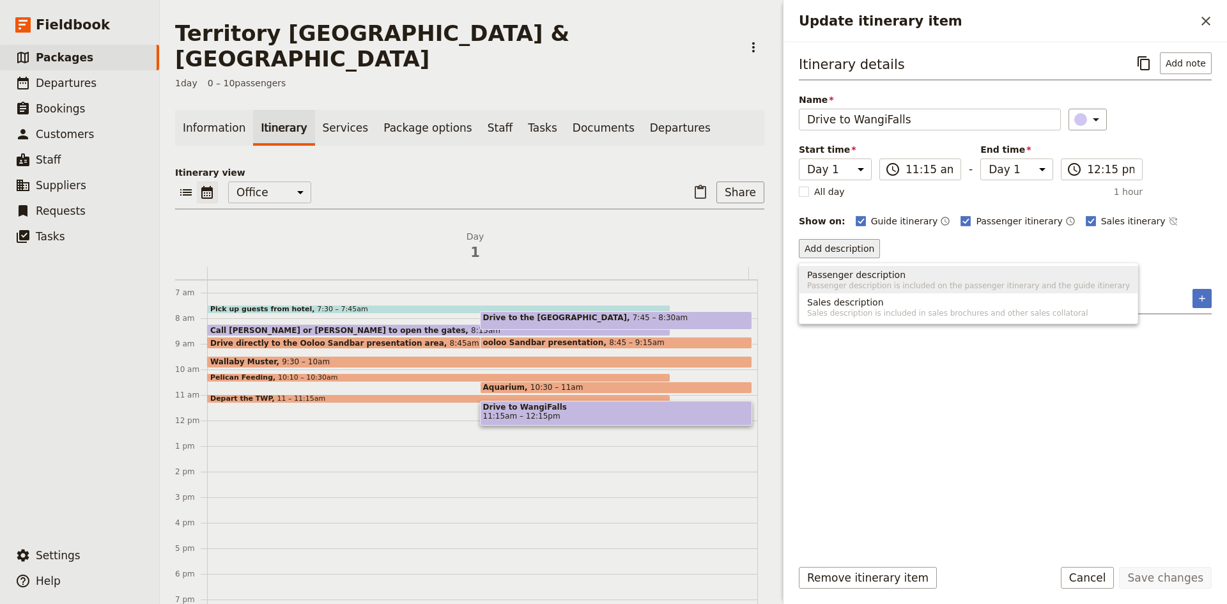
click at [862, 274] on span "Passenger description" at bounding box center [856, 274] width 98 height 13
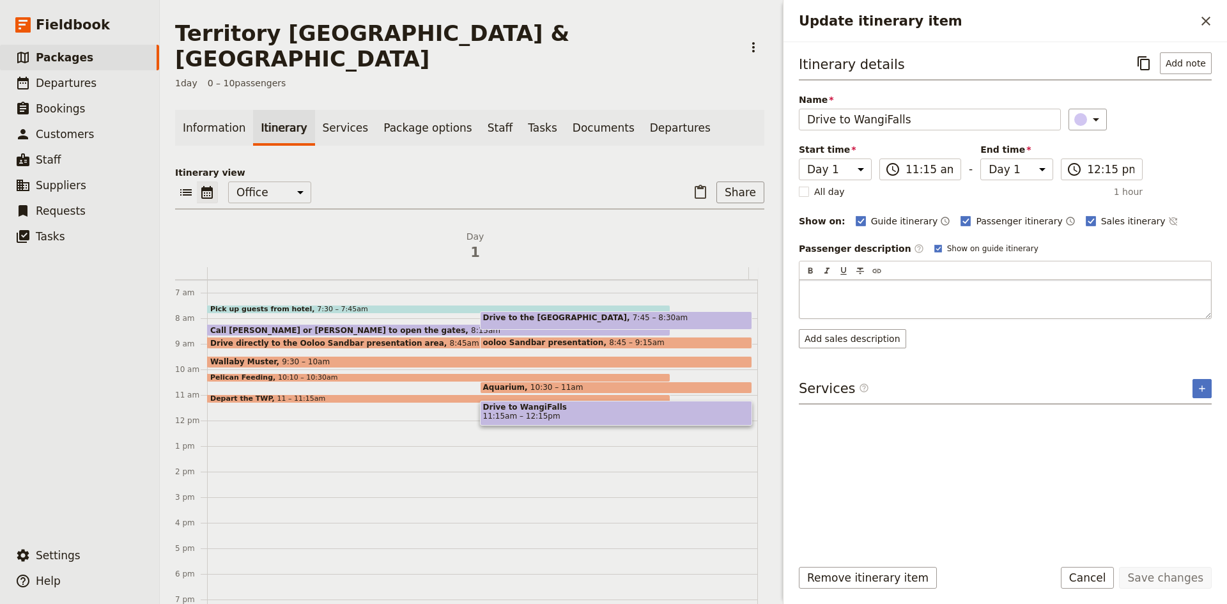
click at [858, 288] on p "Update itinerary item" at bounding box center [1005, 291] width 396 height 13
click at [878, 118] on input "Drive to WangiFalls" at bounding box center [930, 120] width 262 height 22
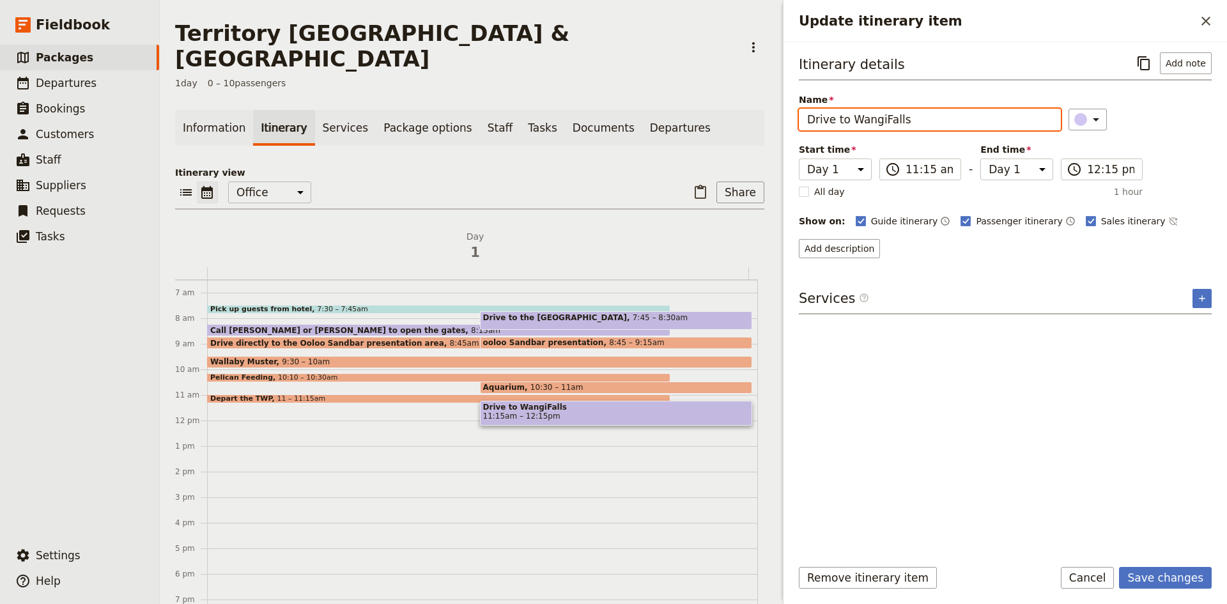
click at [881, 116] on input "Drive to WangiFalls" at bounding box center [930, 120] width 262 height 22
type input "Drive to [GEOGRAPHIC_DATA]"
click at [1170, 577] on button "Save changes" at bounding box center [1165, 578] width 93 height 22
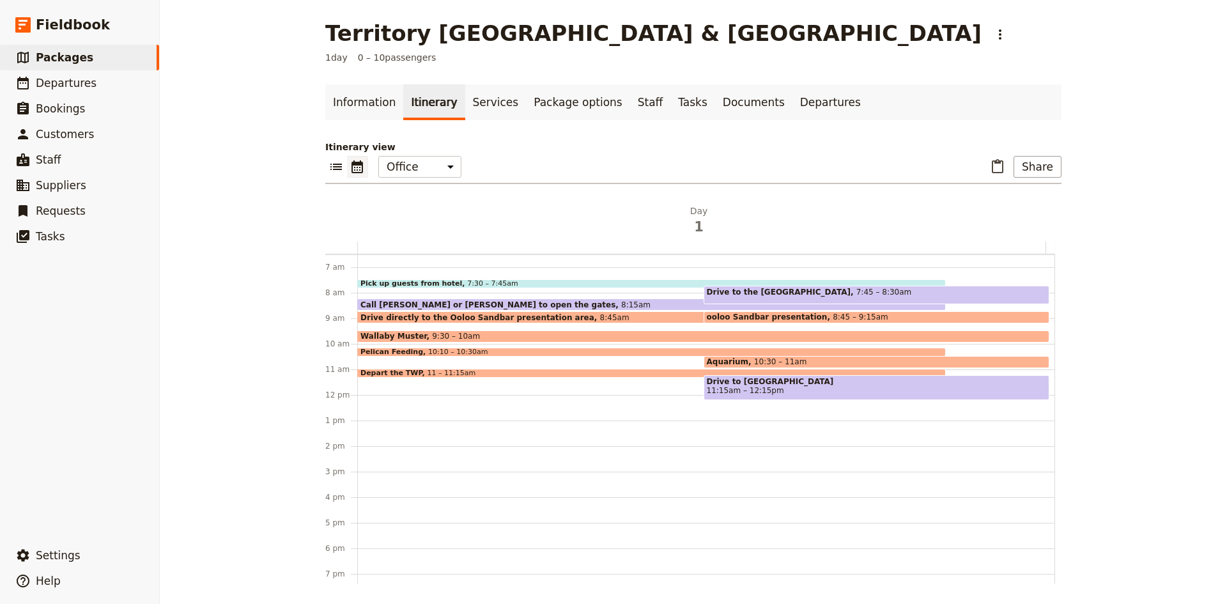
click at [382, 402] on div "Pick up guests from hotel 7:30 – 7:45am Call Luke or Rob to open the gates 8:[G…" at bounding box center [706, 395] width 698 height 614
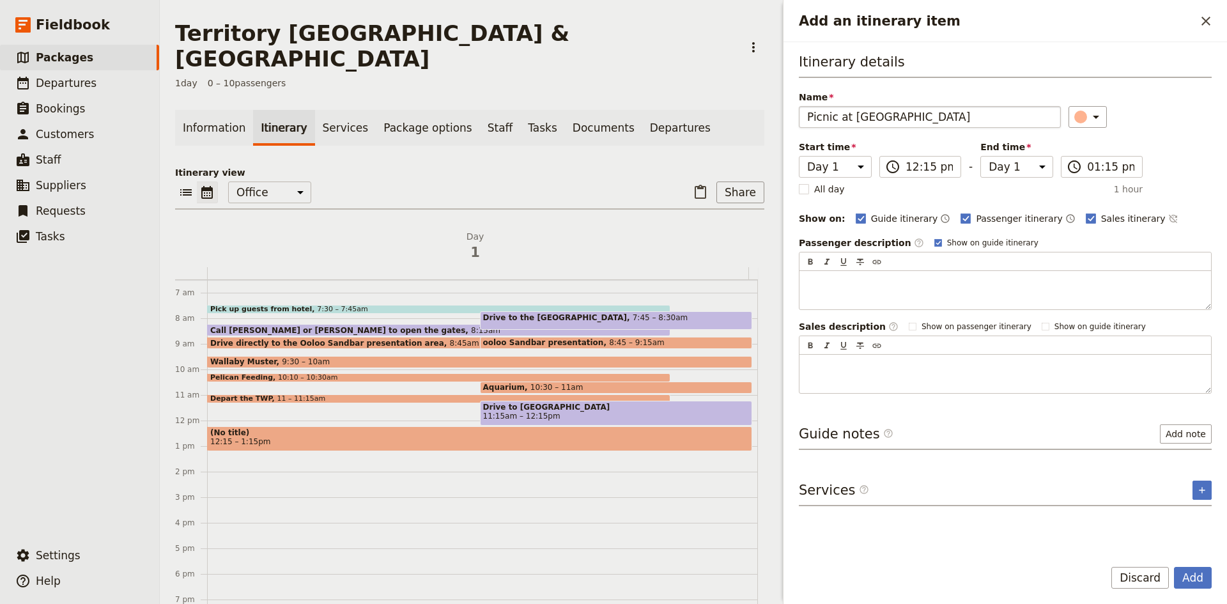
click at [820, 118] on input "Picnic at [GEOGRAPHIC_DATA]" at bounding box center [930, 117] width 262 height 22
type input "Picnic at [GEOGRAPHIC_DATA]"
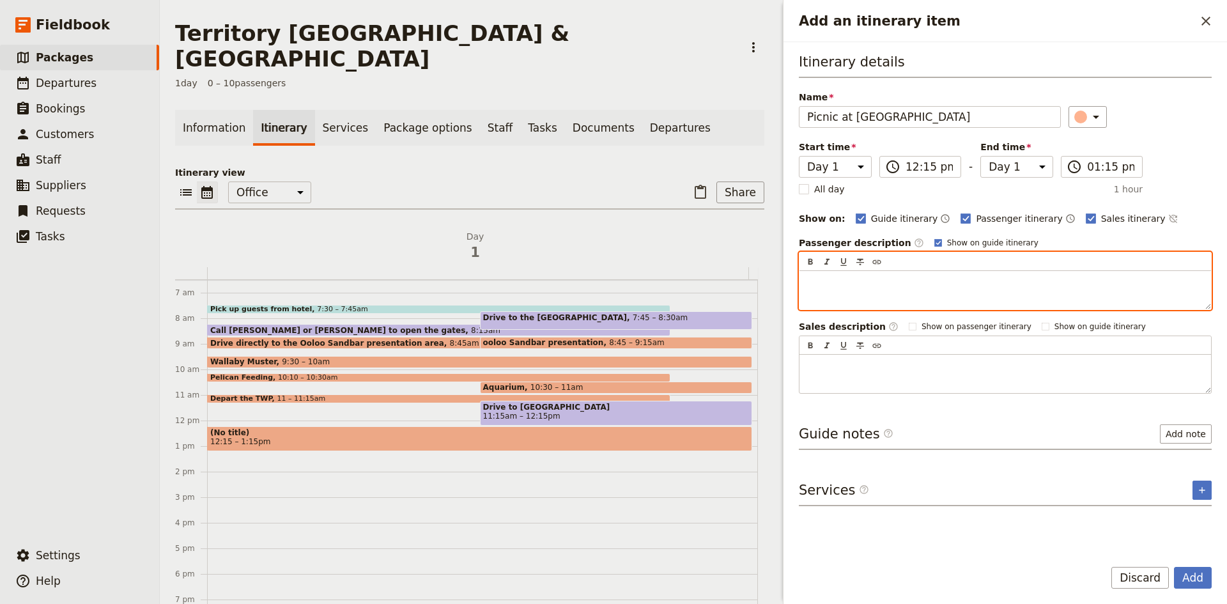
click at [929, 280] on p "Add an itinerary item" at bounding box center [1005, 282] width 396 height 13
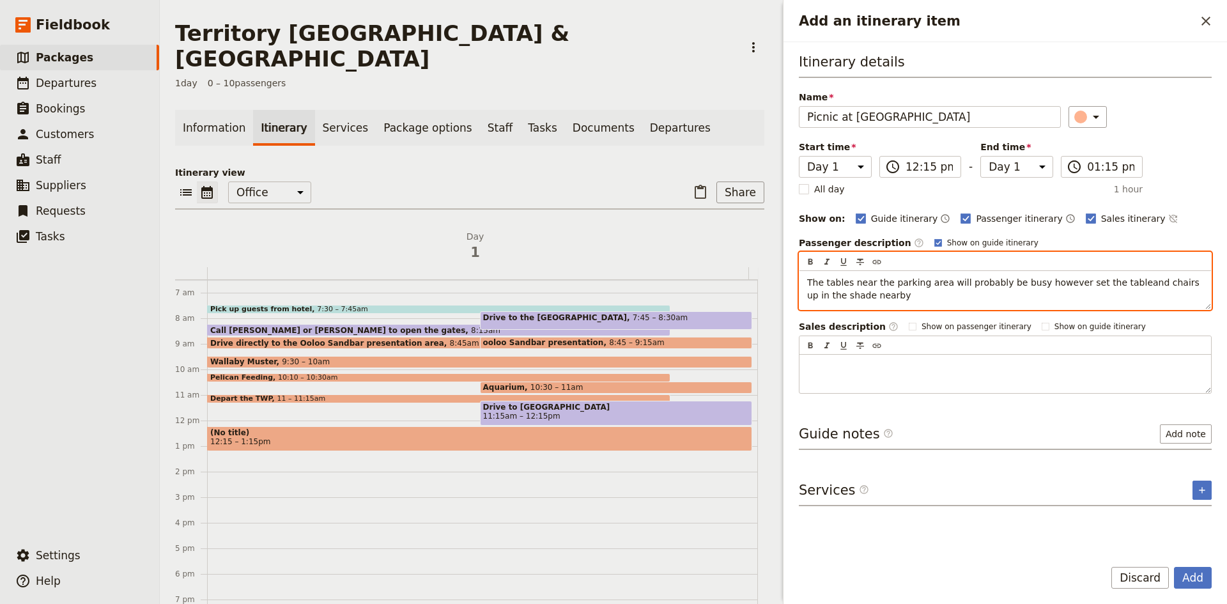
click at [1110, 283] on span "The tables near the parking area will probably be busy however set the tableand…" at bounding box center [1004, 288] width 395 height 23
drag, startPoint x: 874, startPoint y: 295, endPoint x: 808, endPoint y: 281, distance: 67.5
click at [808, 281] on p "The tables near the parking area will probably be busy however set the table an…" at bounding box center [1005, 289] width 396 height 26
click at [1052, 278] on span "The tables near the parking area will probably be busy however set the table an…" at bounding box center [1006, 288] width 398 height 23
click at [1025, 282] on span "The tables near the parking area will probably be busy however set the table an…" at bounding box center [1006, 288] width 398 height 23
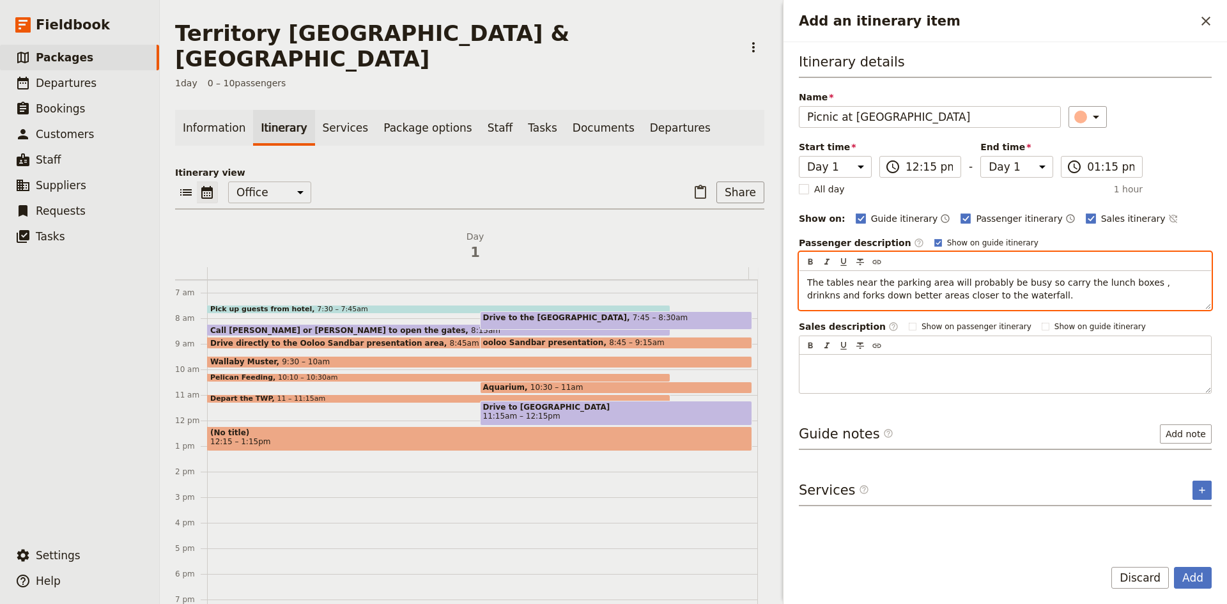
click at [1148, 286] on span "The tables near the parking area will probably be busy so carry the lunch boxes…" at bounding box center [990, 288] width 366 height 23
click at [829, 297] on span "The tables near the parking area will probably be busy so carry the lunch boxes…" at bounding box center [1005, 288] width 396 height 23
click at [989, 294] on p "The tables near the parking area will probably be busy so carry the lunch boxes…" at bounding box center [1005, 289] width 396 height 26
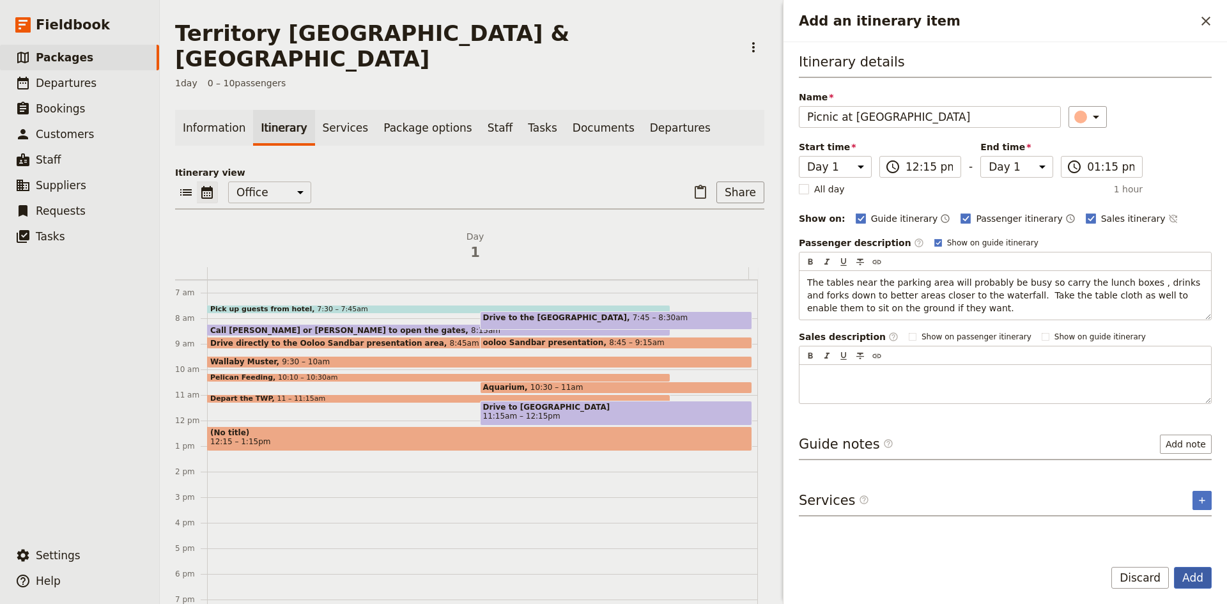
click at [1194, 573] on button "Add" at bounding box center [1193, 578] width 38 height 22
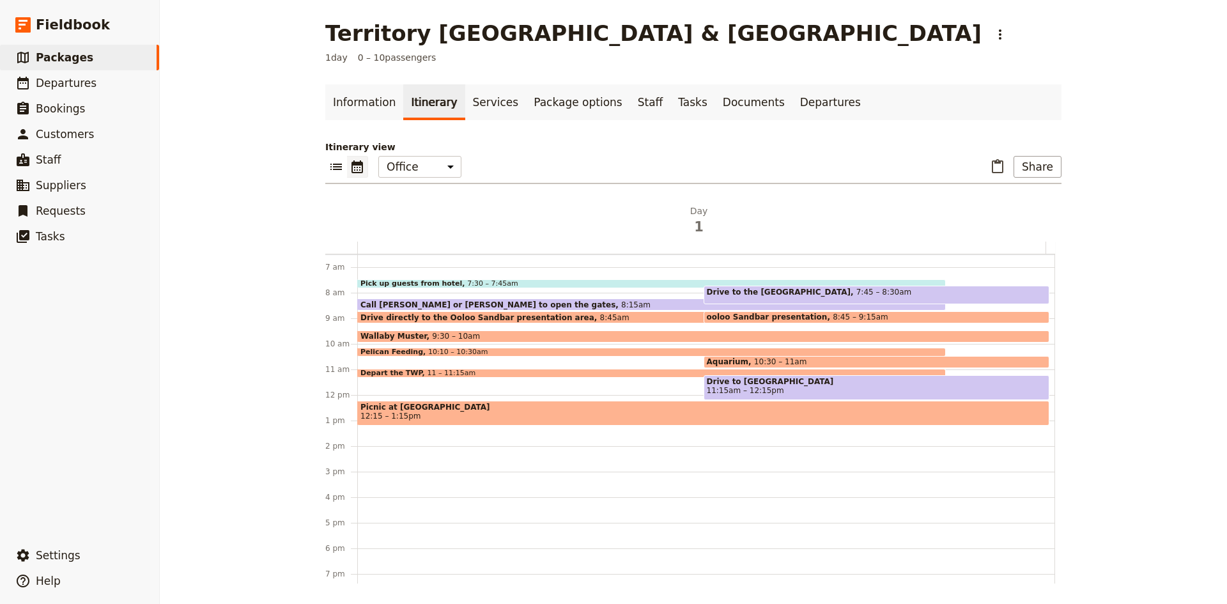
click at [385, 272] on div "Pick up guests from hotel 7:30 – 7:45am Call Luke or Rob to open the gates 8:[G…" at bounding box center [706, 395] width 698 height 614
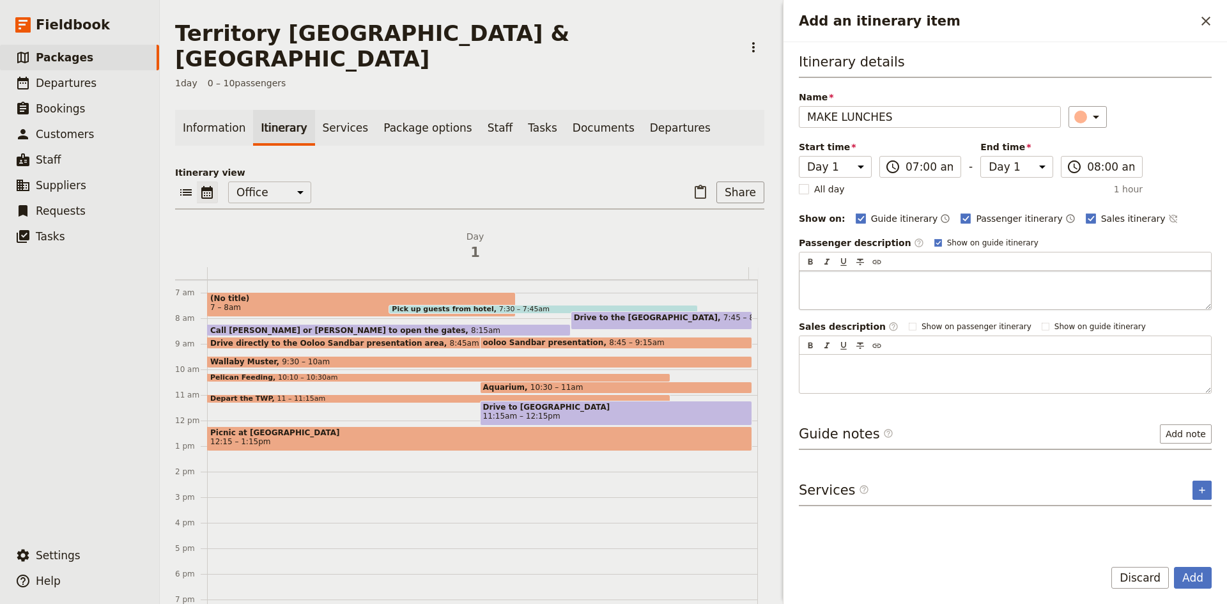
type input "MAKE LUNCHES"
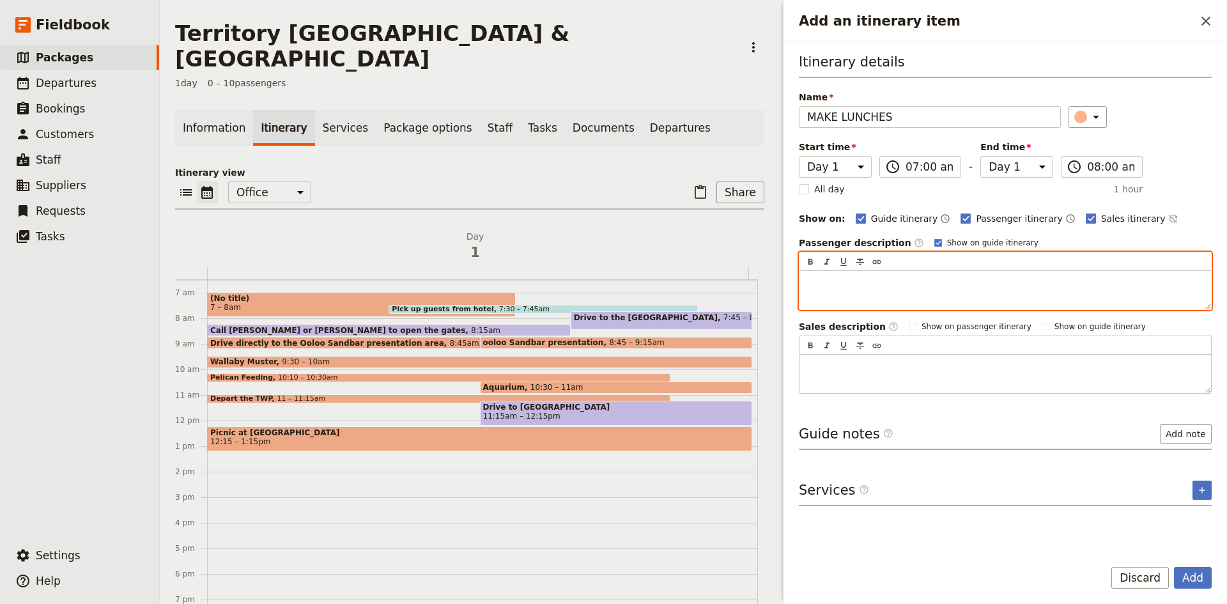
click at [900, 282] on p "Add an itinerary item" at bounding box center [1005, 282] width 396 height 13
click at [913, 283] on span "Make the lunches for the geusts now so that you can simply get them out when yo…" at bounding box center [1006, 288] width 398 height 23
click at [1138, 280] on span "Make the lunches for the guests now so that you can simply get them out when yo…" at bounding box center [1006, 288] width 398 height 23
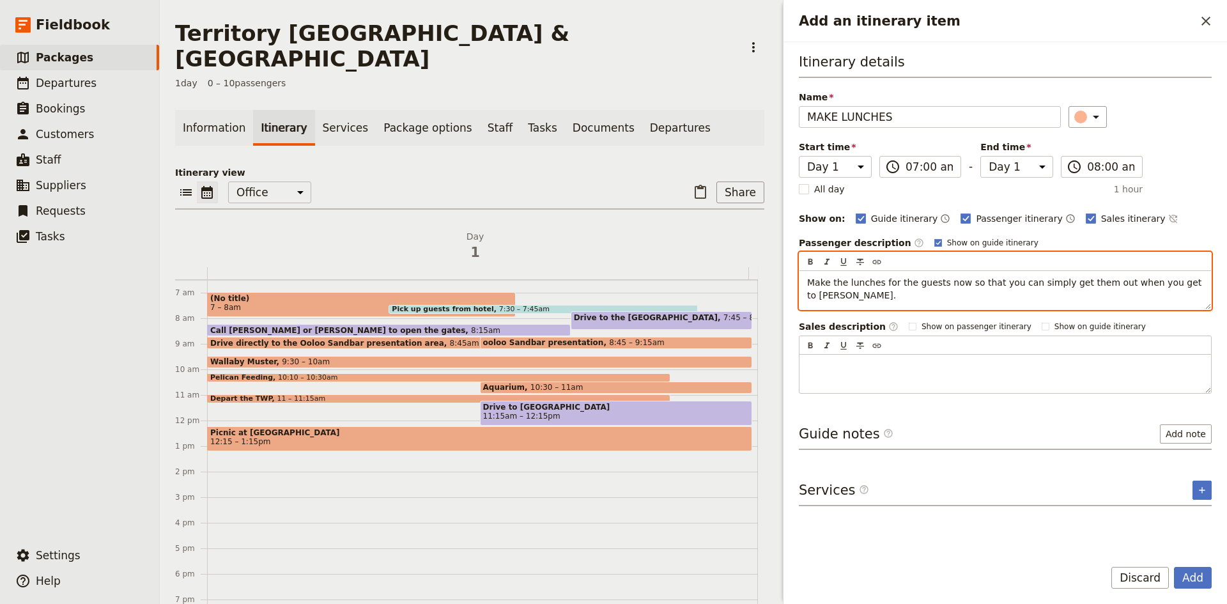
click at [877, 293] on p "Make the lunches for the guests now so that you can simply get them out when yo…" at bounding box center [1005, 289] width 396 height 26
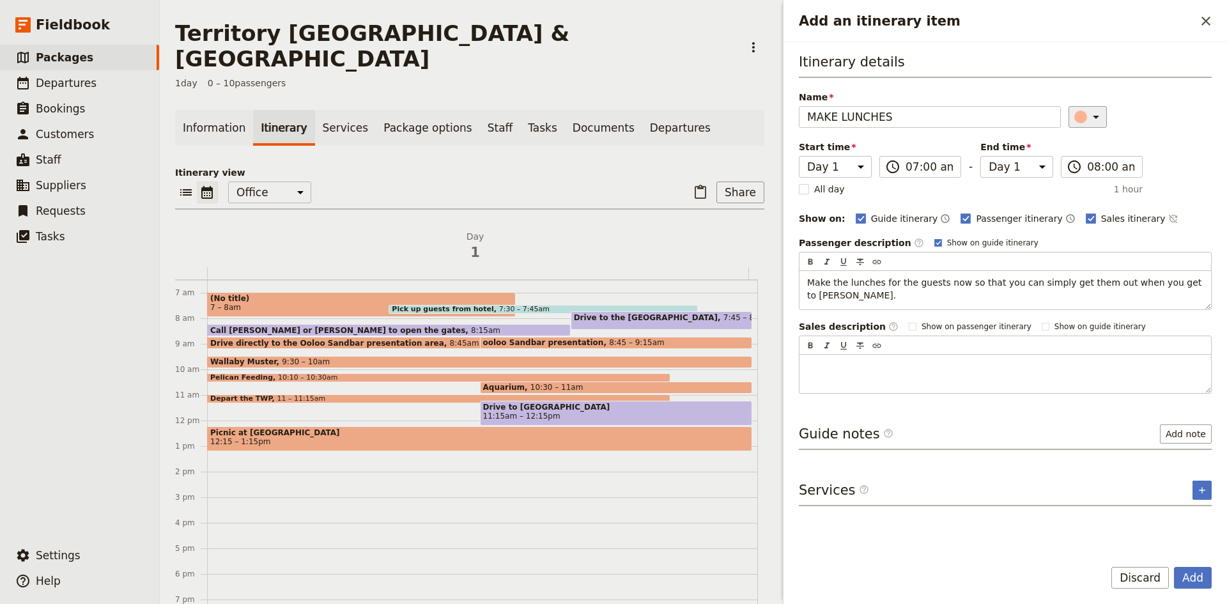
click at [1093, 118] on icon "Add an itinerary item" at bounding box center [1096, 117] width 6 height 3
click at [1090, 192] on div "button" at bounding box center [1088, 189] width 13 height 13
click at [1187, 575] on button "Add" at bounding box center [1193, 578] width 38 height 22
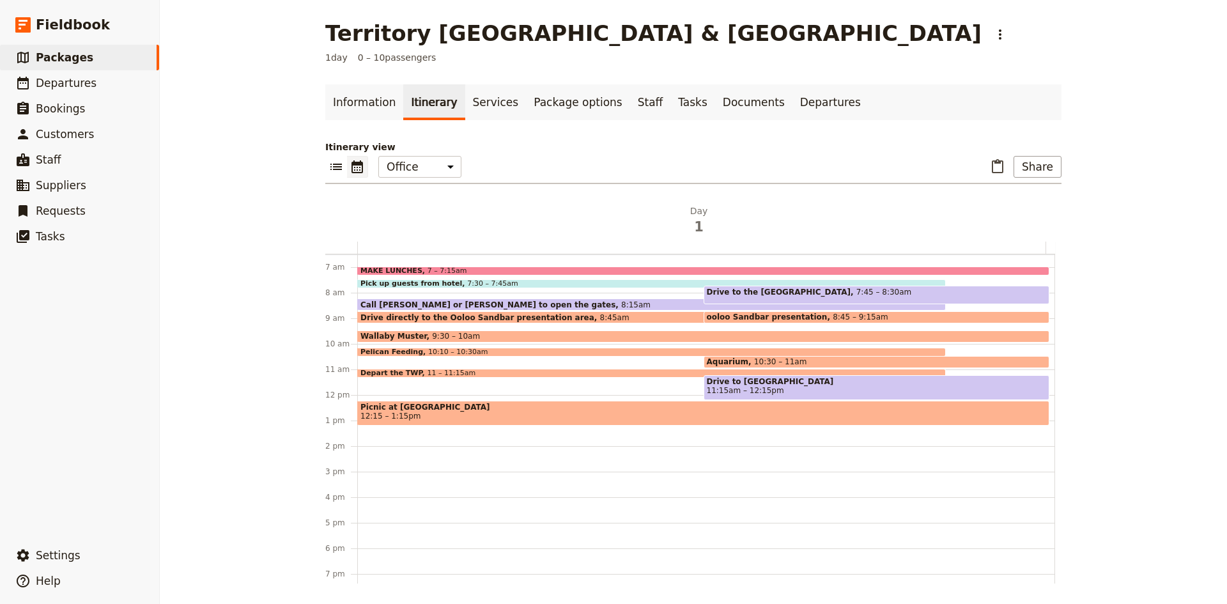
click at [433, 415] on span "12:15 – 1:15pm" at bounding box center [704, 416] width 686 height 9
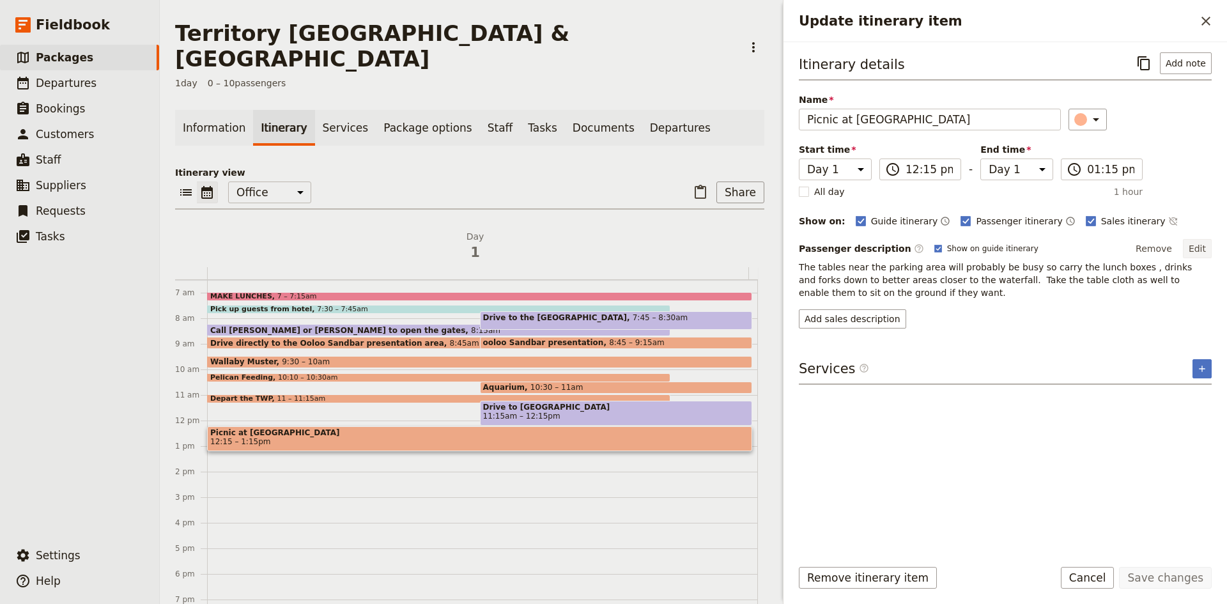
click at [1195, 244] on button "Edit" at bounding box center [1197, 248] width 29 height 19
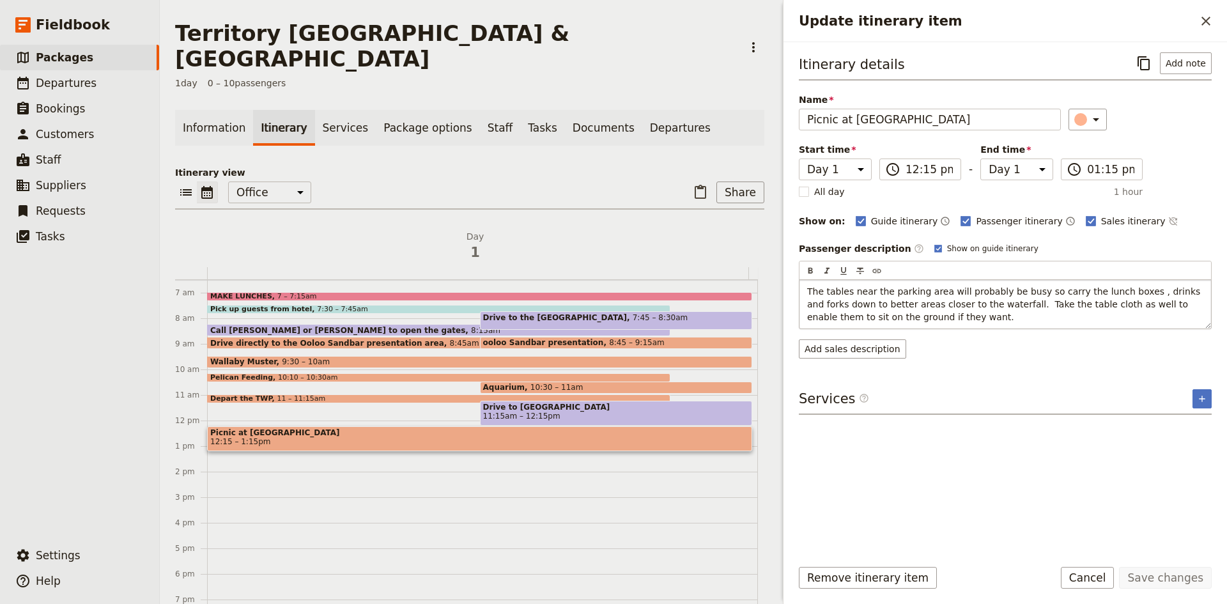
click at [931, 319] on p "The tables near the parking area will probably be busy so carry the lunch boxes…" at bounding box center [1005, 304] width 396 height 38
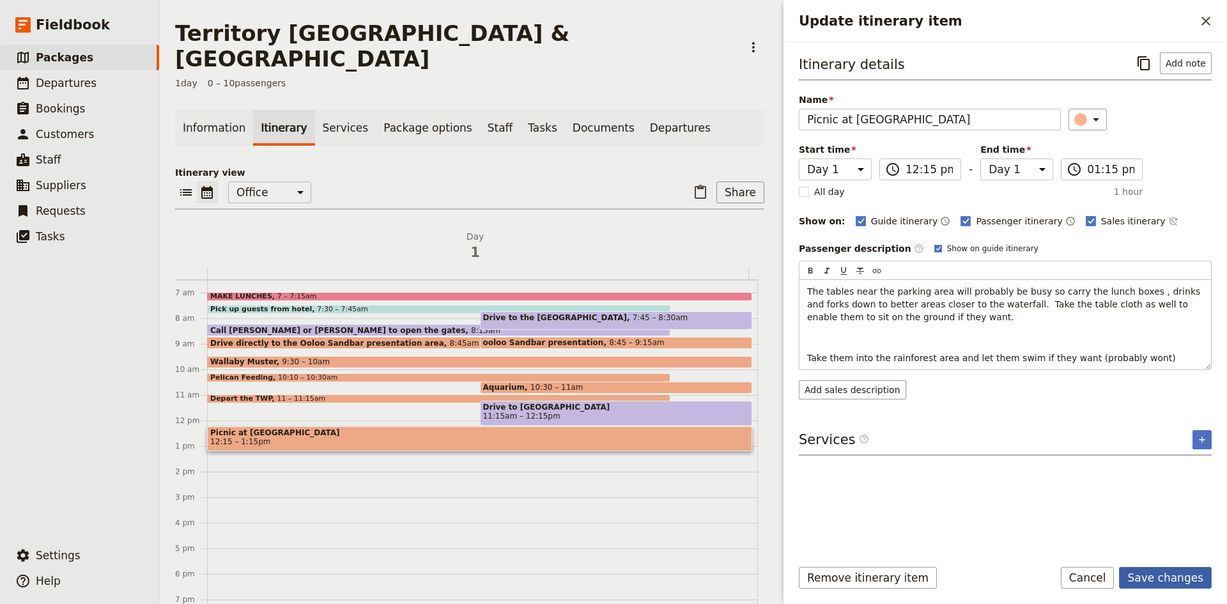
click at [1163, 584] on button "Save changes" at bounding box center [1165, 578] width 93 height 22
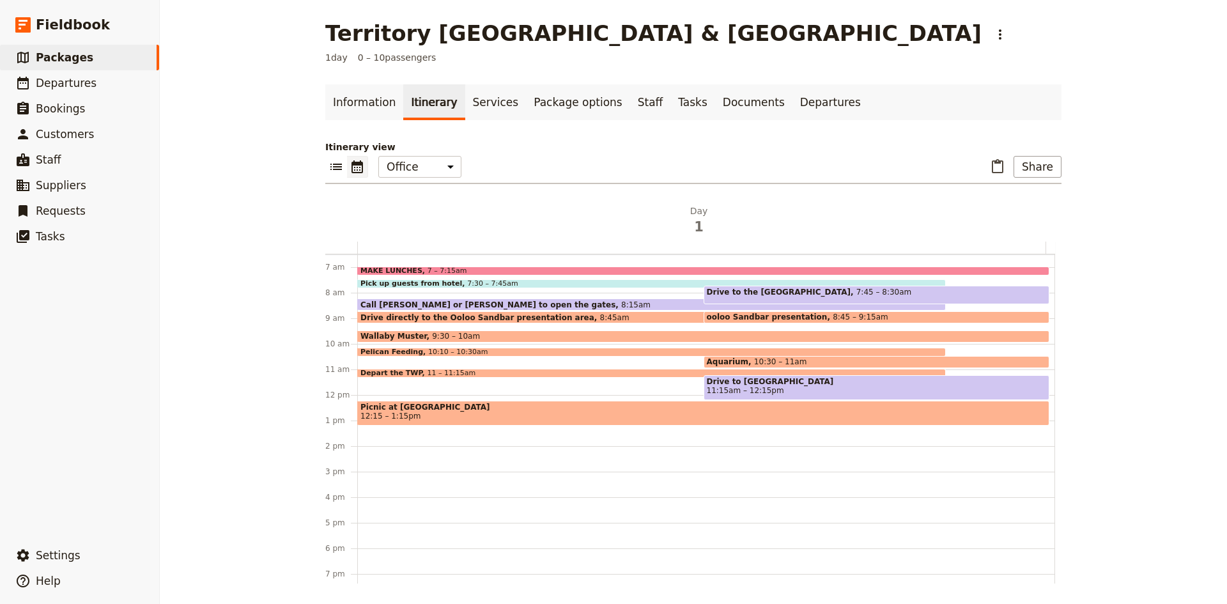
click at [362, 438] on div "MAKE LUNCHES 7 – 7:15am Pick up guests from hotel 7:30 – 7:45am Call [PERSON_NA…" at bounding box center [706, 395] width 698 height 614
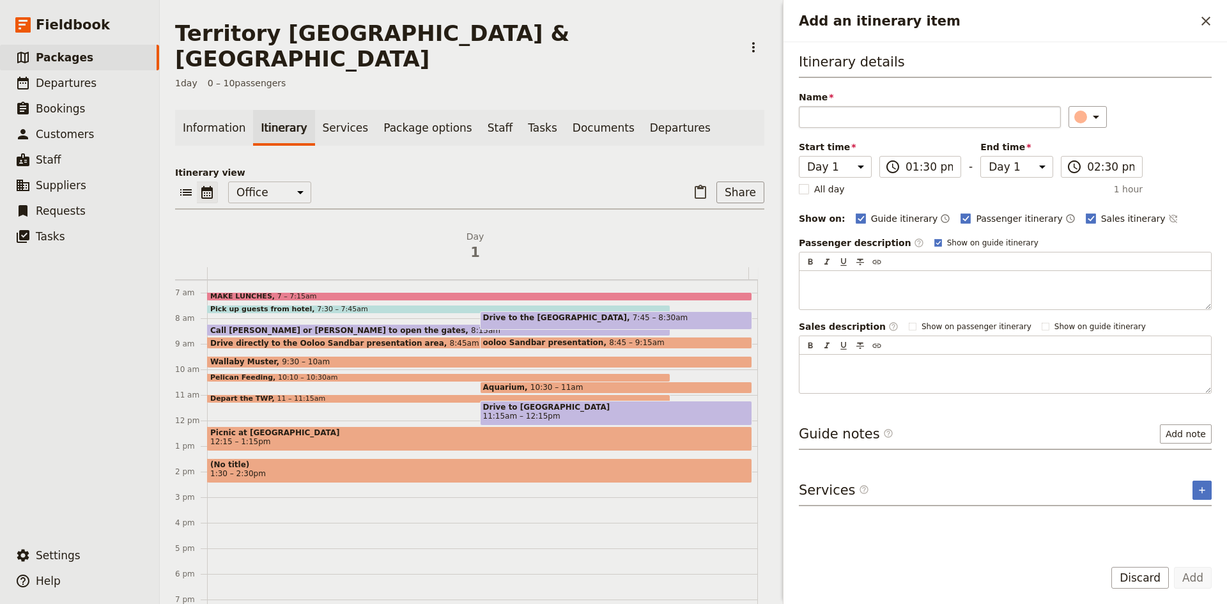
click at [841, 116] on input "Name" at bounding box center [930, 117] width 262 height 22
type input "T"
type input "Explore Litchfield"
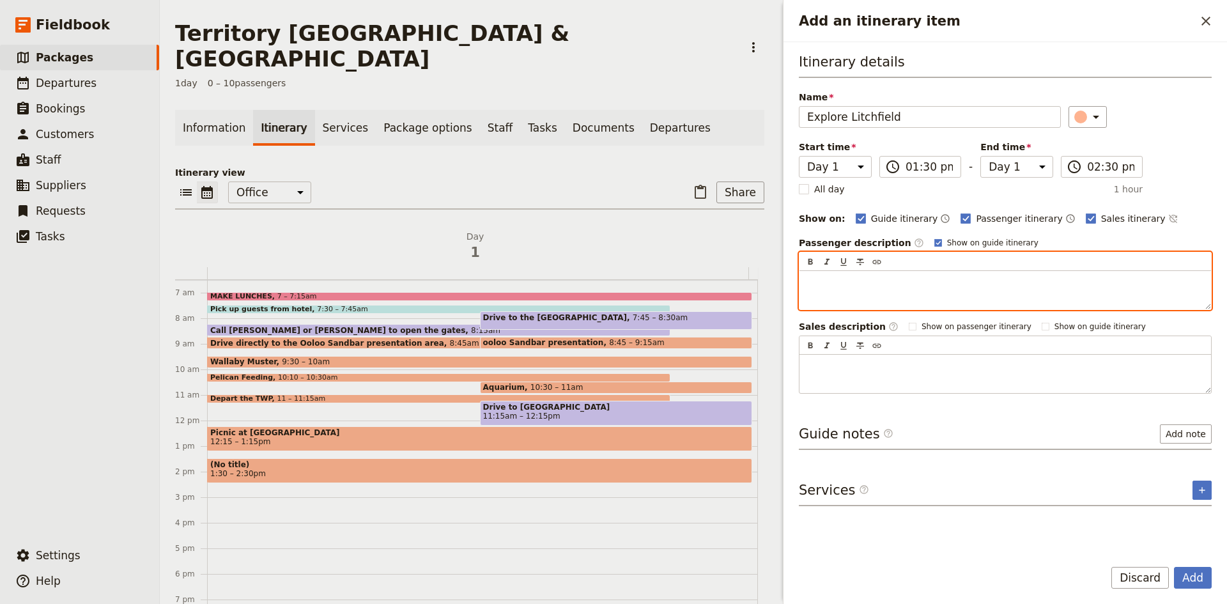
click at [901, 280] on p "Add an itinerary item" at bounding box center [1005, 282] width 396 height 13
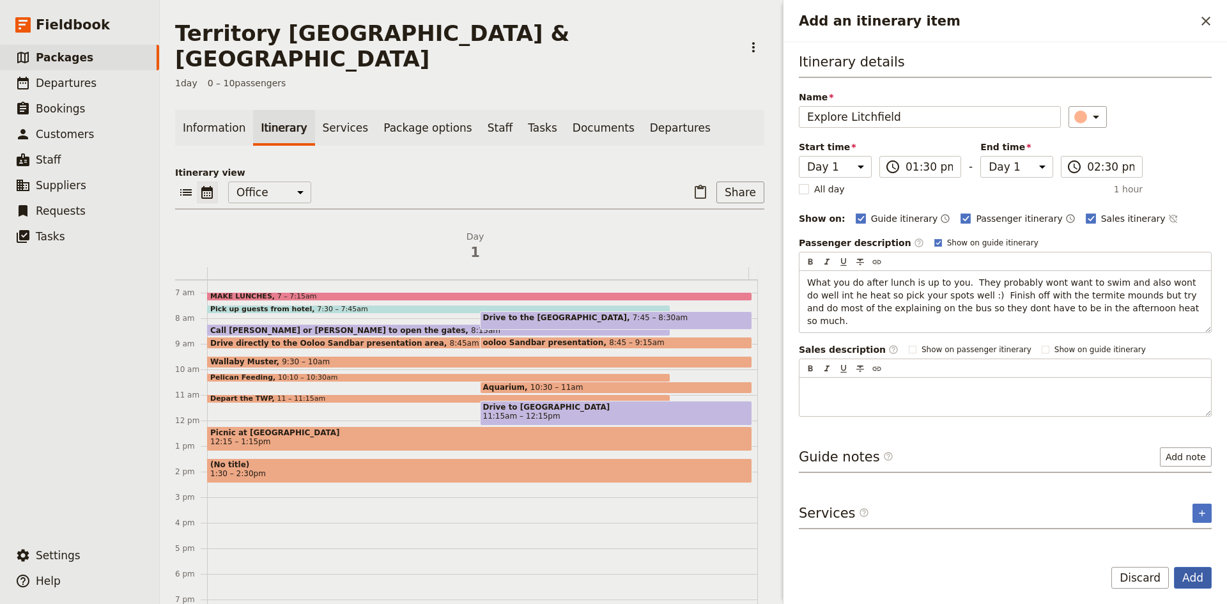
click at [1199, 575] on button "Add" at bounding box center [1193, 578] width 38 height 22
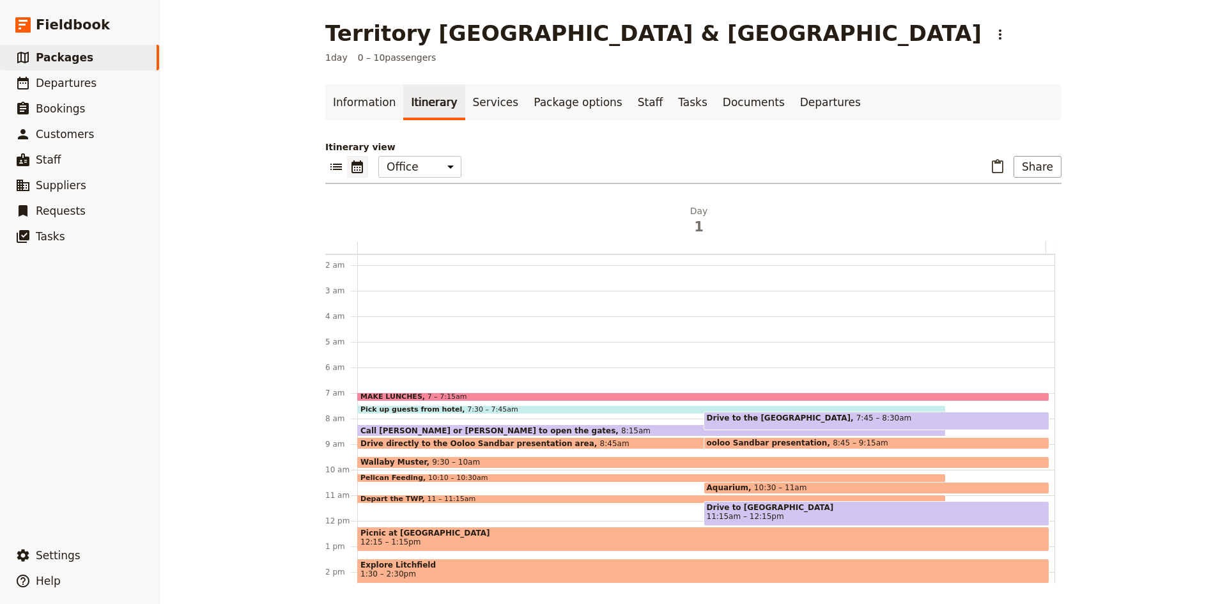
scroll to position [38, 0]
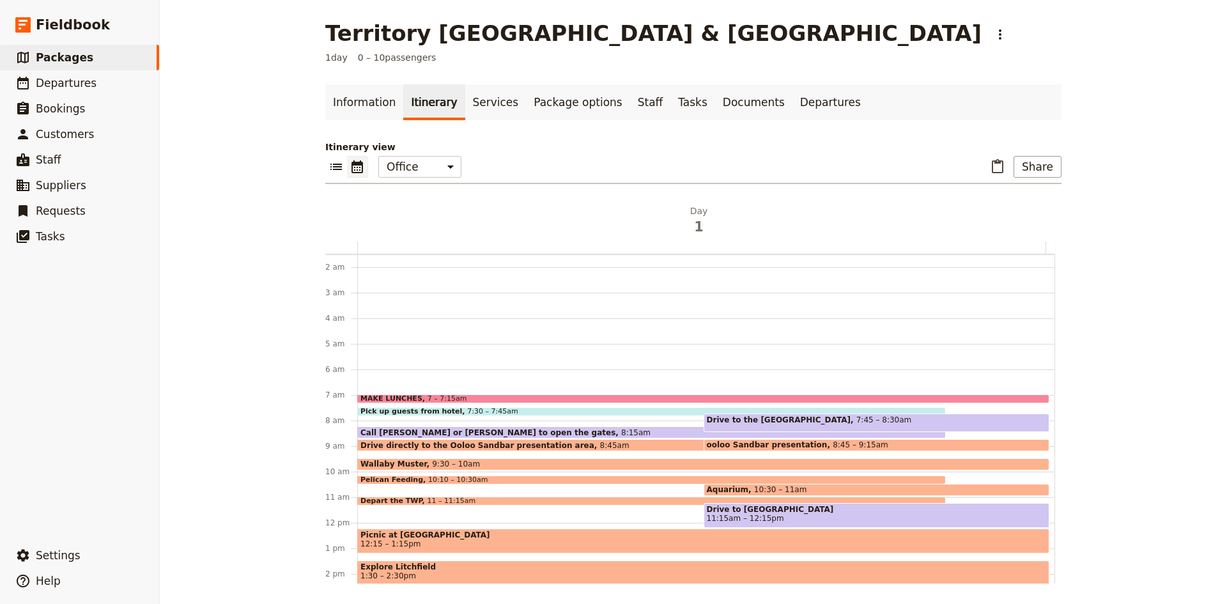
click at [357, 382] on div "MAKE LUNCHES 7 – 7:15am Pick up guests from hotel 7:30 – 7:45am Call [PERSON_NA…" at bounding box center [706, 523] width 698 height 614
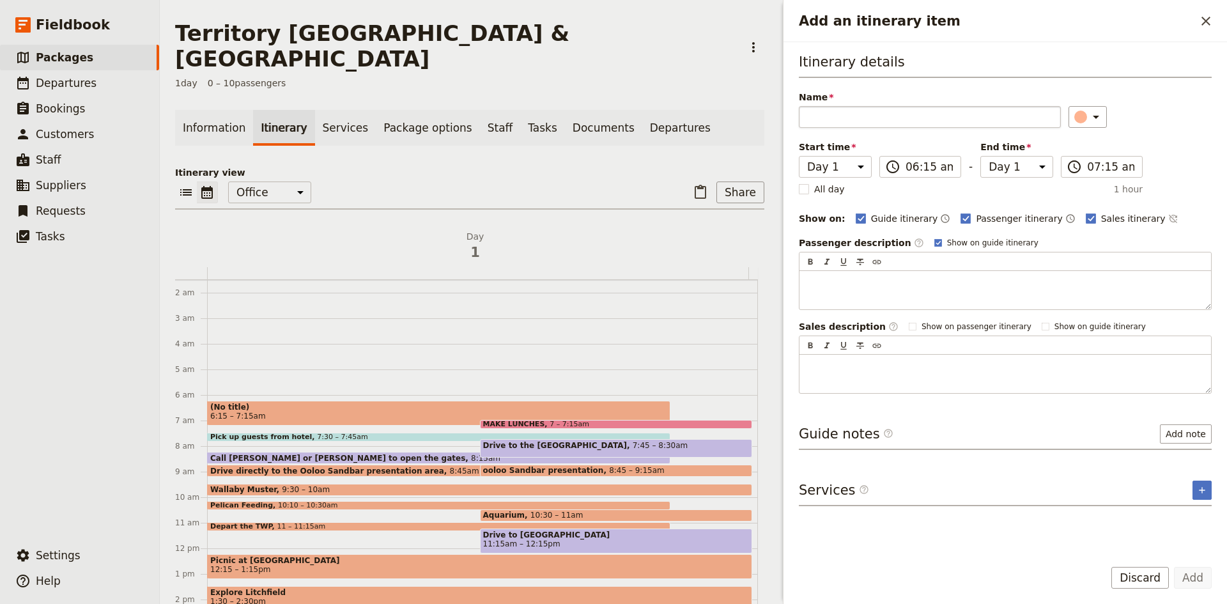
click at [834, 113] on input "Name" at bounding box center [930, 117] width 262 height 22
type input "Extra things"
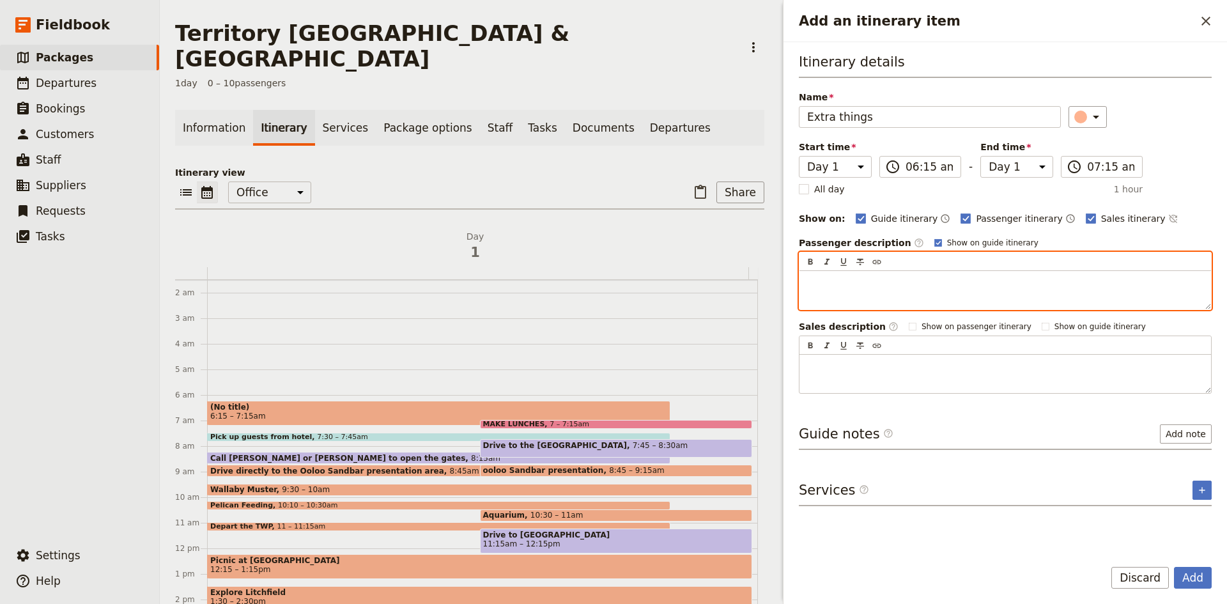
click at [889, 279] on p "Add an itinerary item" at bounding box center [1005, 282] width 396 height 13
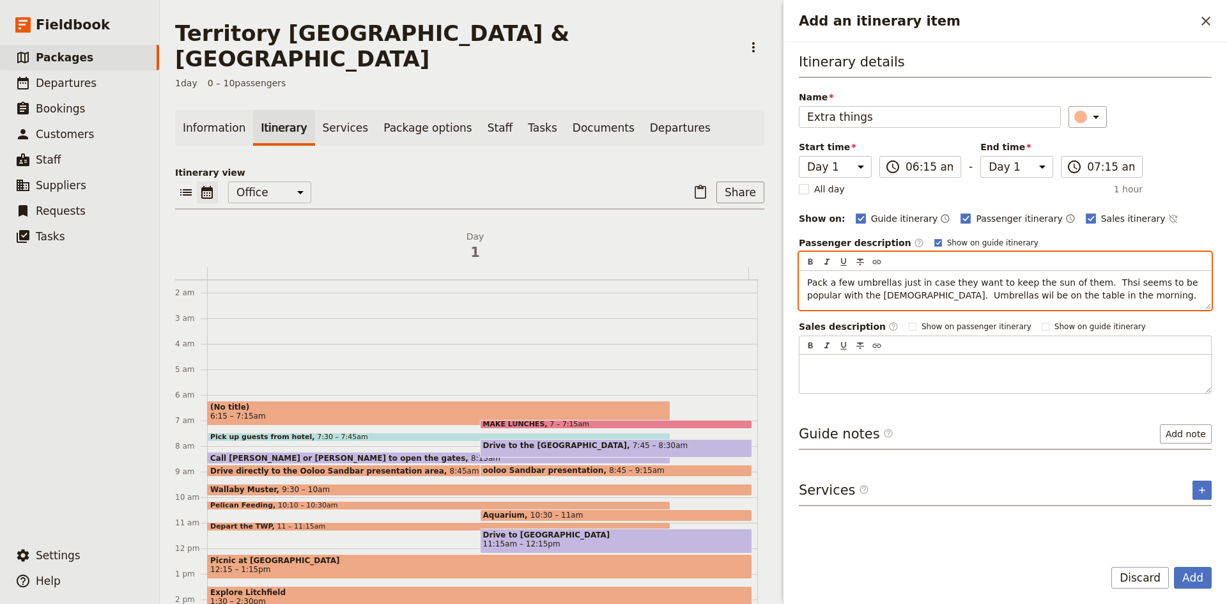
click at [906, 291] on span "Pack a few umbrellas just in case they want to keep the sun of them. Thsi seems…" at bounding box center [1004, 288] width 394 height 23
click at [1089, 279] on span "Pack a few umbrellas just in case they want to keep the sun of them. Thsi seems…" at bounding box center [1004, 288] width 394 height 23
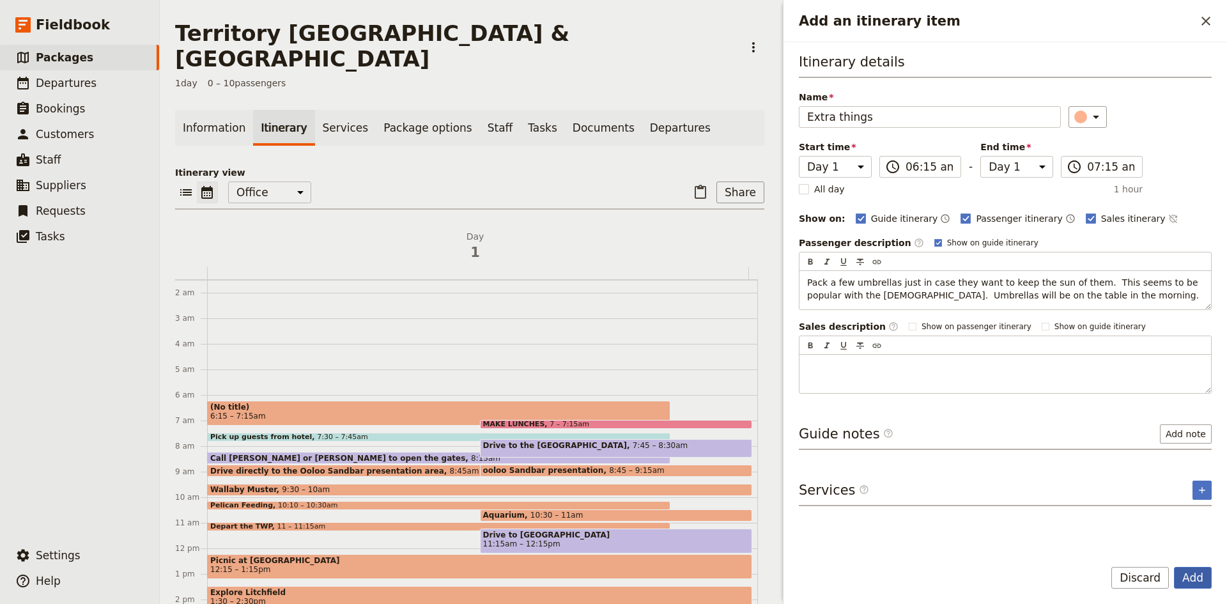
click at [1206, 580] on button "Add" at bounding box center [1193, 578] width 38 height 22
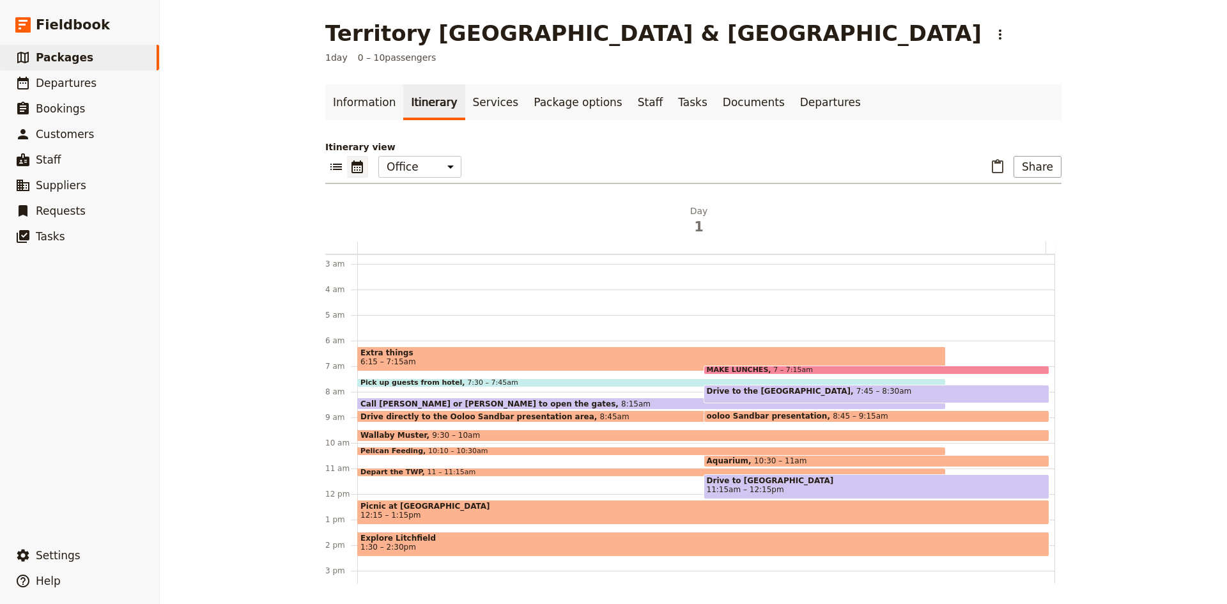
scroll to position [284, 0]
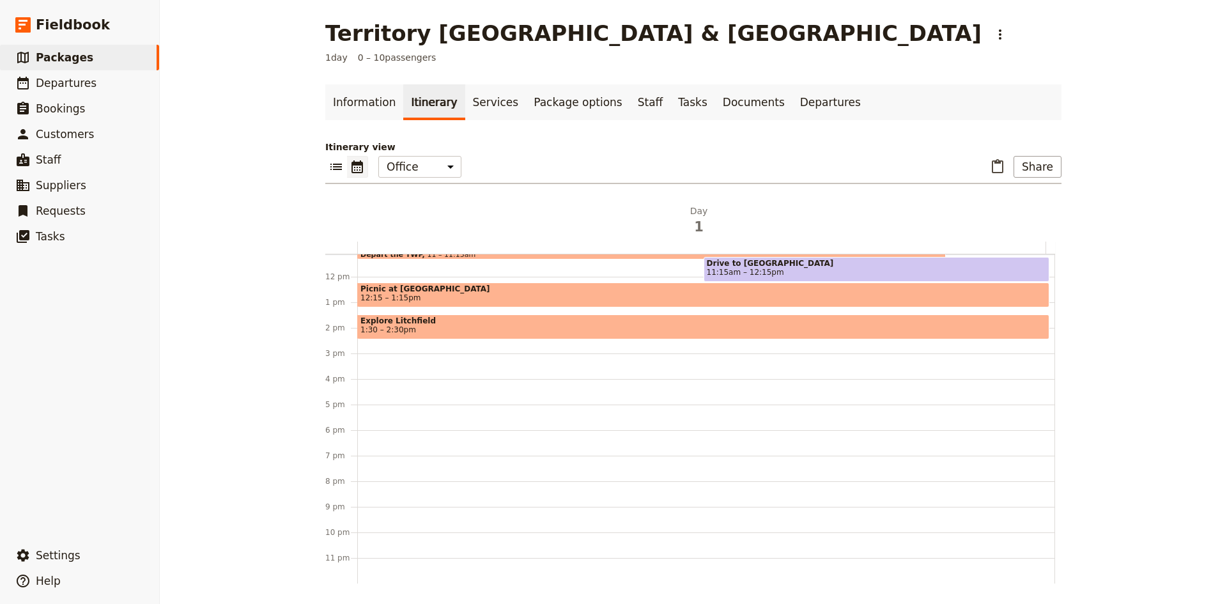
click at [368, 407] on div "Extra things 6:15 – 7:15am MAKE LUNCHES 7 – 7:15am Pick up guests from hotel 7:…" at bounding box center [706, 277] width 698 height 614
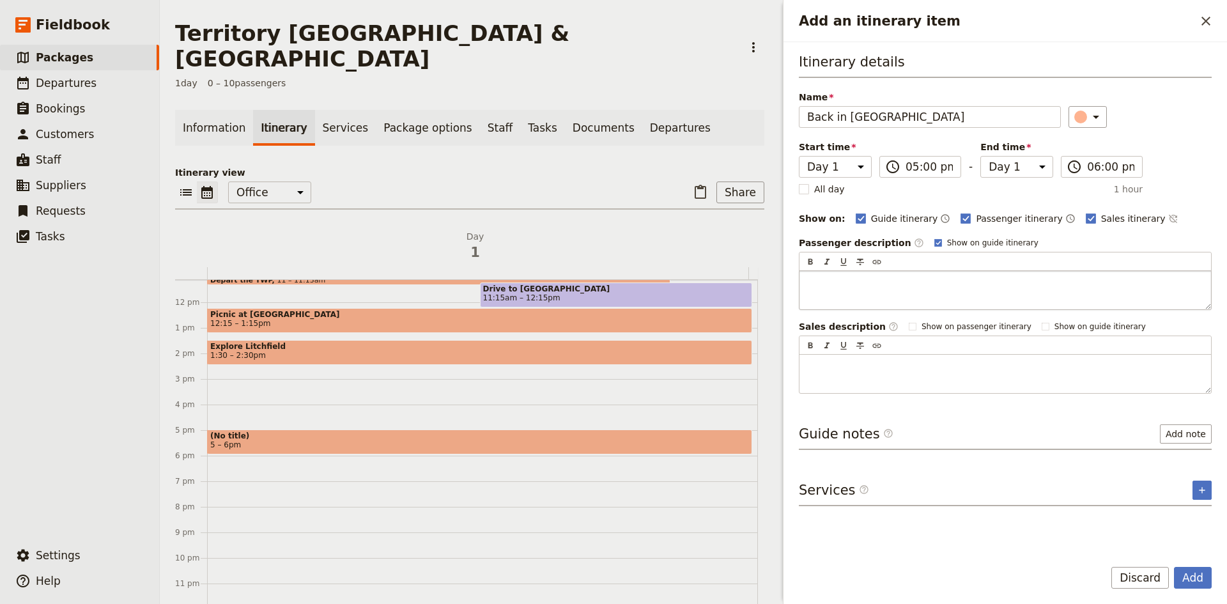
type input "Back in [GEOGRAPHIC_DATA]"
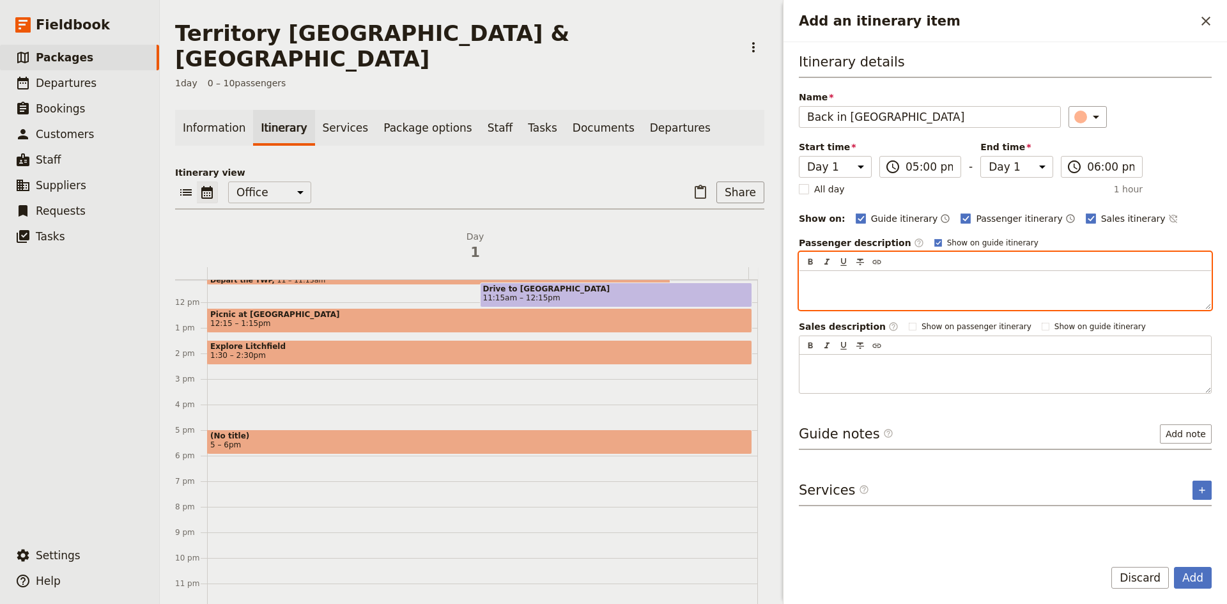
click at [862, 282] on p "Add an itinerary item" at bounding box center [1005, 282] width 396 height 13
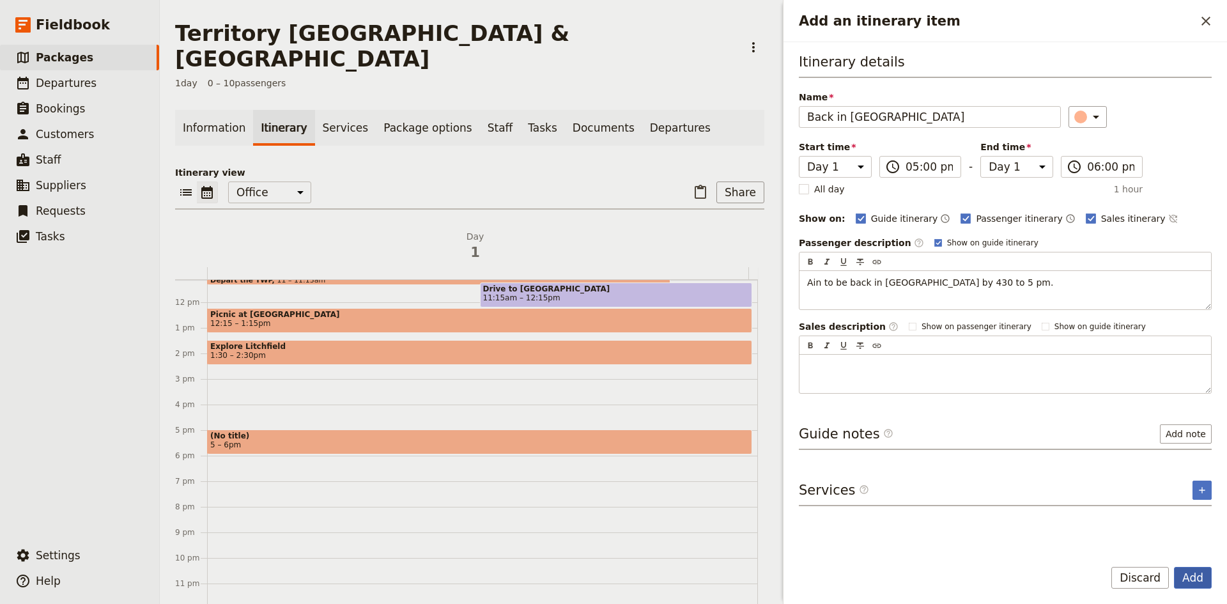
click at [1198, 580] on button "Add" at bounding box center [1193, 578] width 38 height 22
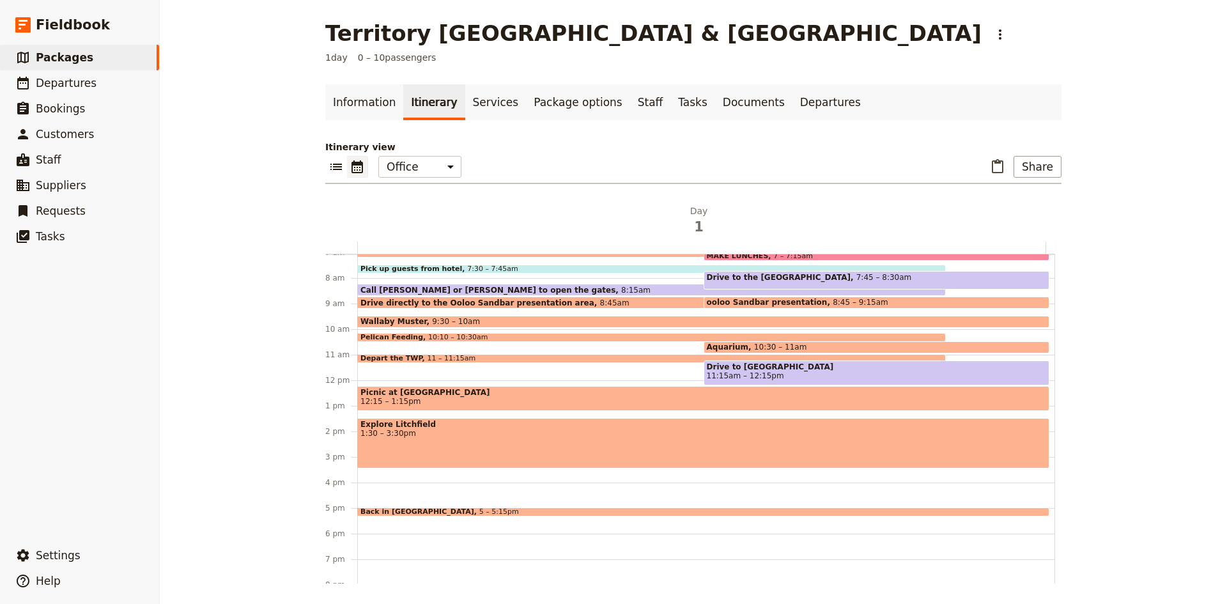
scroll to position [157, 0]
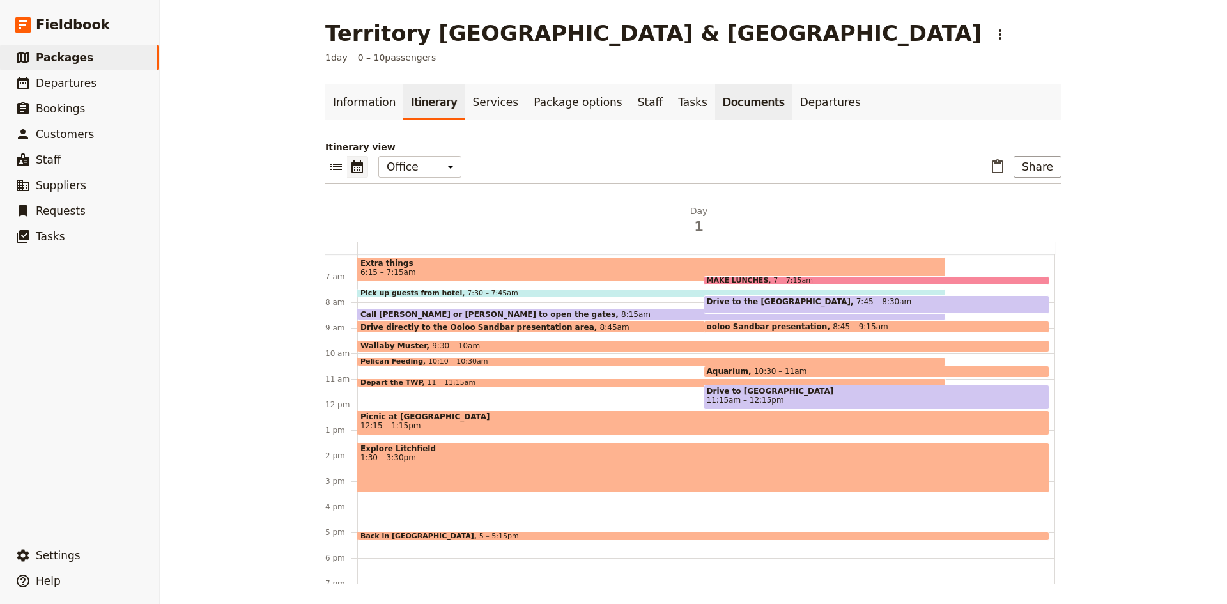
click at [715, 104] on link "Documents" at bounding box center [753, 102] width 77 height 36
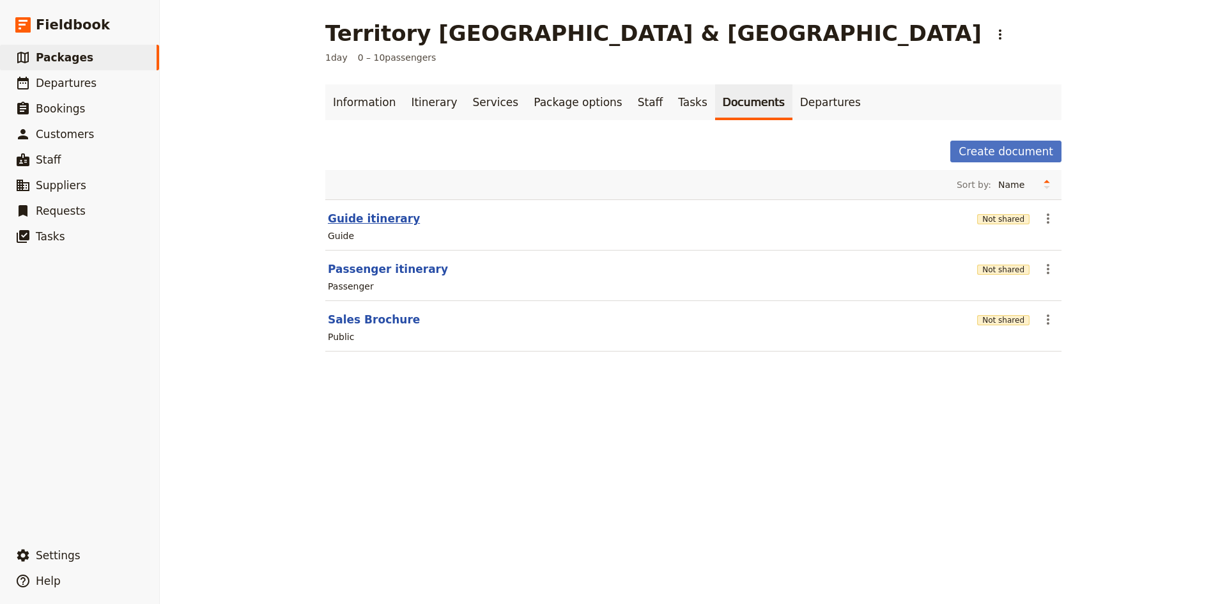
click at [378, 219] on button "Guide itinerary" at bounding box center [374, 218] width 92 height 15
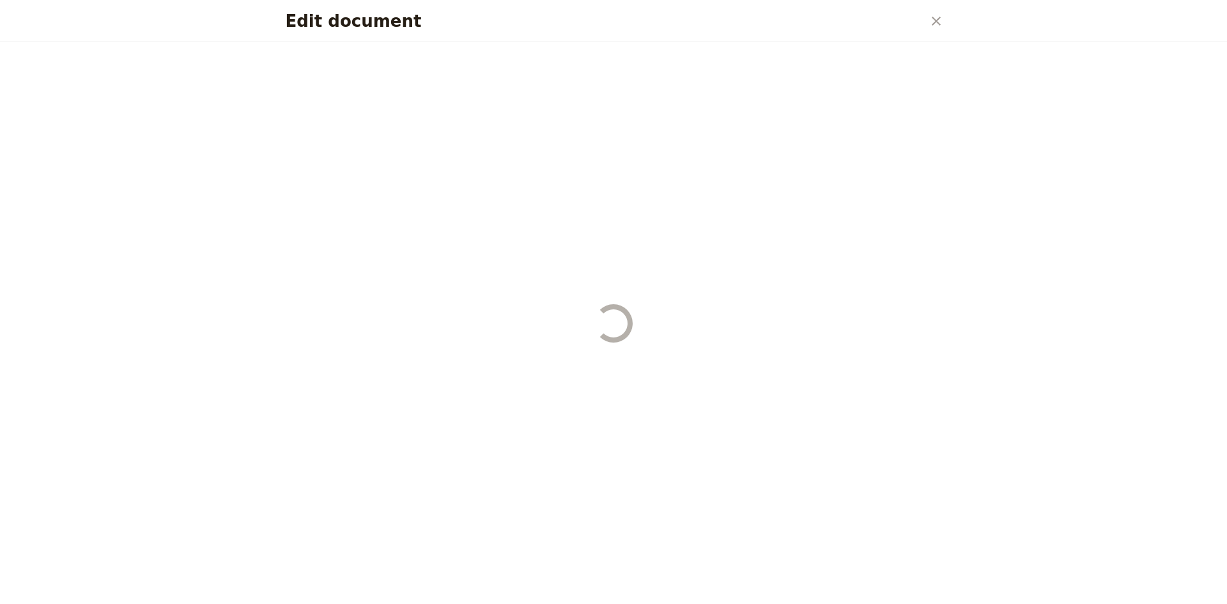
select select "STAFF"
select select "RUN_SHEET"
select select "DEFAULT"
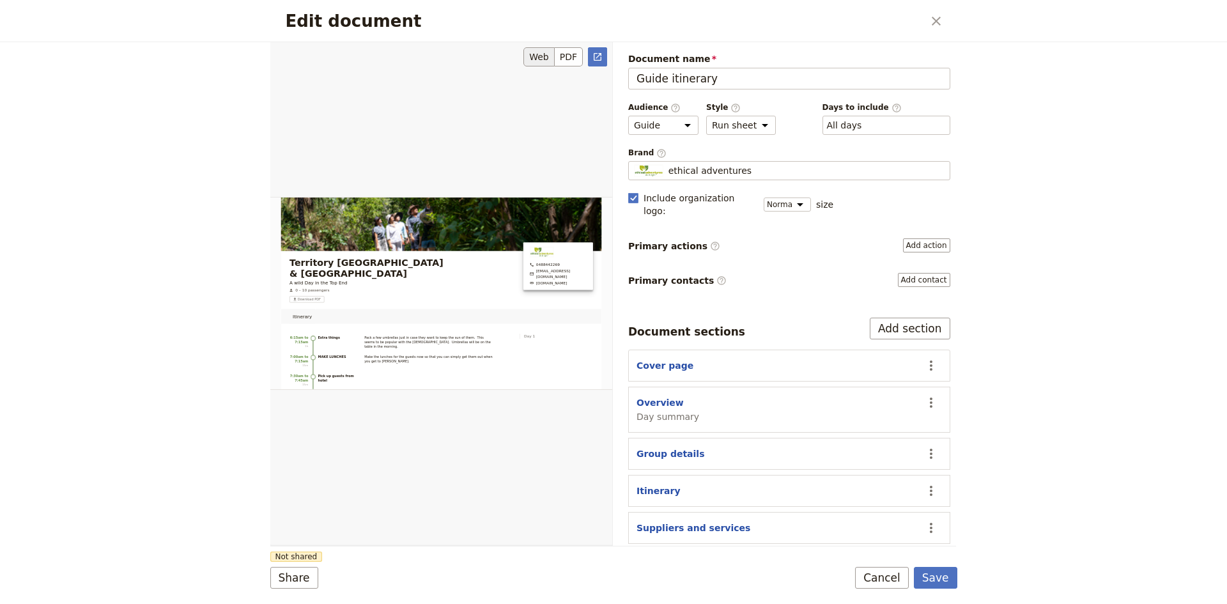
scroll to position [192, 0]
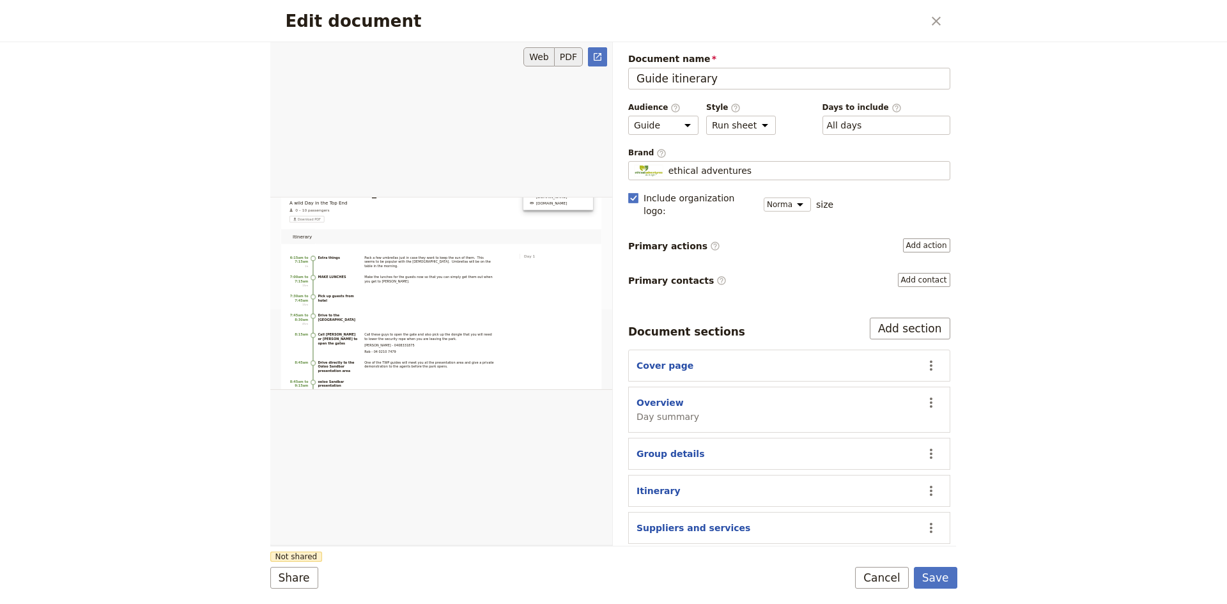
click at [569, 52] on button "PDF" at bounding box center [569, 56] width 28 height 19
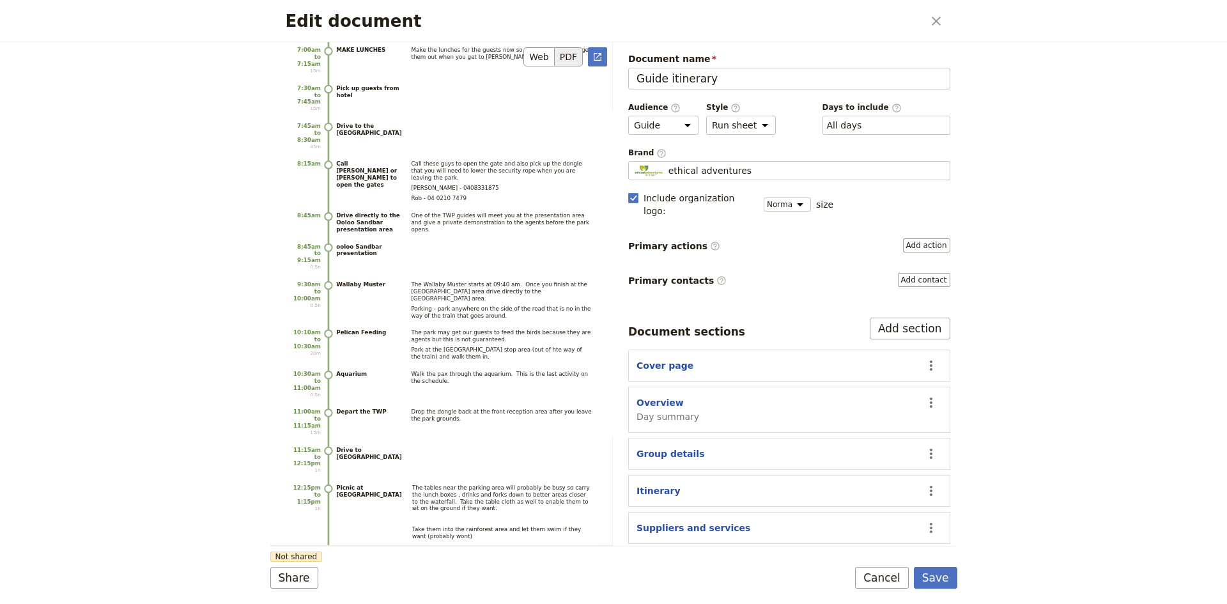
scroll to position [879, 0]
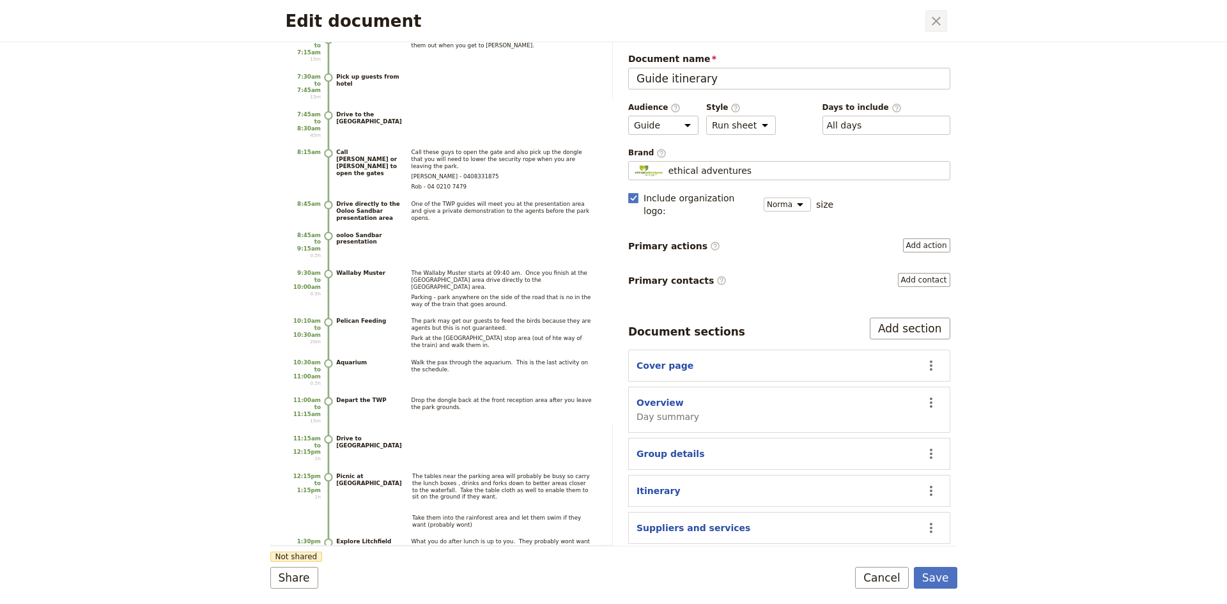
click at [933, 24] on icon "Close dialog" at bounding box center [936, 20] width 15 height 15
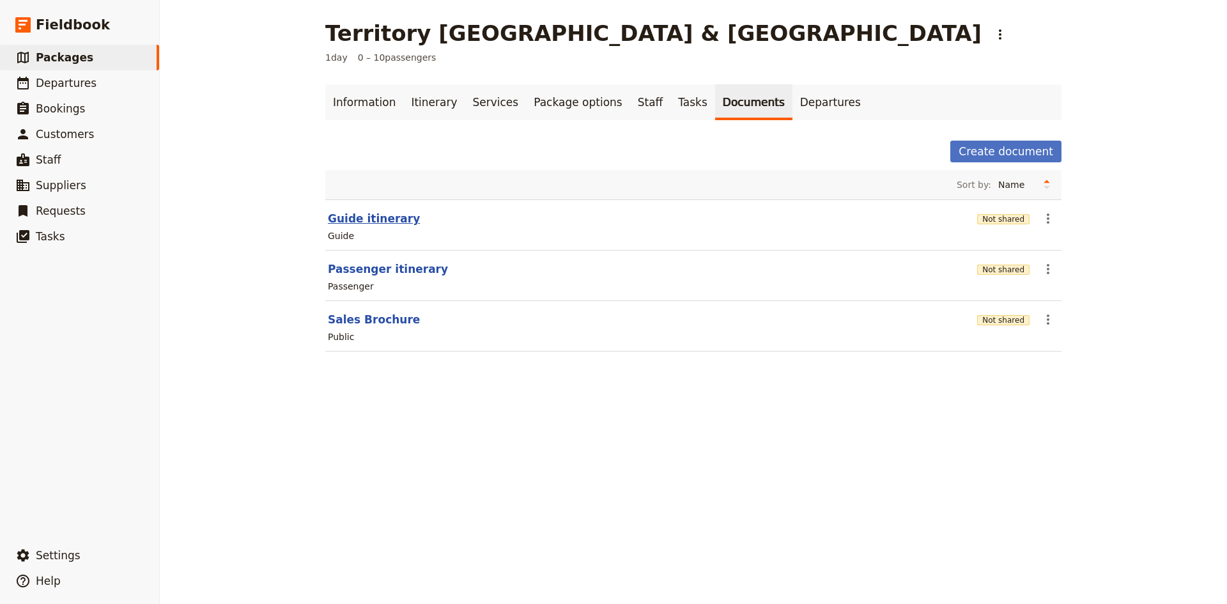
click at [376, 219] on button "Guide itinerary" at bounding box center [374, 218] width 92 height 15
select select "STAFF"
select select "RUN_SHEET"
select select "DEFAULT"
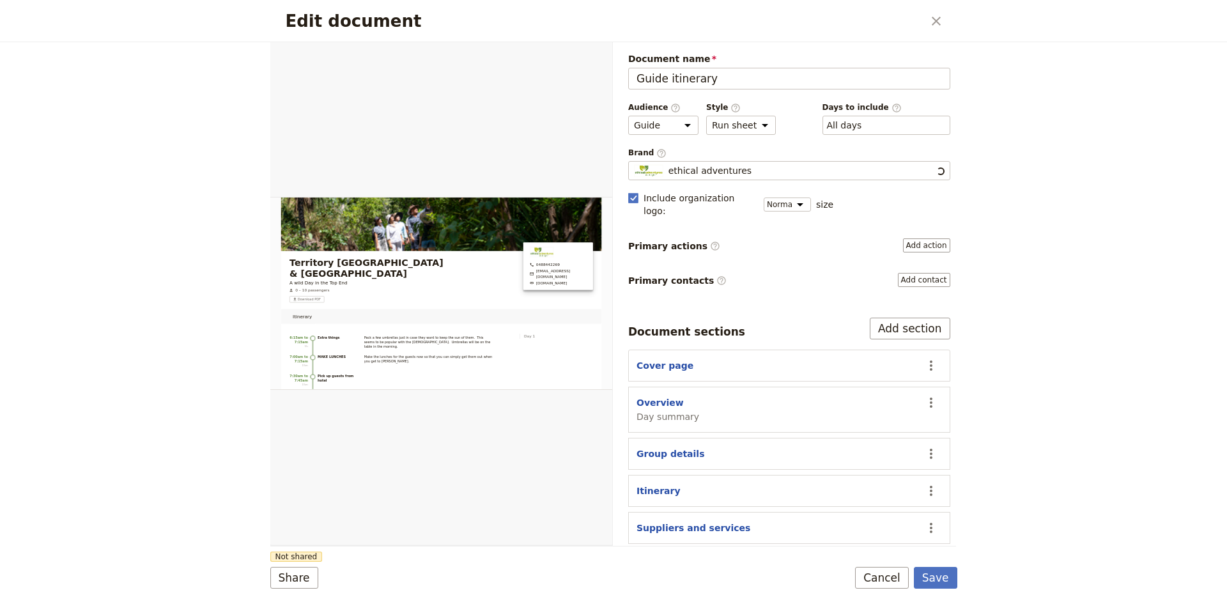
scroll to position [0, 0]
click at [299, 581] on button "Share" at bounding box center [294, 578] width 48 height 22
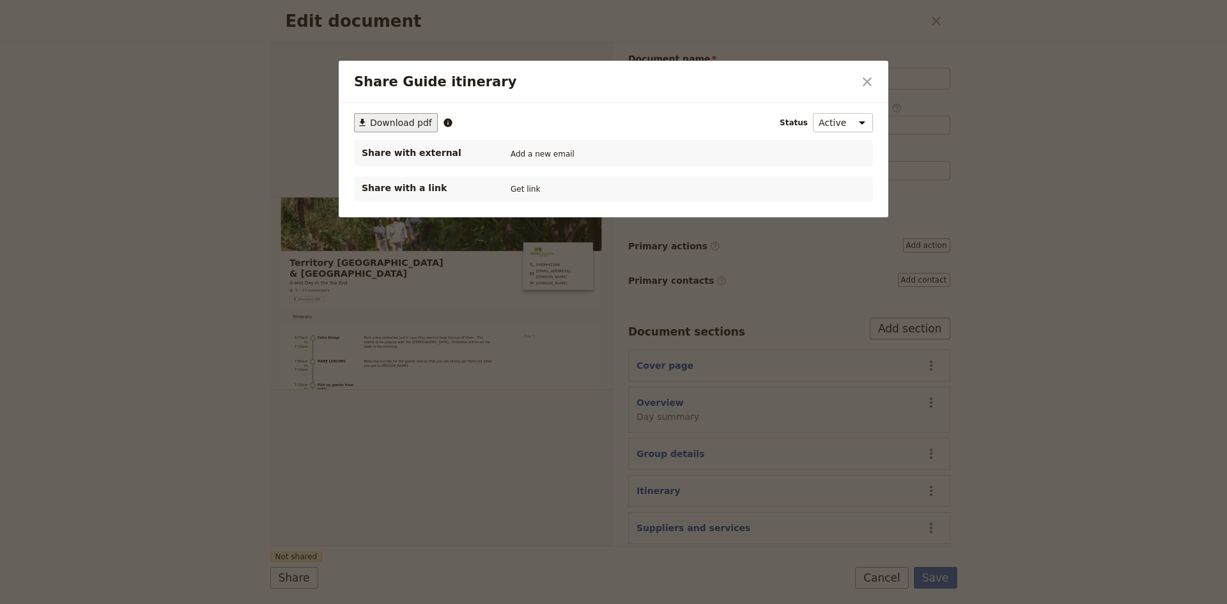
click at [408, 125] on span "Download pdf" at bounding box center [401, 122] width 62 height 13
